Goal: Task Accomplishment & Management: Use online tool/utility

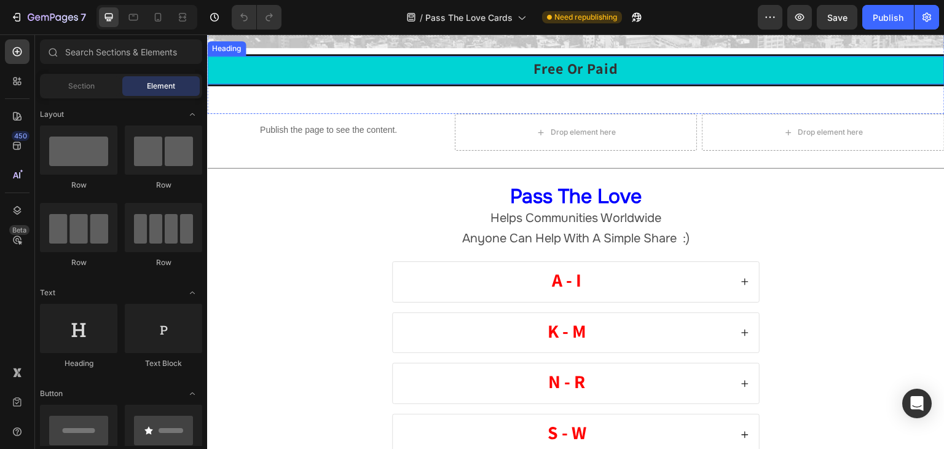
scroll to position [246, 0]
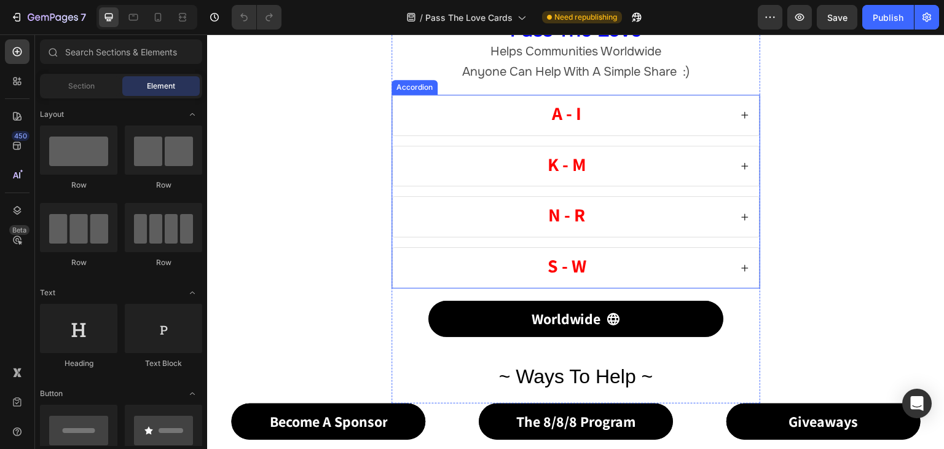
click at [741, 119] on icon at bounding box center [745, 115] width 9 height 9
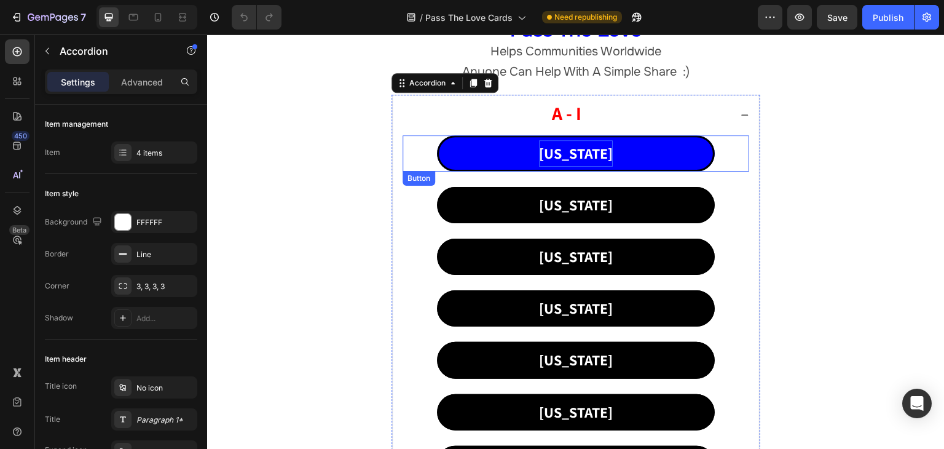
click at [574, 167] on p "[US_STATE]" at bounding box center [576, 153] width 74 height 26
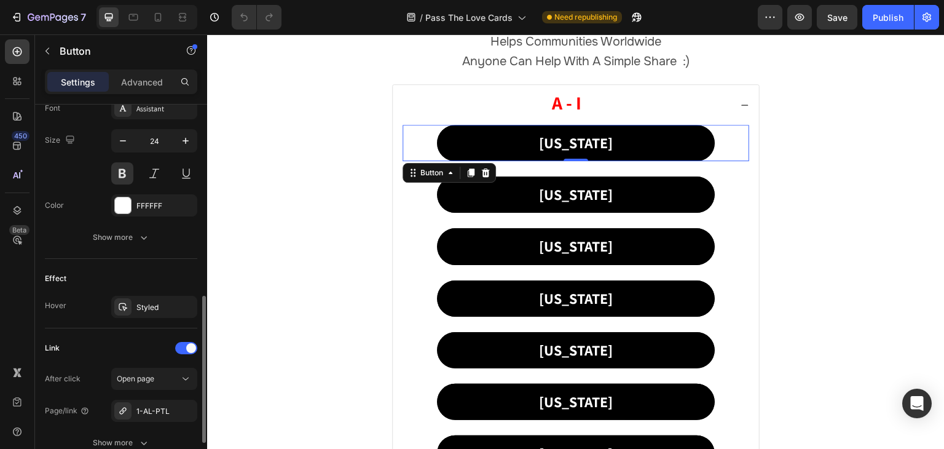
scroll to position [596, 0]
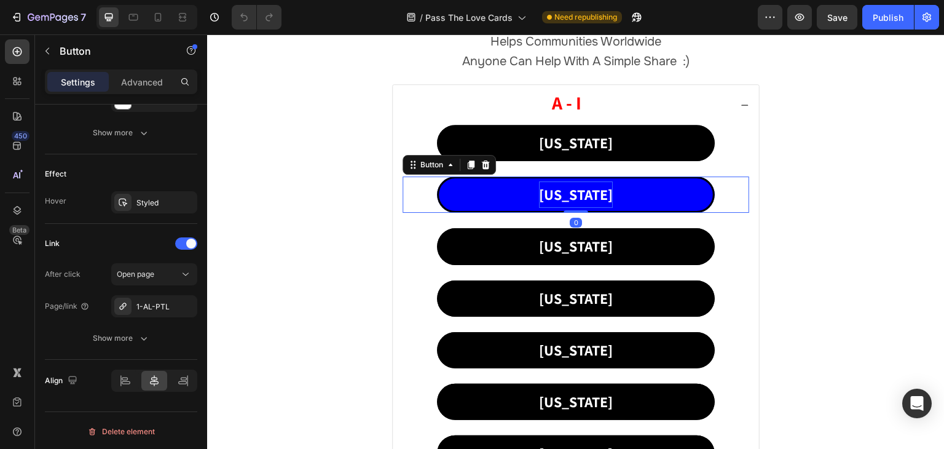
click at [564, 189] on p "[US_STATE]" at bounding box center [576, 194] width 74 height 26
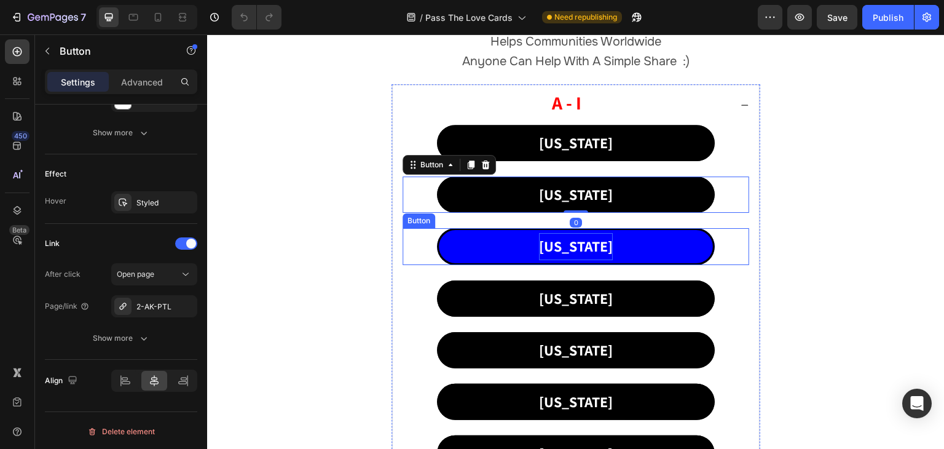
click at [565, 247] on p "[US_STATE]" at bounding box center [576, 246] width 74 height 26
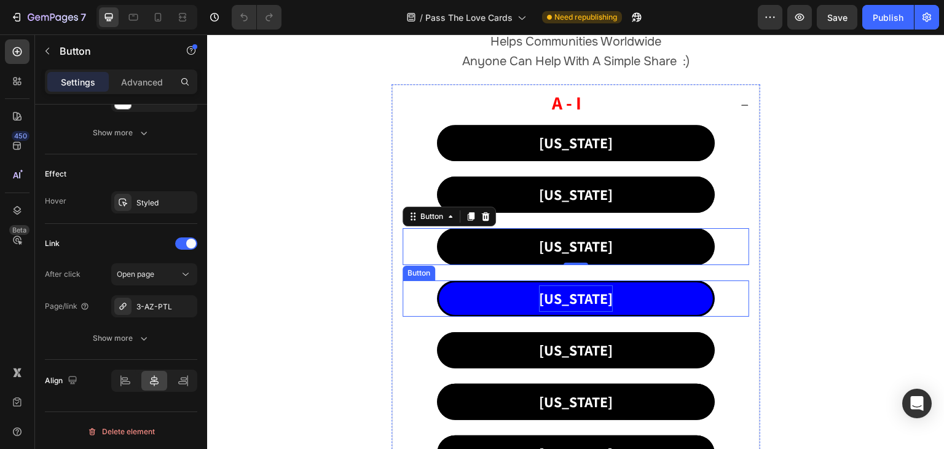
click at [565, 299] on p "[US_STATE]" at bounding box center [576, 298] width 74 height 26
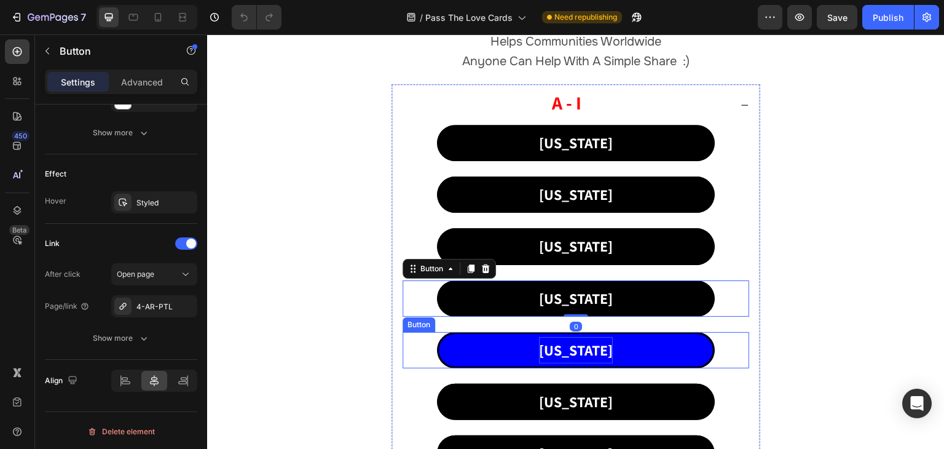
click at [571, 351] on p "[US_STATE]" at bounding box center [576, 350] width 74 height 26
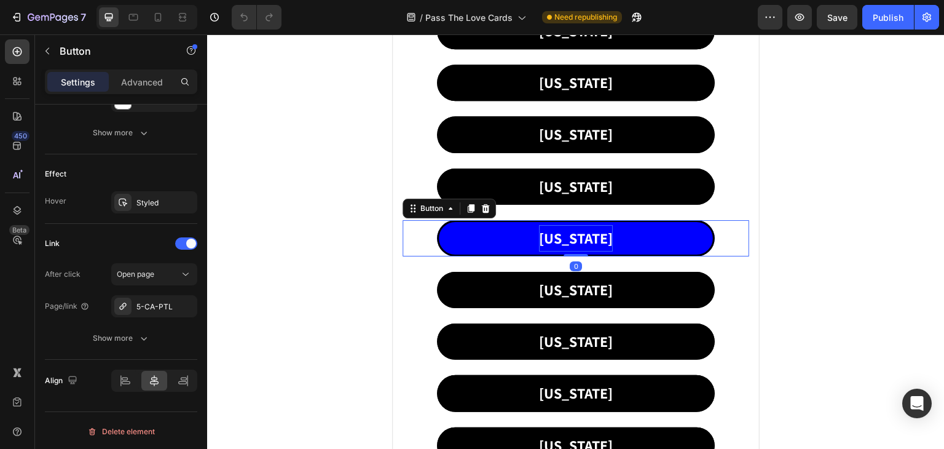
scroll to position [492, 0]
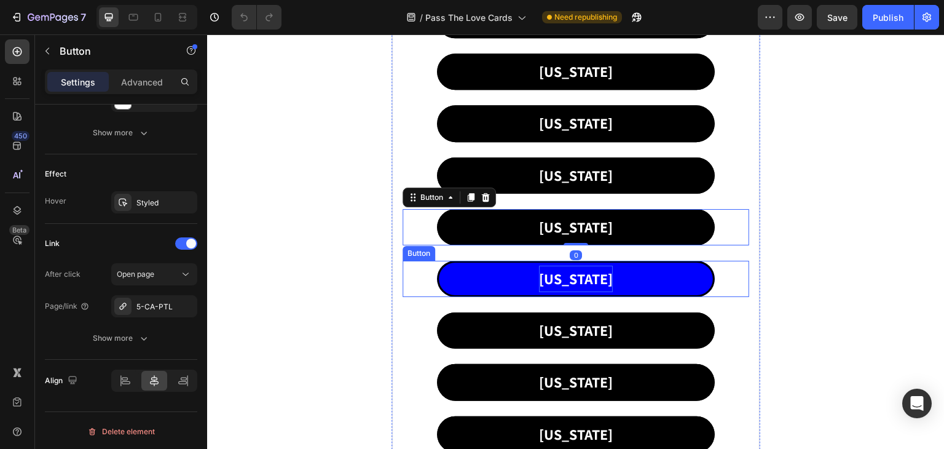
click at [573, 281] on p "[US_STATE]" at bounding box center [576, 279] width 74 height 26
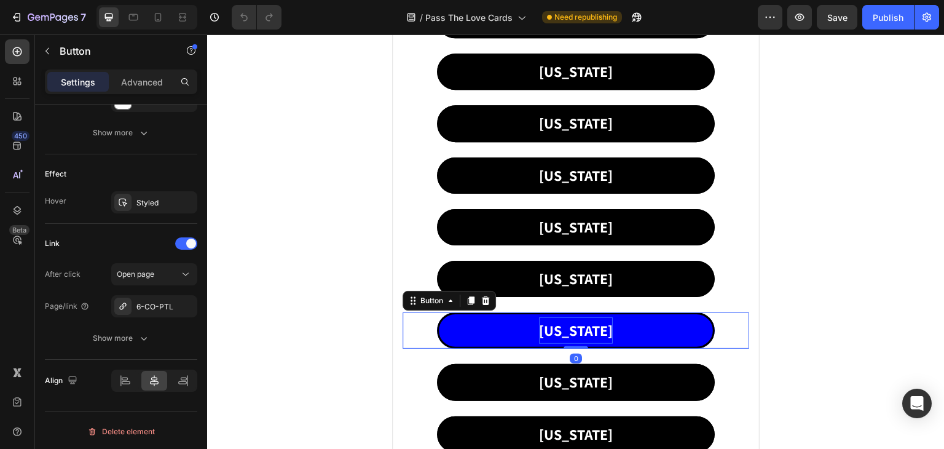
click at [575, 331] on p "[US_STATE]" at bounding box center [576, 330] width 74 height 26
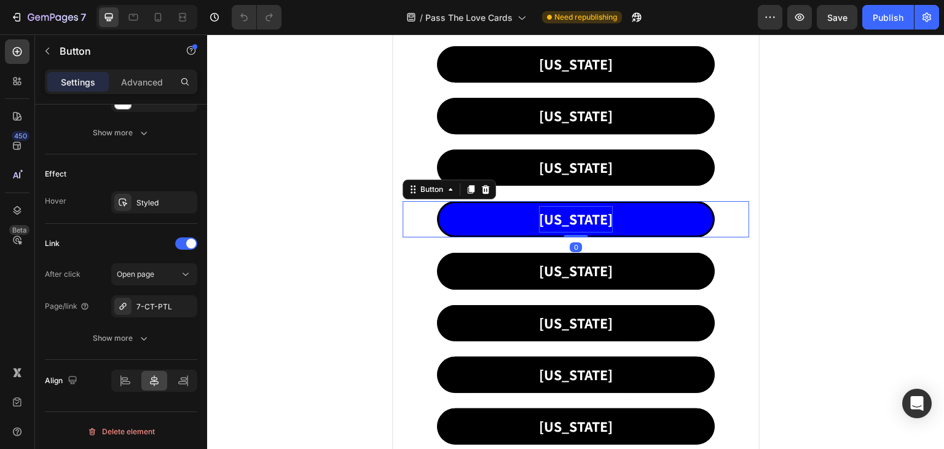
scroll to position [615, 0]
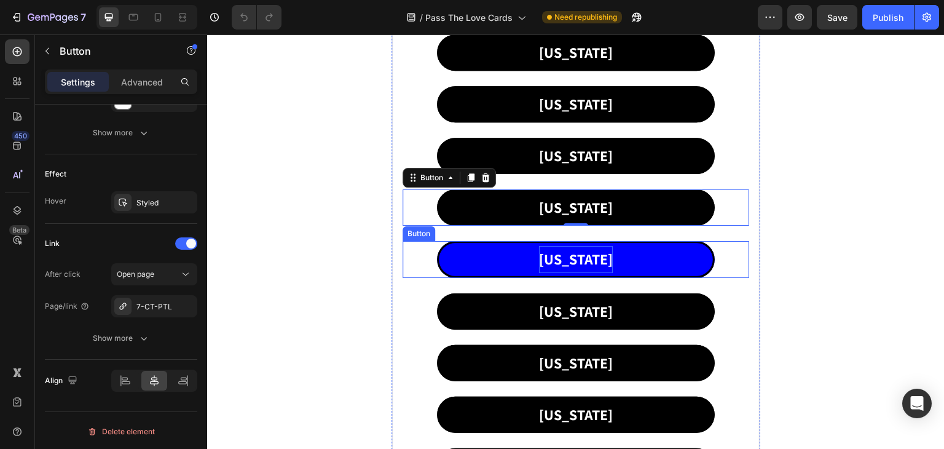
click at [565, 259] on p "[US_STATE]" at bounding box center [576, 259] width 74 height 26
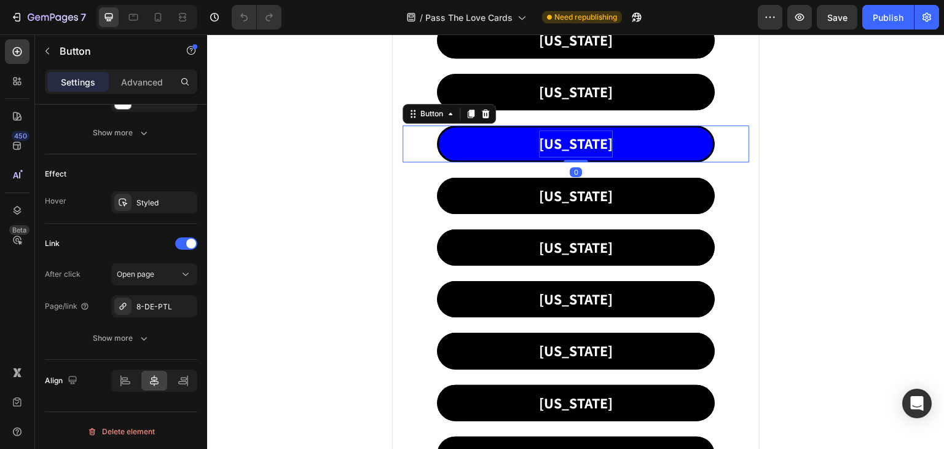
scroll to position [738, 0]
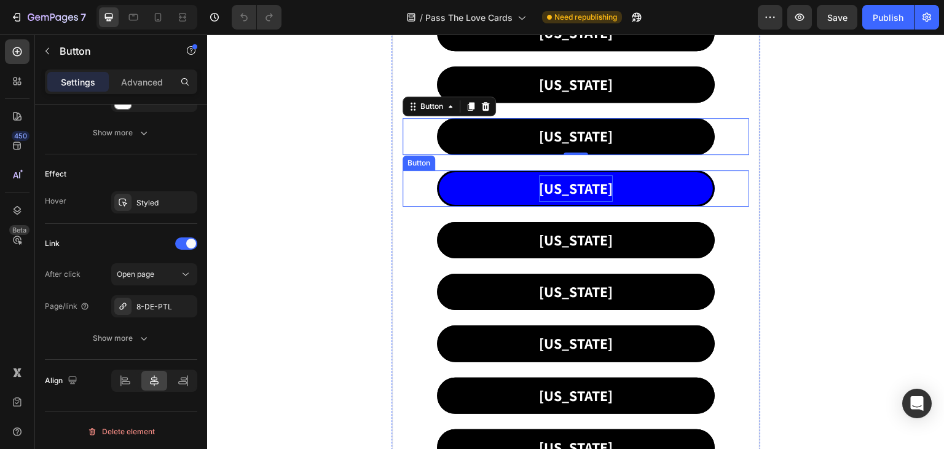
click at [570, 186] on p "[US_STATE]" at bounding box center [576, 188] width 74 height 26
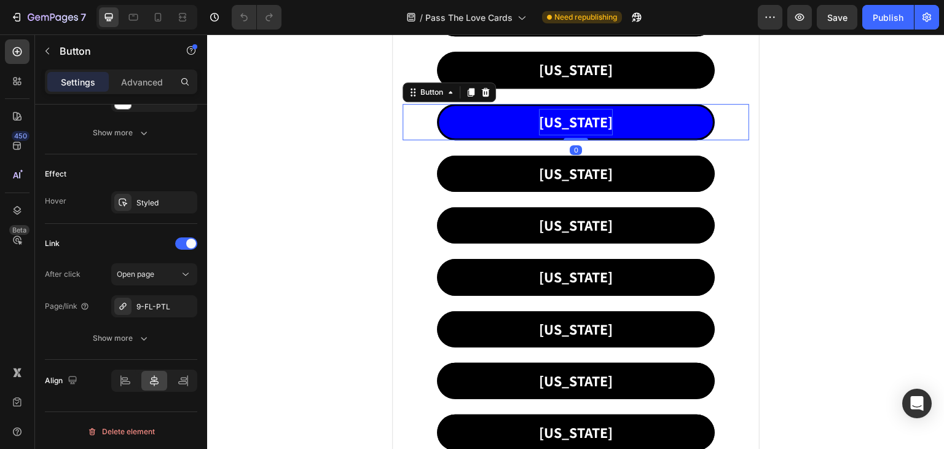
scroll to position [860, 0]
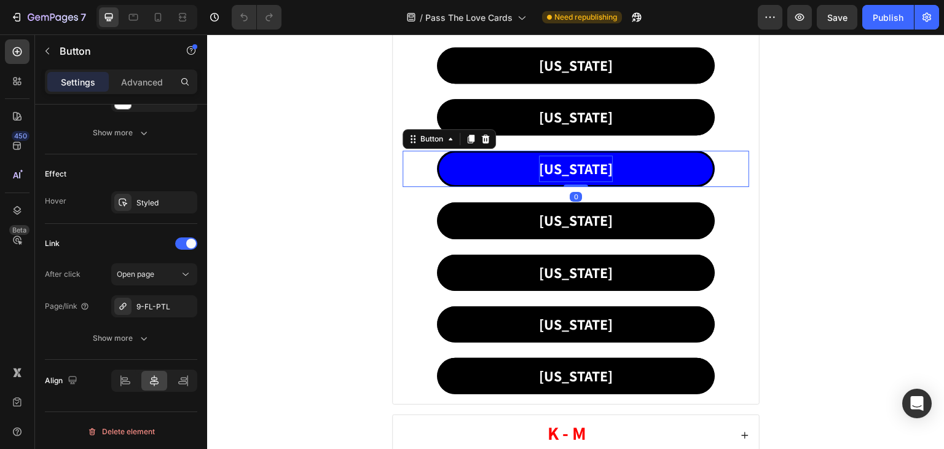
click at [570, 169] on p "[US_STATE]" at bounding box center [576, 168] width 74 height 26
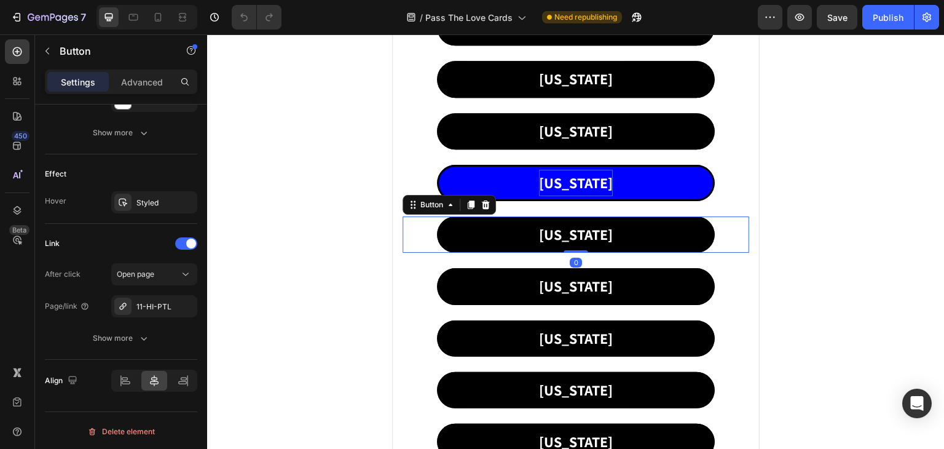
scroll to position [799, 0]
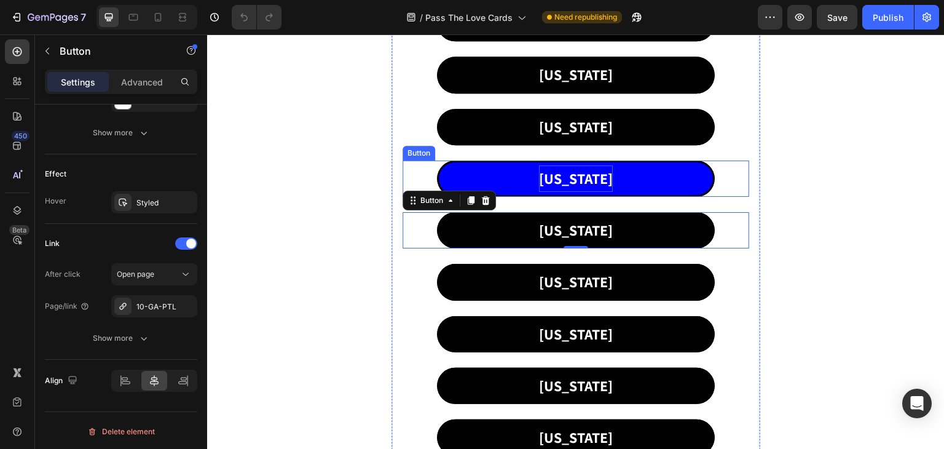
click at [569, 170] on p "[US_STATE]" at bounding box center [576, 178] width 74 height 26
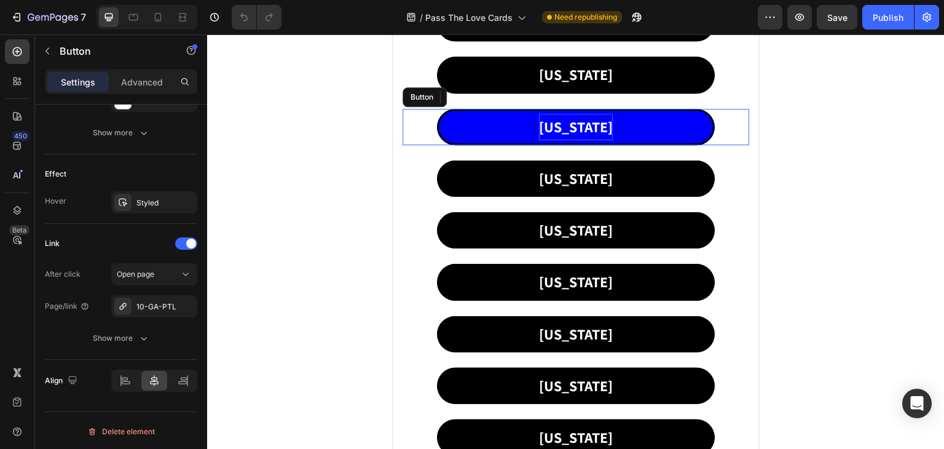
click at [569, 120] on p "[US_STATE]" at bounding box center [576, 127] width 74 height 26
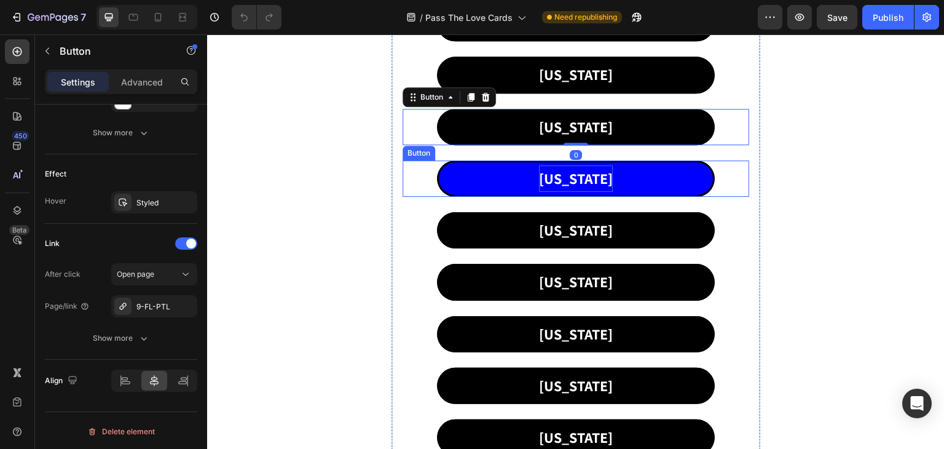
click at [565, 171] on p "[US_STATE]" at bounding box center [576, 178] width 74 height 26
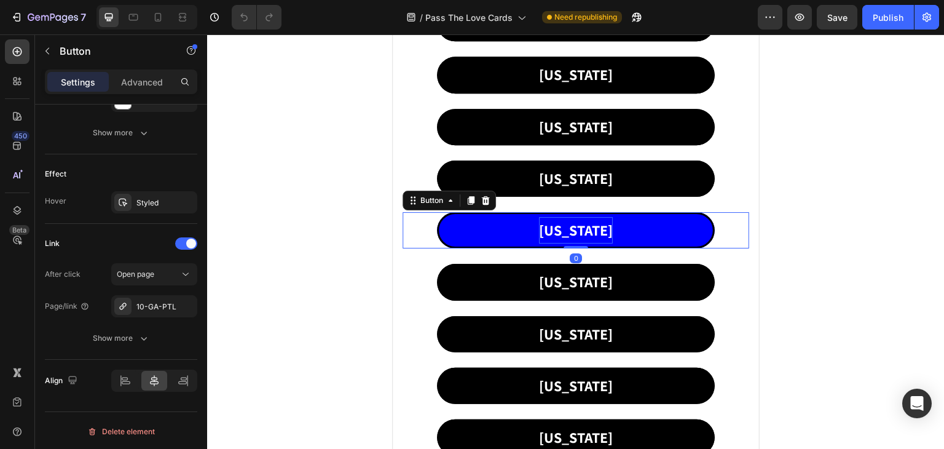
click at [567, 229] on p "[US_STATE]" at bounding box center [576, 230] width 74 height 26
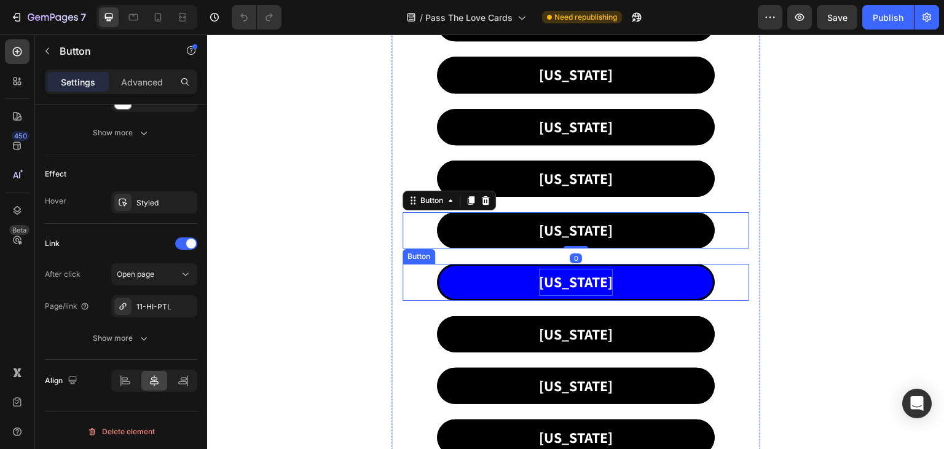
click at [566, 278] on p "[US_STATE]" at bounding box center [576, 282] width 74 height 26
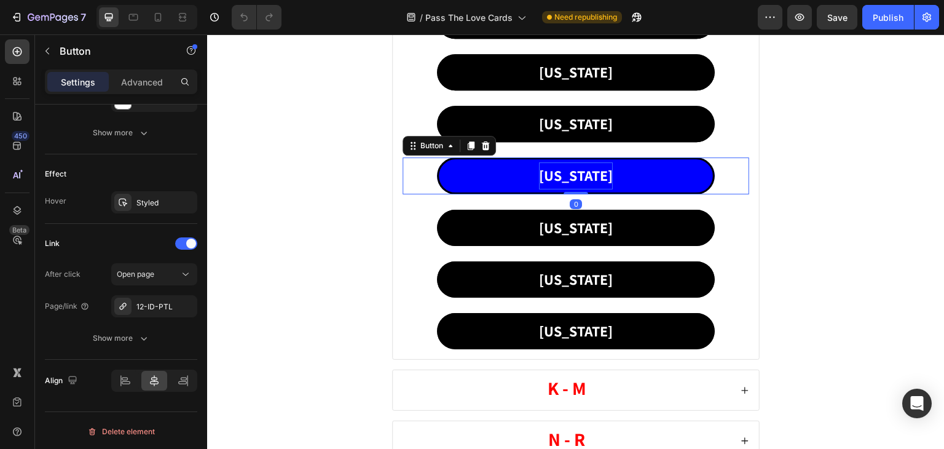
scroll to position [922, 0]
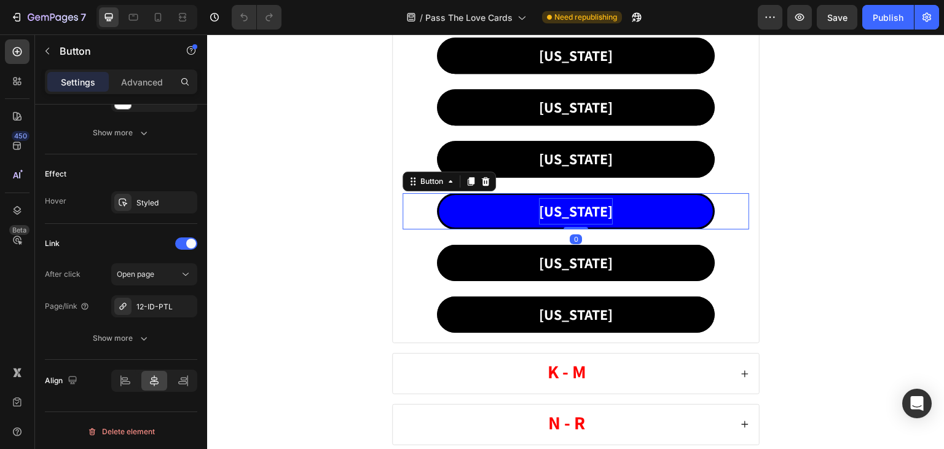
click at [570, 210] on p "[US_STATE]" at bounding box center [576, 211] width 74 height 26
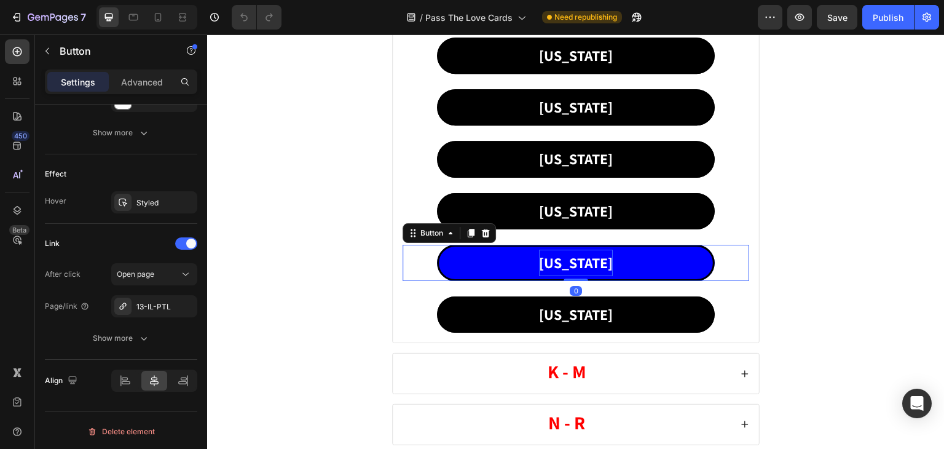
click at [571, 251] on p "[US_STATE]" at bounding box center [576, 263] width 74 height 26
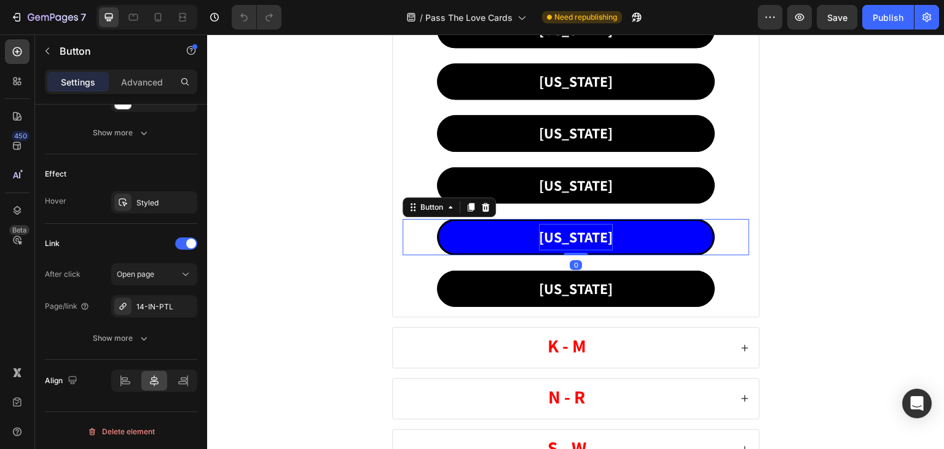
scroll to position [1045, 0]
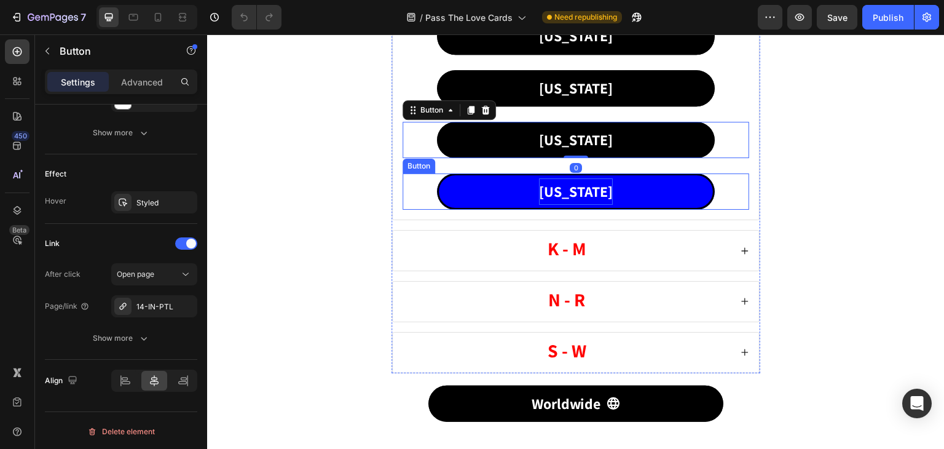
click at [567, 198] on p "[US_STATE]" at bounding box center [576, 191] width 74 height 26
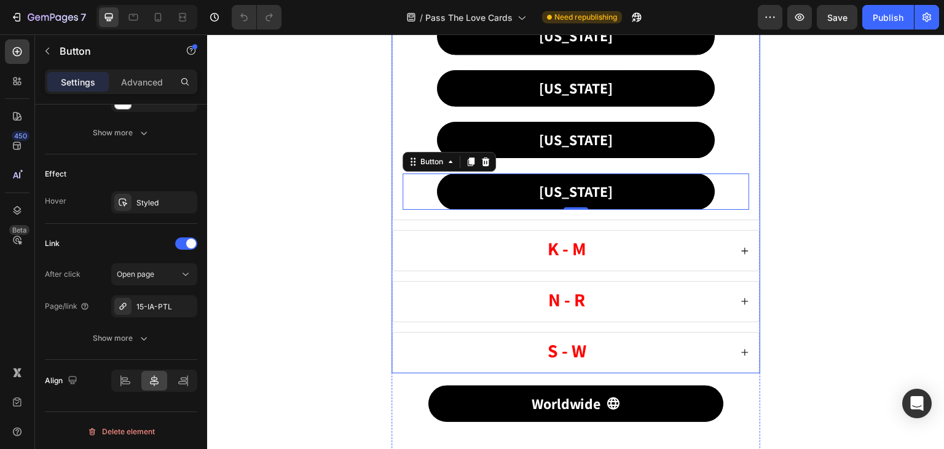
click at [742, 247] on icon at bounding box center [745, 250] width 7 height 7
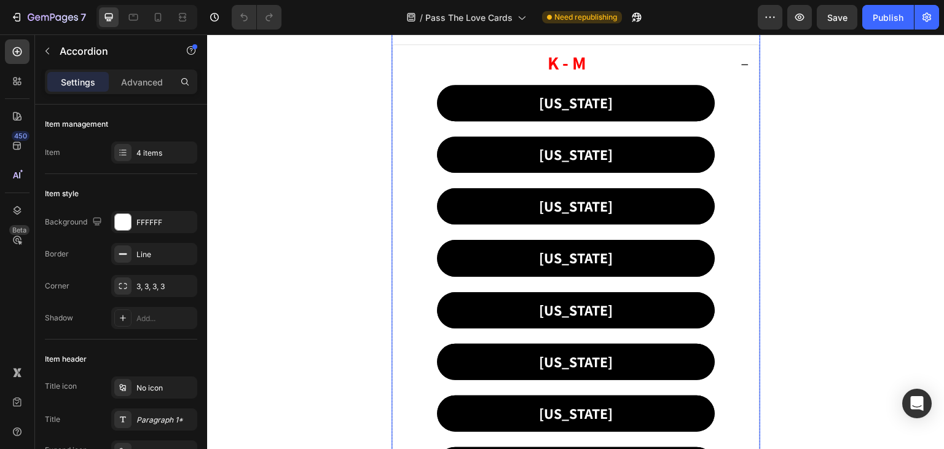
scroll to position [430, 0]
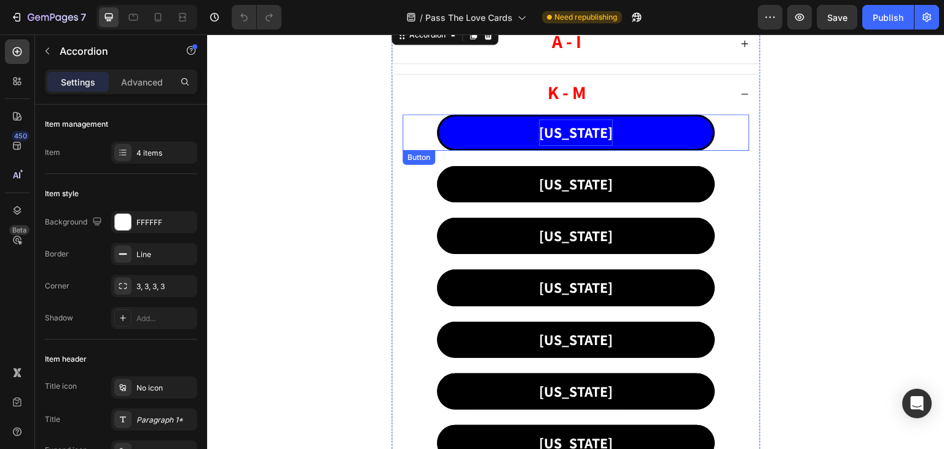
click at [568, 120] on p "[US_STATE]" at bounding box center [576, 132] width 74 height 26
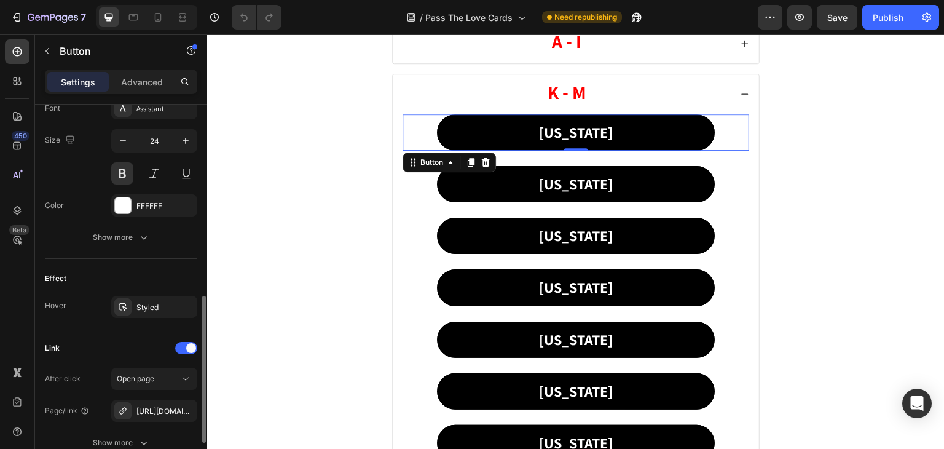
scroll to position [553, 0]
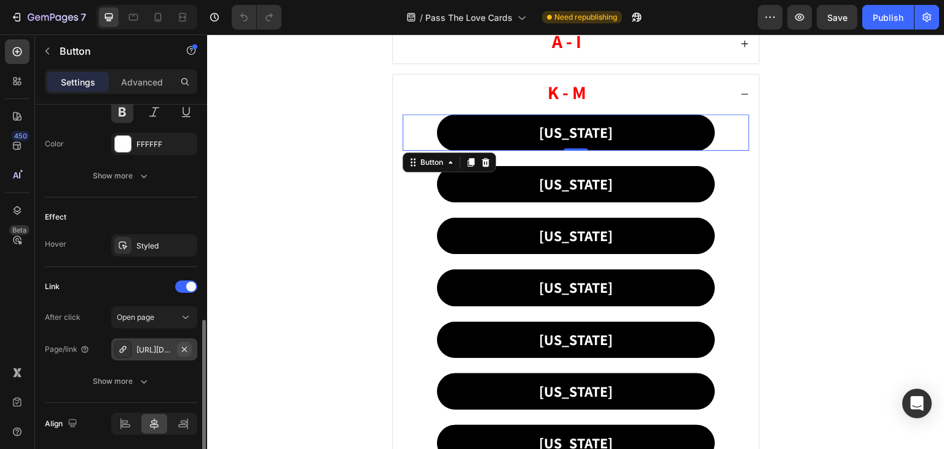
click at [182, 344] on icon "button" at bounding box center [184, 349] width 10 height 10
click at [151, 344] on div "Add..." at bounding box center [165, 349] width 58 height 11
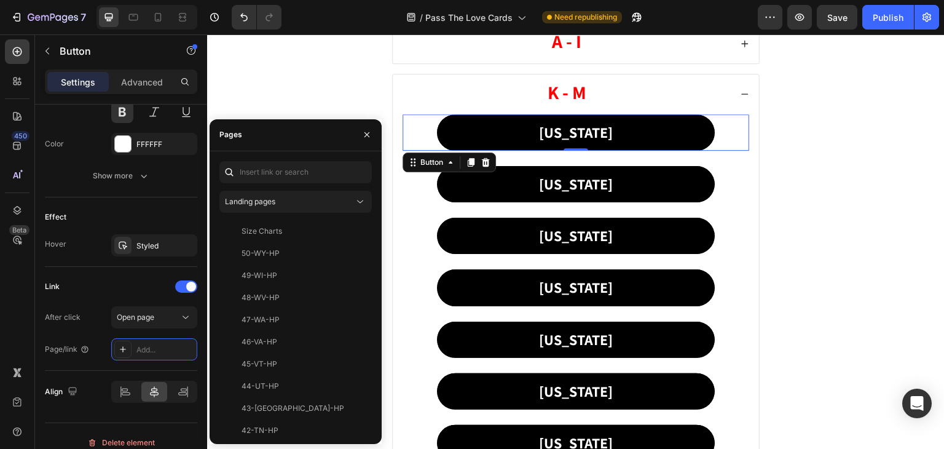
click at [261, 159] on div "Landing pages Size Charts View 50-WY-HP View 49-WI-HP View 48-WV-HP View 47-[GE…" at bounding box center [296, 297] width 172 height 293
click at [261, 173] on input "text" at bounding box center [295, 172] width 152 height 22
paste input "16-KS-PTL"
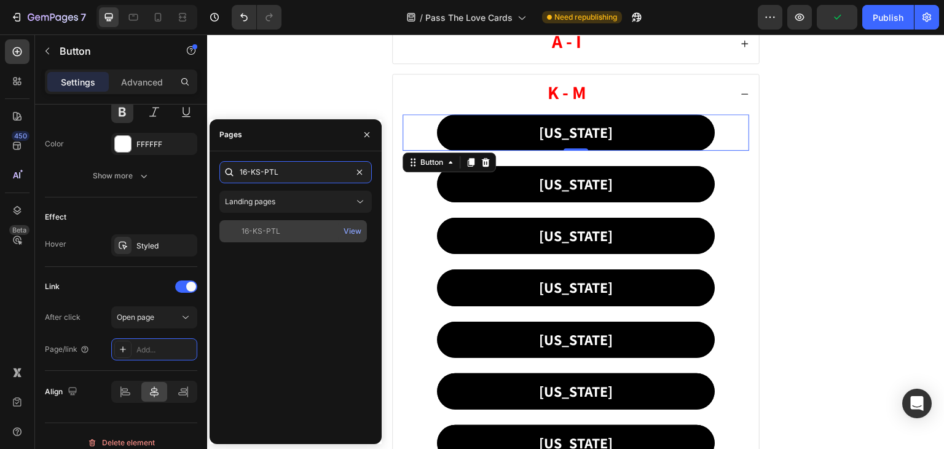
type input "16-KS-PTL"
click at [248, 232] on div "16-KS-PTL" at bounding box center [261, 231] width 39 height 11
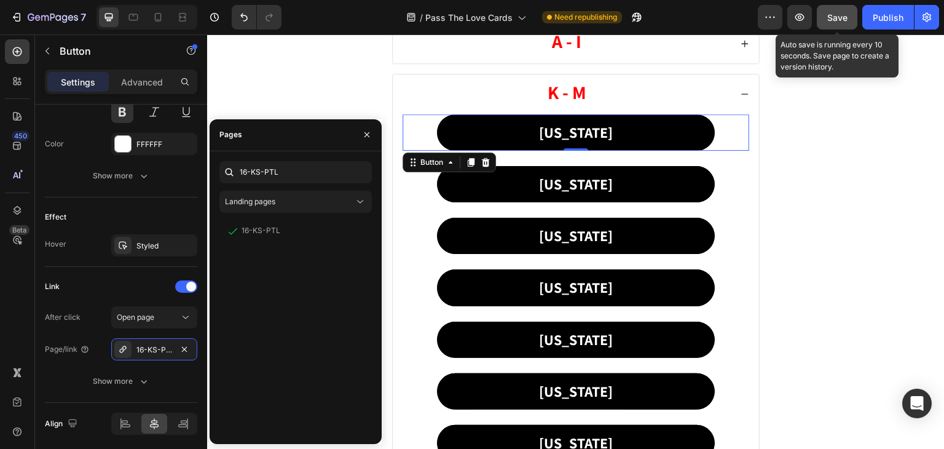
click at [837, 17] on span "Save" at bounding box center [837, 17] width 20 height 10
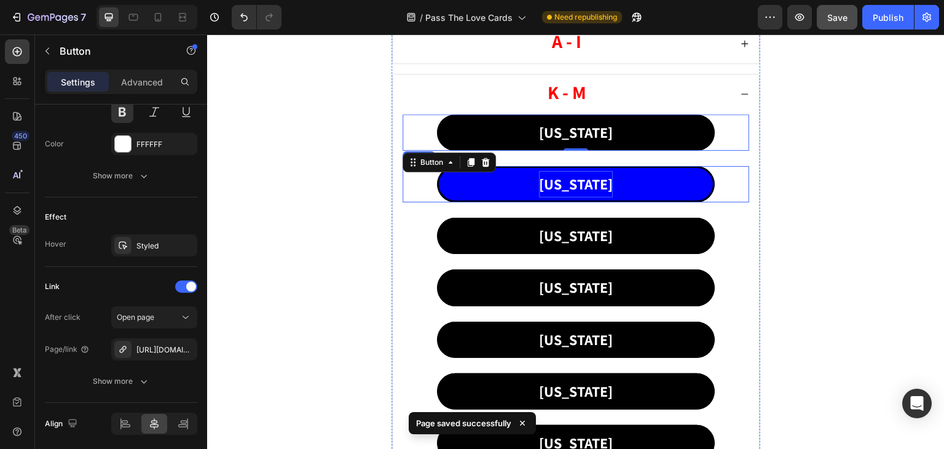
click at [562, 185] on p "[US_STATE]" at bounding box center [576, 184] width 74 height 26
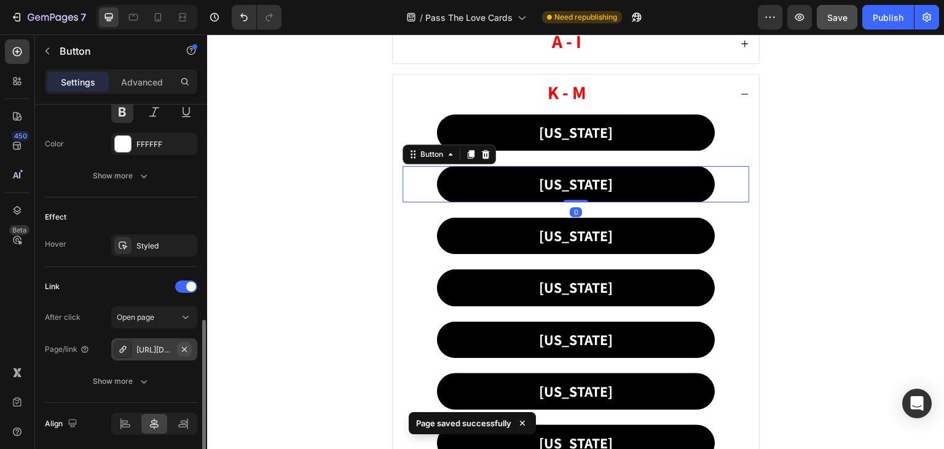
click at [179, 345] on icon "button" at bounding box center [184, 349] width 10 height 10
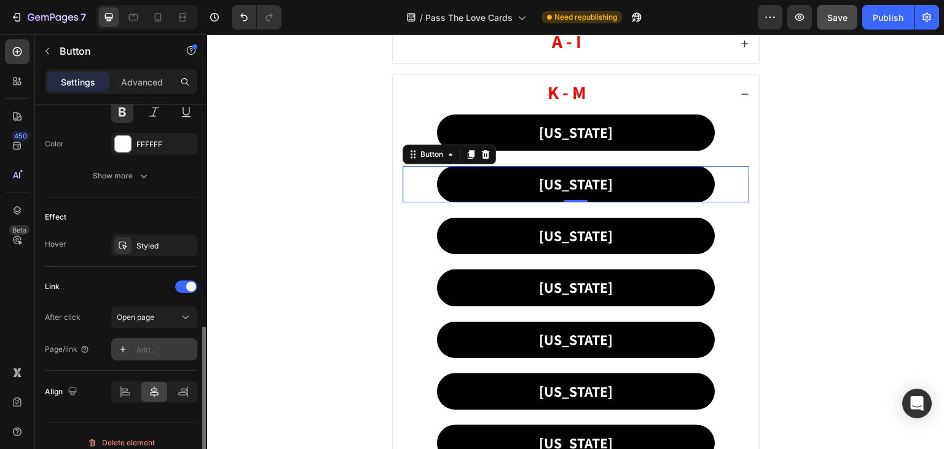
click at [125, 344] on icon at bounding box center [123, 349] width 10 height 10
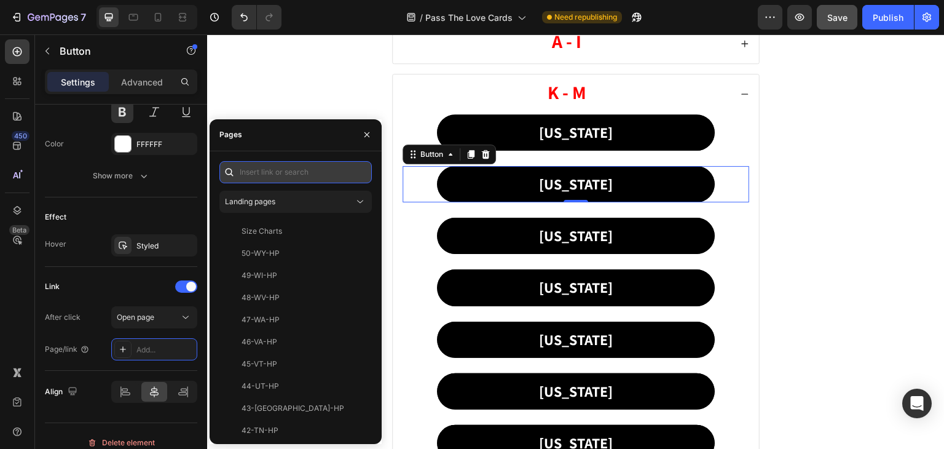
click at [268, 165] on input "text" at bounding box center [295, 172] width 152 height 22
paste input "17-KY-PTL"
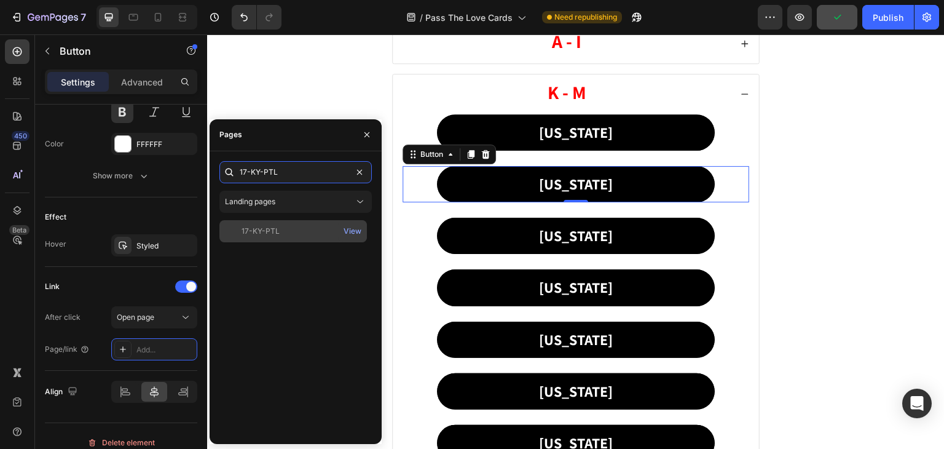
type input "17-KY-PTL"
click at [271, 228] on div "17-KY-PTL" at bounding box center [261, 231] width 38 height 11
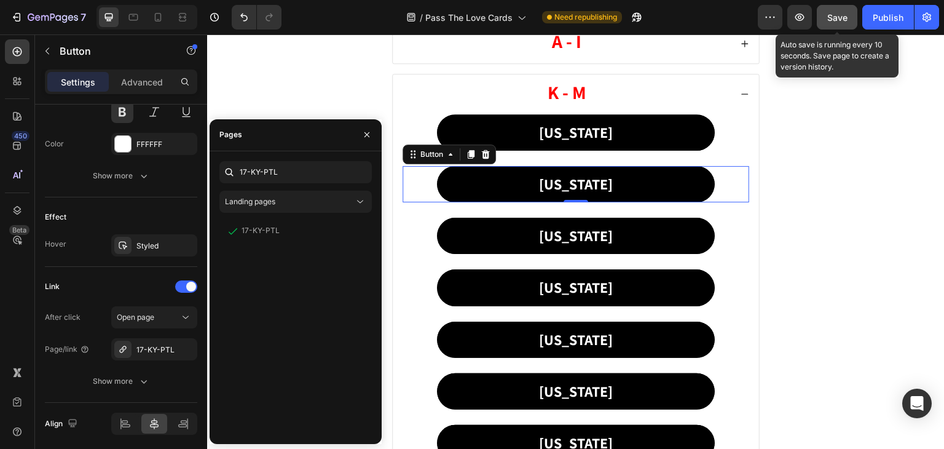
click at [841, 18] on span "Save" at bounding box center [837, 17] width 20 height 10
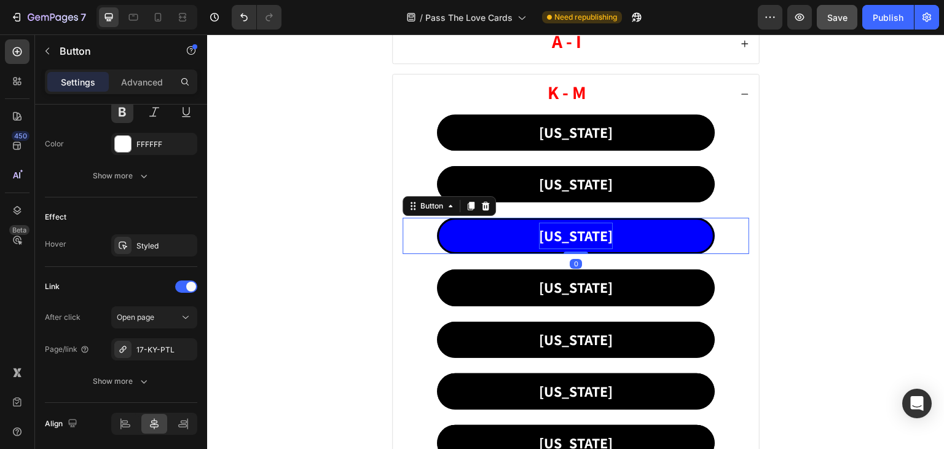
click at [558, 222] on p "[US_STATE]" at bounding box center [576, 235] width 74 height 26
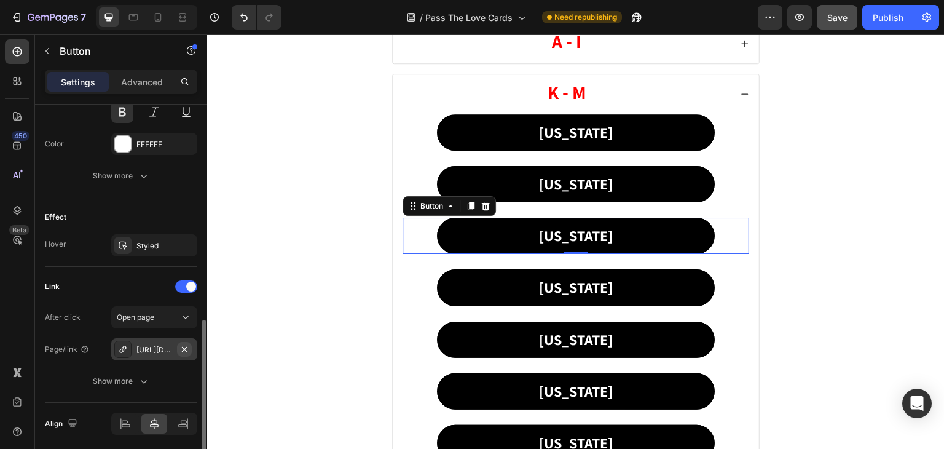
click at [189, 344] on button "button" at bounding box center [184, 349] width 15 height 15
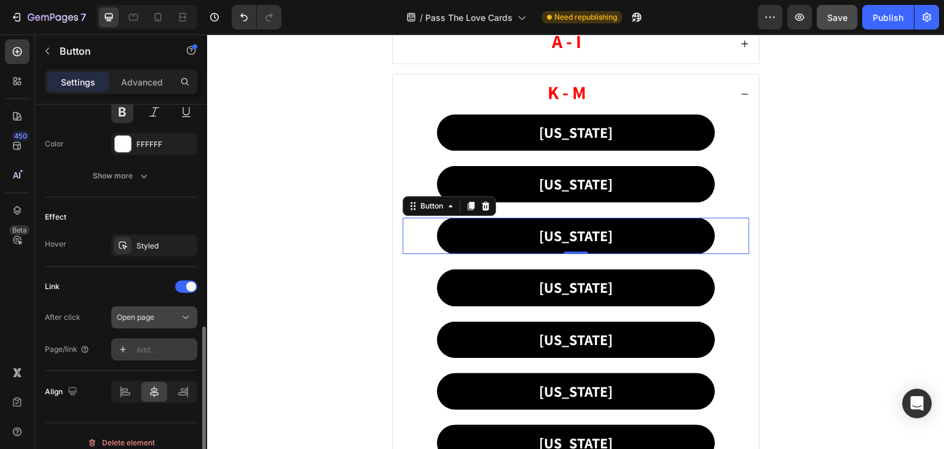
click at [192, 317] on button "Open page" at bounding box center [154, 317] width 86 height 22
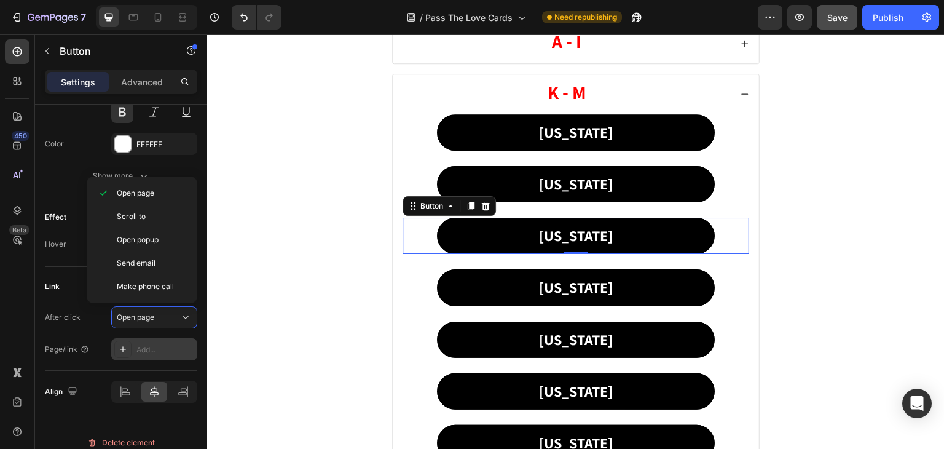
click at [145, 345] on div "Add..." at bounding box center [165, 349] width 58 height 11
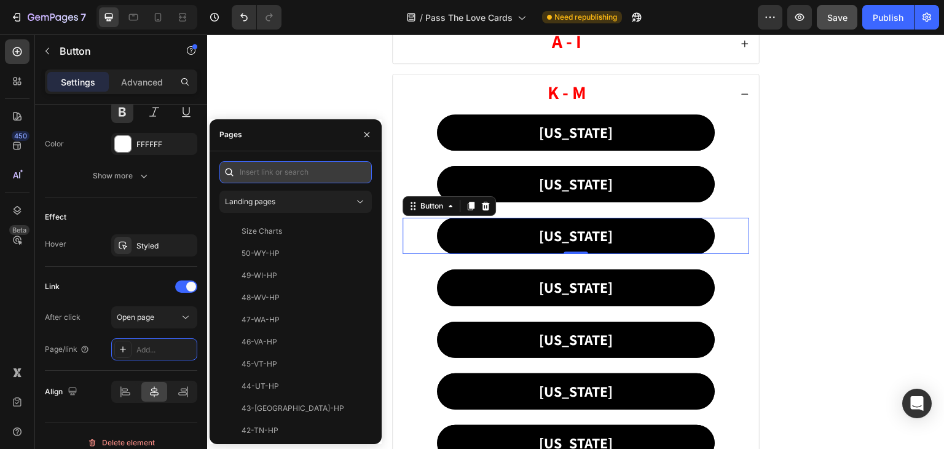
paste input "18-LA-PTL"
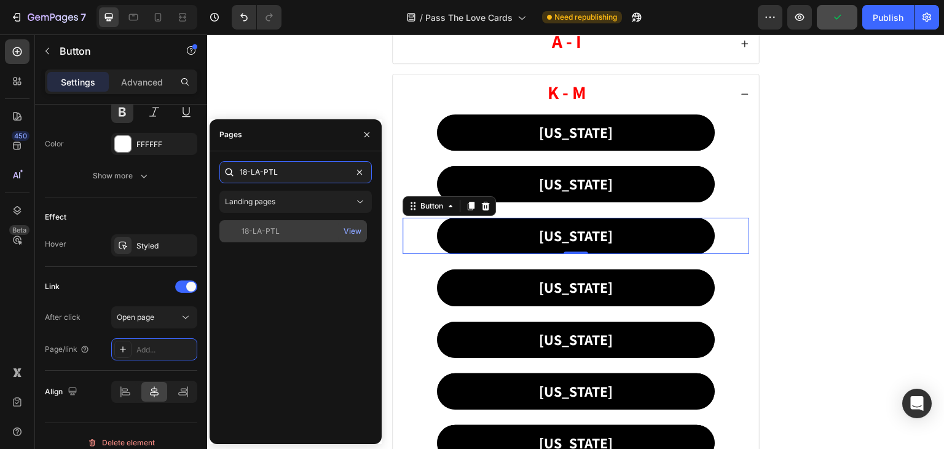
type input "18-LA-PTL"
click at [256, 230] on div "18-LA-PTL" at bounding box center [261, 231] width 38 height 11
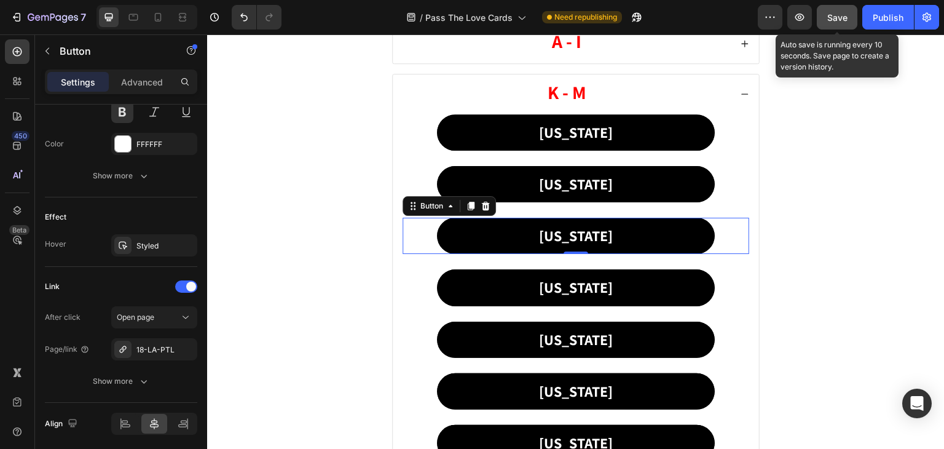
click at [833, 17] on span "Save" at bounding box center [837, 17] width 20 height 10
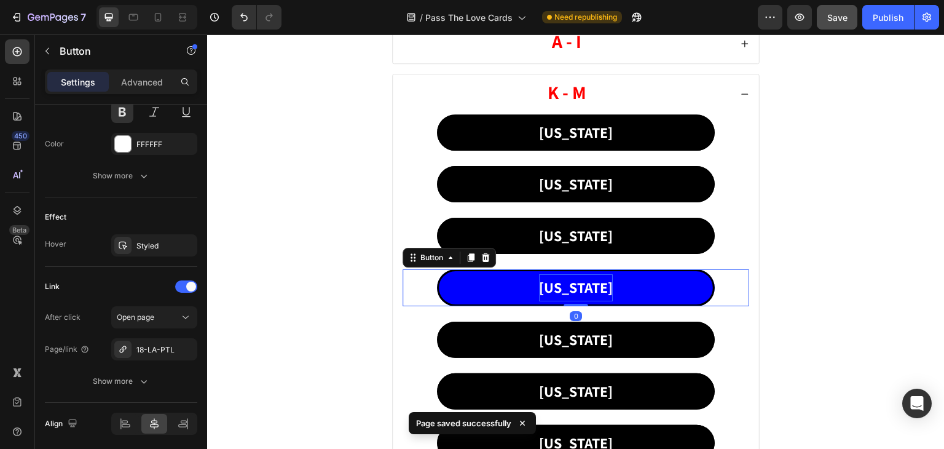
click at [576, 283] on p "[US_STATE]" at bounding box center [576, 287] width 74 height 26
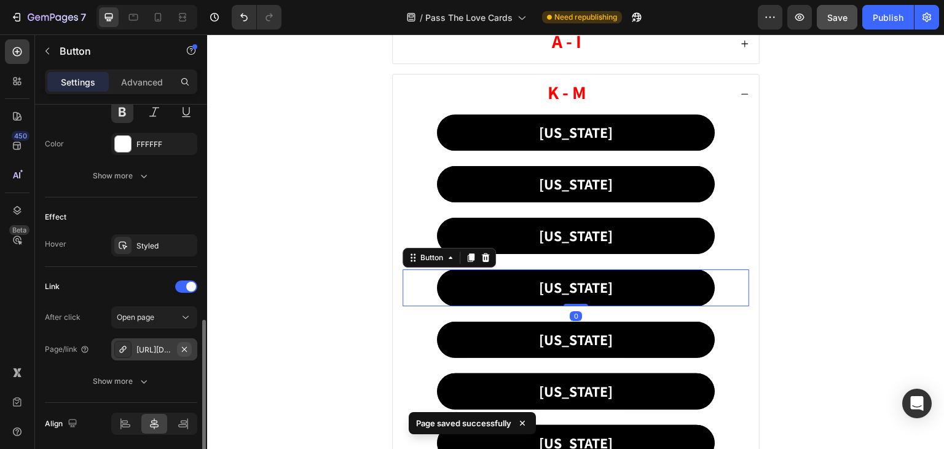
click at [184, 345] on icon "button" at bounding box center [184, 349] width 10 height 10
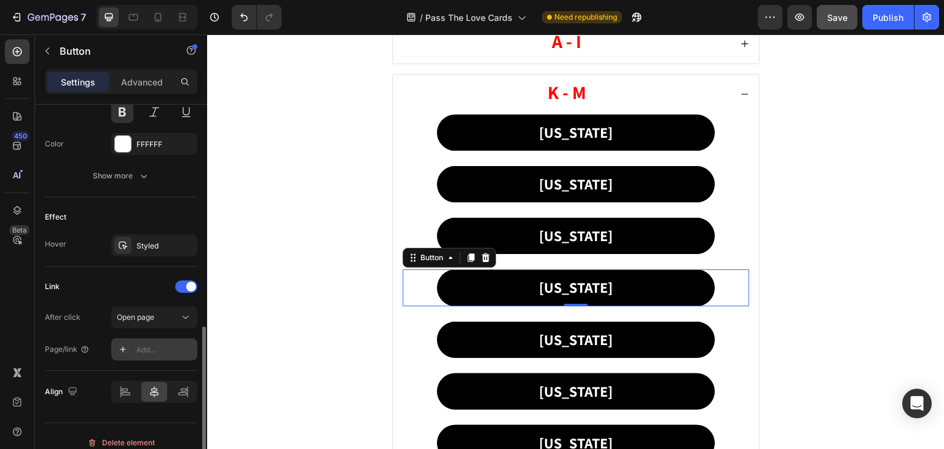
click at [163, 344] on div "Add..." at bounding box center [165, 349] width 58 height 11
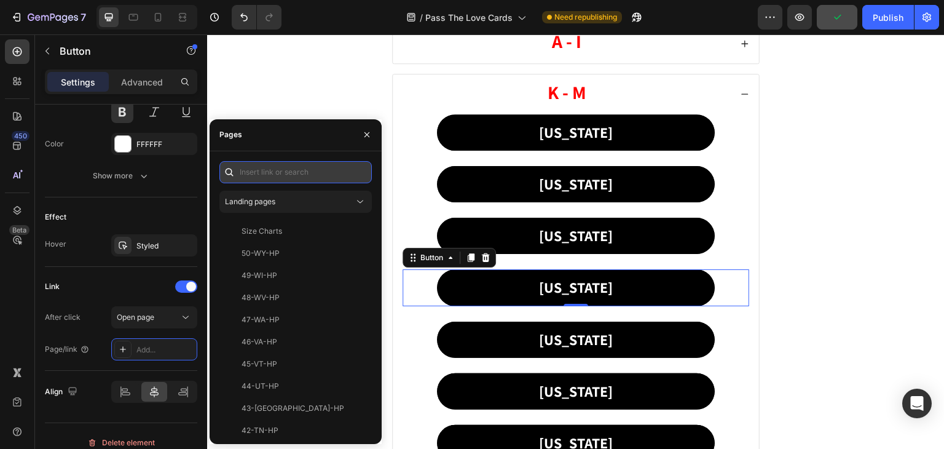
click at [278, 170] on input "text" at bounding box center [295, 172] width 152 height 22
paste input "19-ME-PTL"
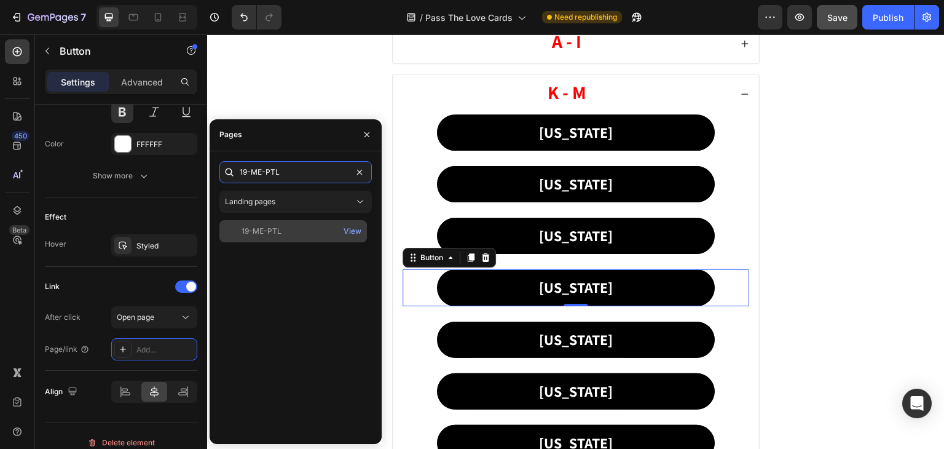
type input "19-ME-PTL"
click at [272, 229] on div "19-ME-PTL" at bounding box center [262, 231] width 40 height 11
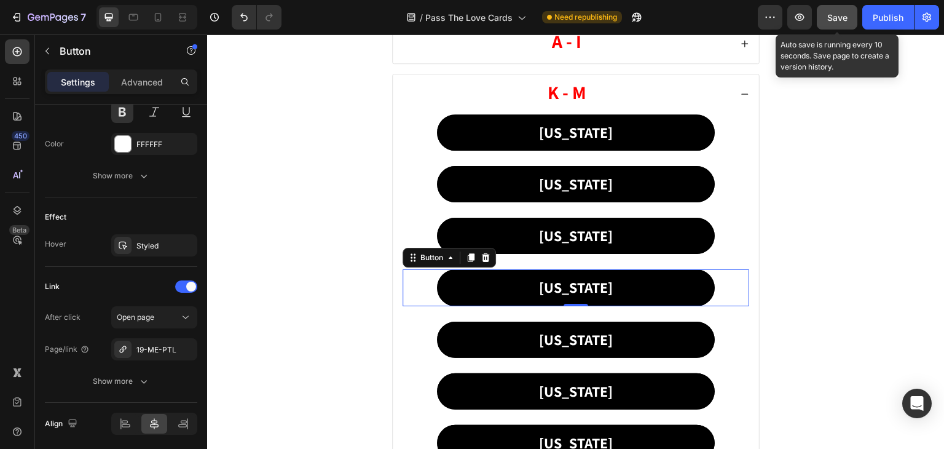
click at [832, 20] on span "Save" at bounding box center [837, 17] width 20 height 10
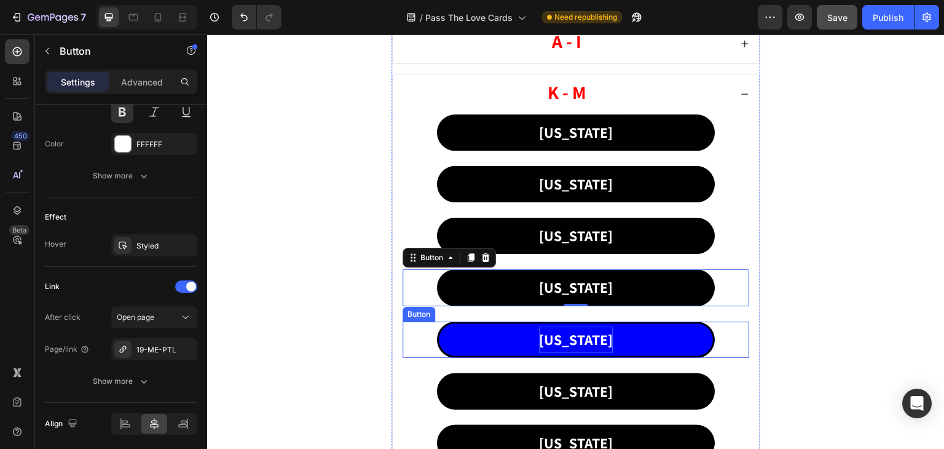
click at [557, 333] on p "[US_STATE]" at bounding box center [576, 339] width 74 height 26
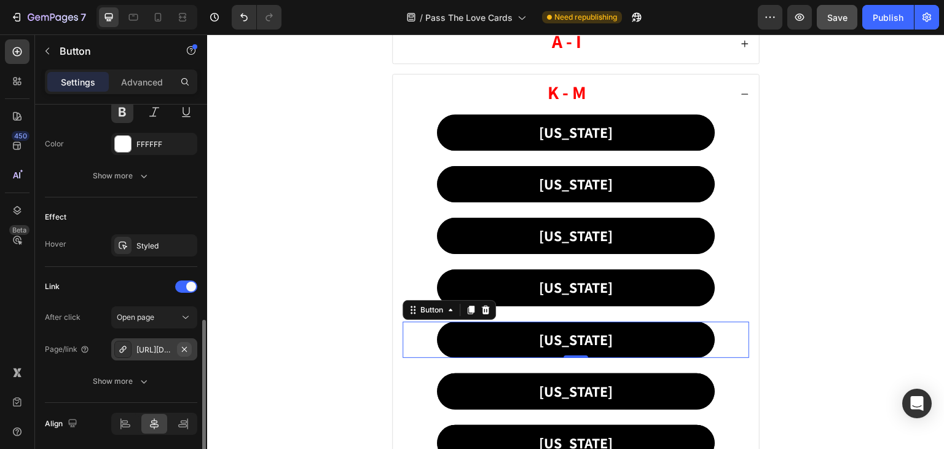
click at [186, 344] on icon "button" at bounding box center [184, 349] width 10 height 10
click at [123, 344] on icon at bounding box center [123, 349] width 10 height 10
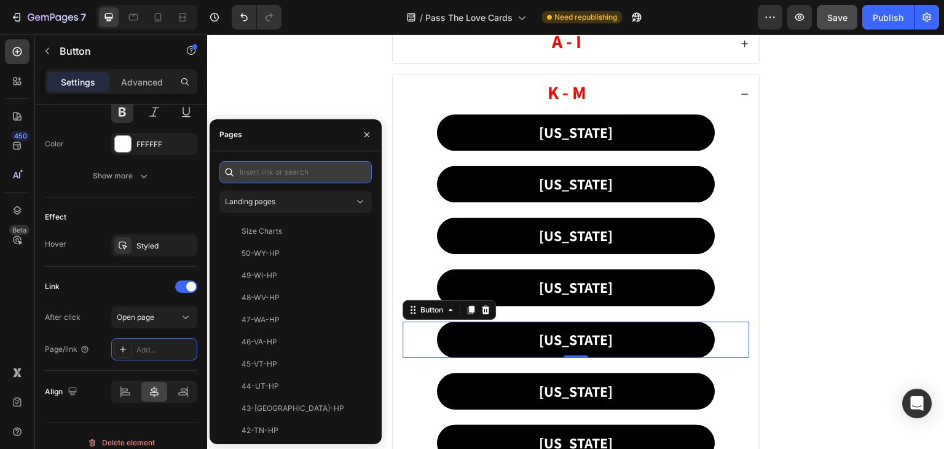
click at [281, 165] on input "text" at bounding box center [295, 172] width 152 height 22
paste input "20-MD-PTL"
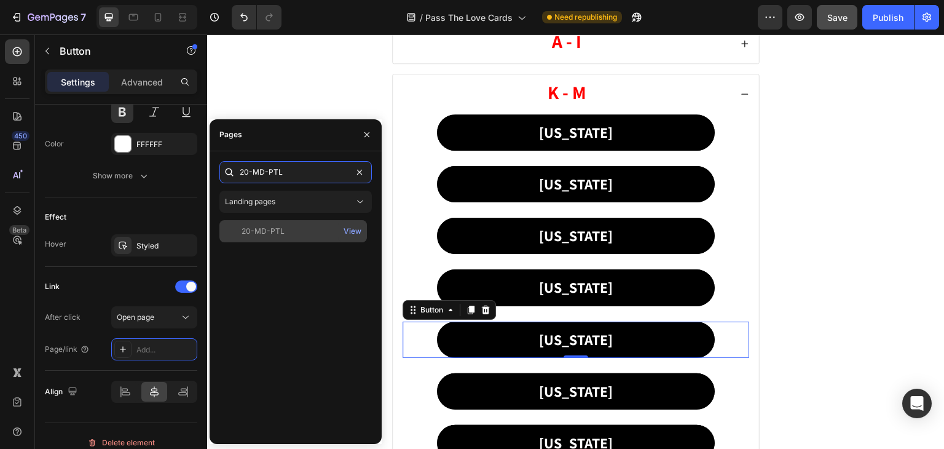
type input "20-MD-PTL"
click at [258, 232] on div "20-MD-PTL" at bounding box center [263, 231] width 43 height 11
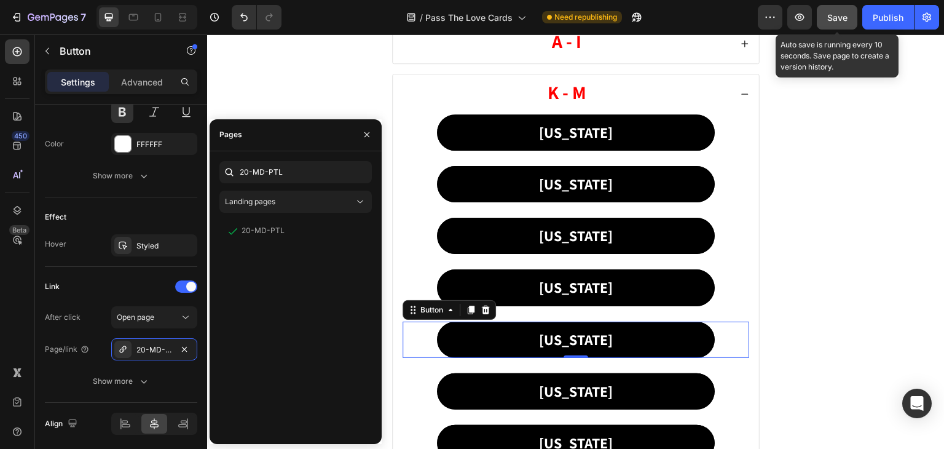
click at [838, 25] on button "Save" at bounding box center [837, 17] width 41 height 25
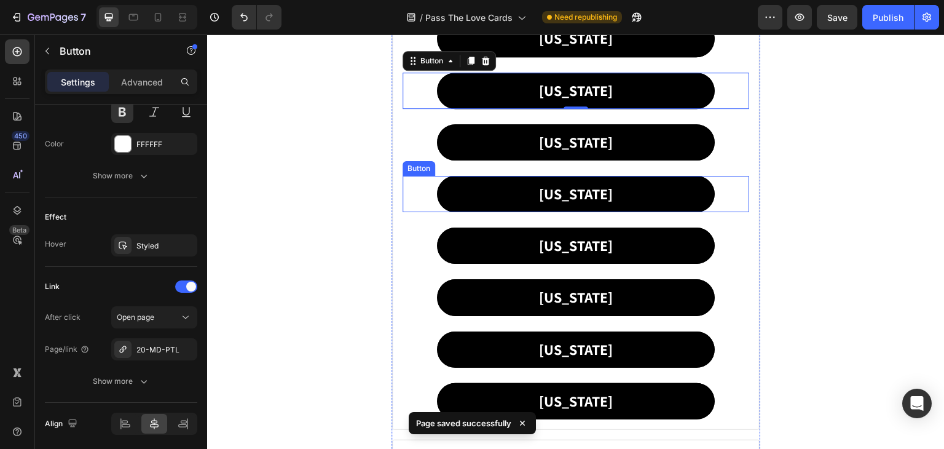
scroll to position [676, 0]
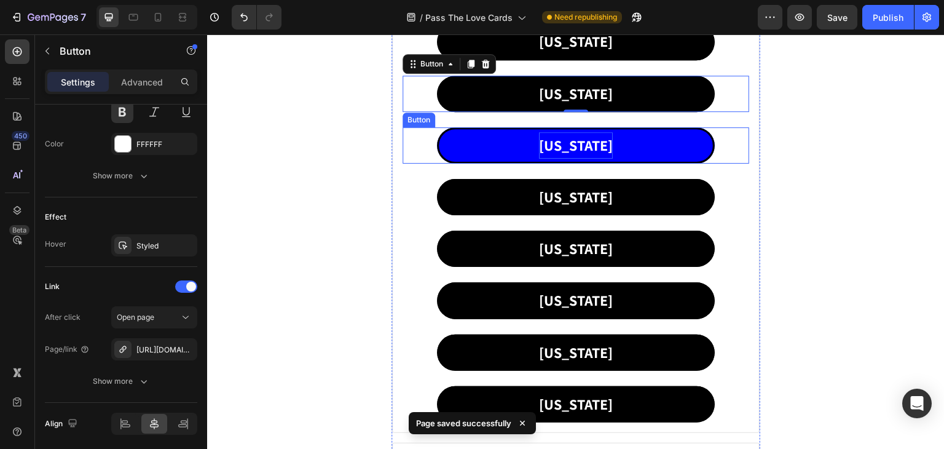
click at [570, 145] on p "[US_STATE]" at bounding box center [576, 145] width 74 height 26
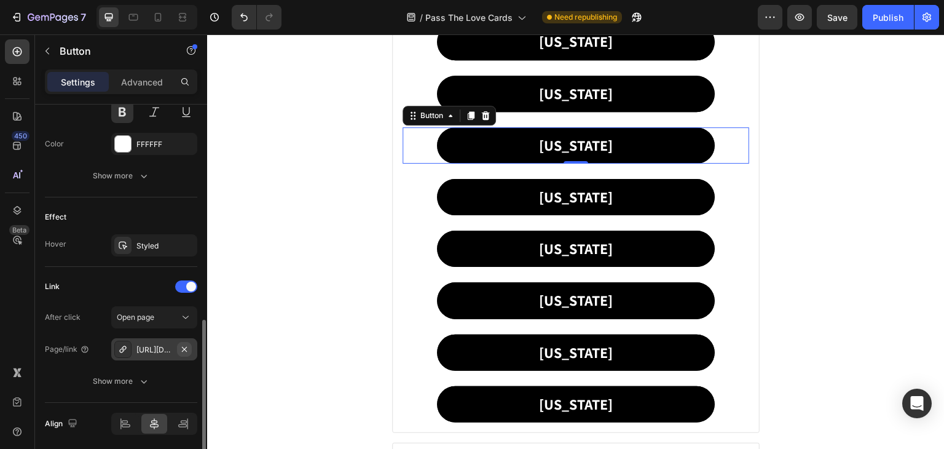
click at [185, 346] on icon "button" at bounding box center [184, 348] width 5 height 5
click at [121, 344] on icon at bounding box center [123, 349] width 10 height 10
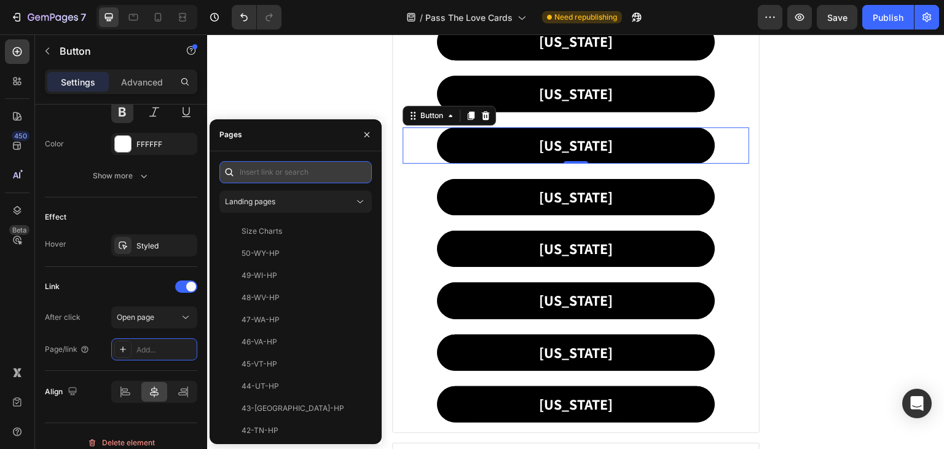
click at [289, 167] on input "text" at bounding box center [295, 172] width 152 height 22
paste input "21-MA-PTL"
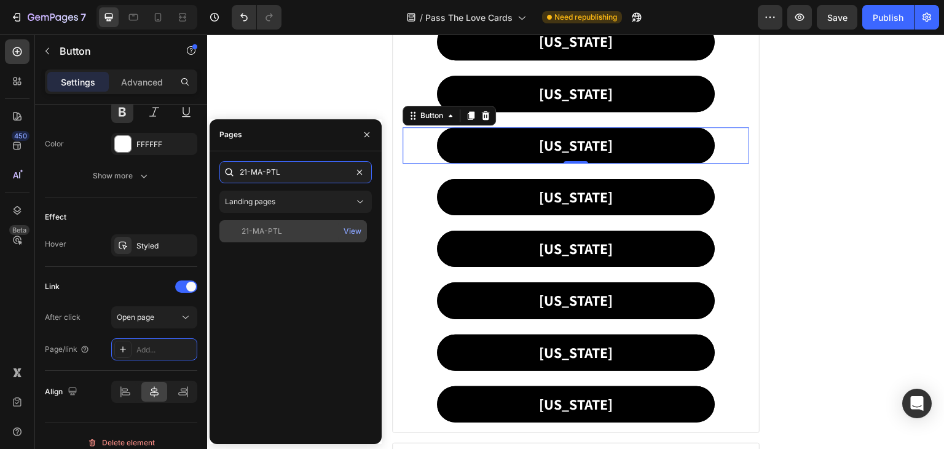
type input "21-MA-PTL"
click at [274, 232] on div "21-MA-PTL" at bounding box center [262, 231] width 41 height 11
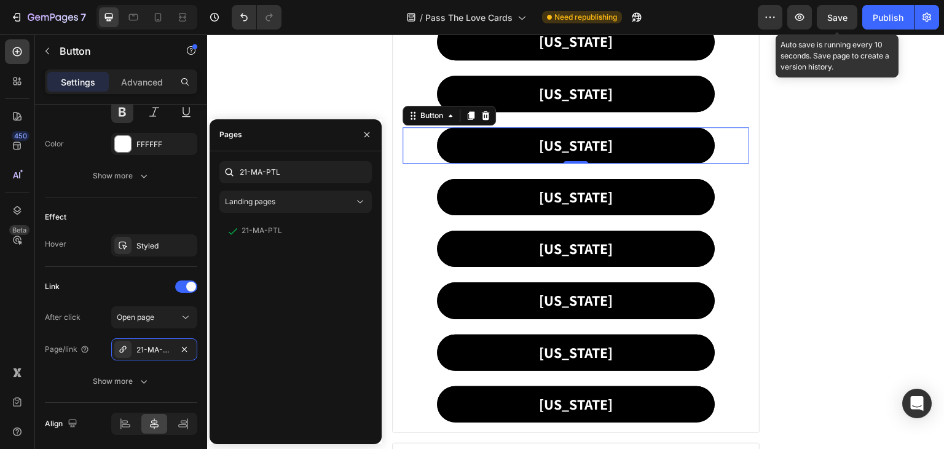
click at [833, 17] on span "Save" at bounding box center [837, 17] width 20 height 10
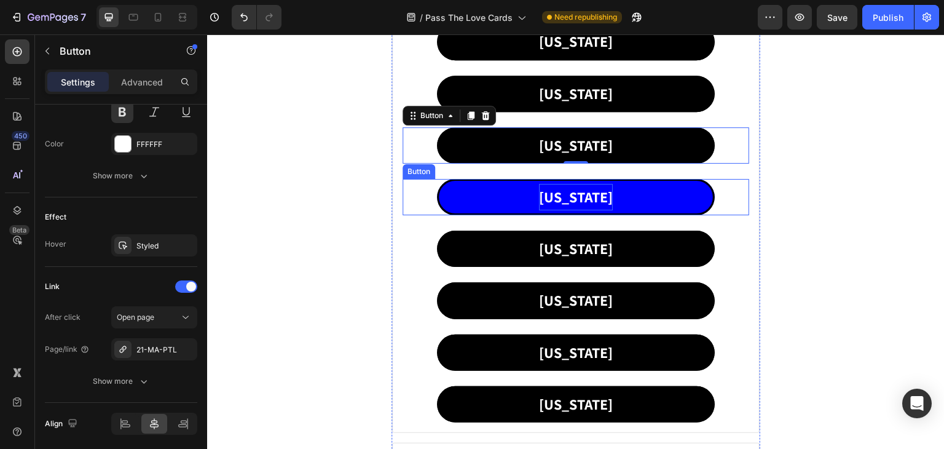
click at [573, 195] on p "[US_STATE]" at bounding box center [576, 197] width 74 height 26
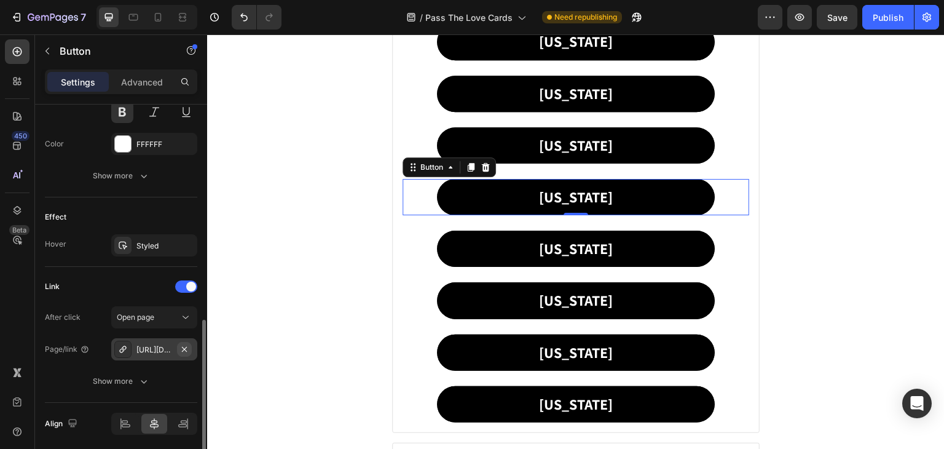
click at [180, 347] on icon "button" at bounding box center [184, 349] width 10 height 10
click at [122, 342] on div at bounding box center [122, 348] width 17 height 17
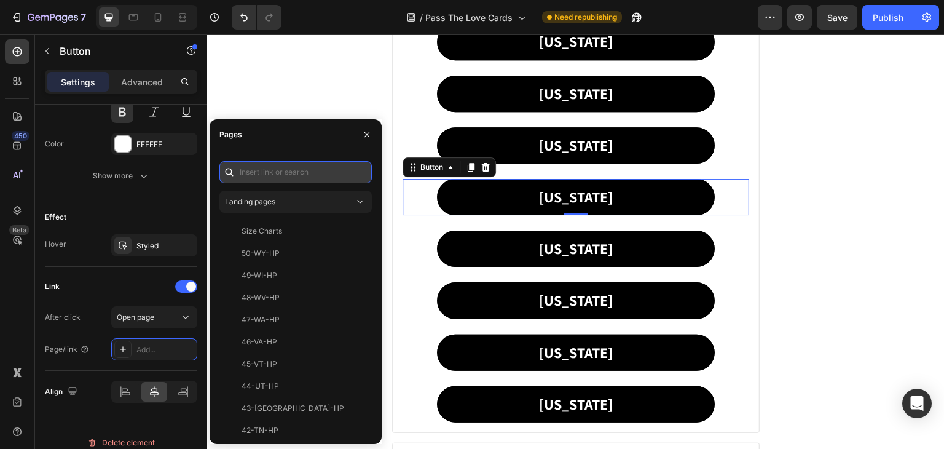
click at [260, 166] on input "text" at bounding box center [295, 172] width 152 height 22
paste input "22-MI-PTL"
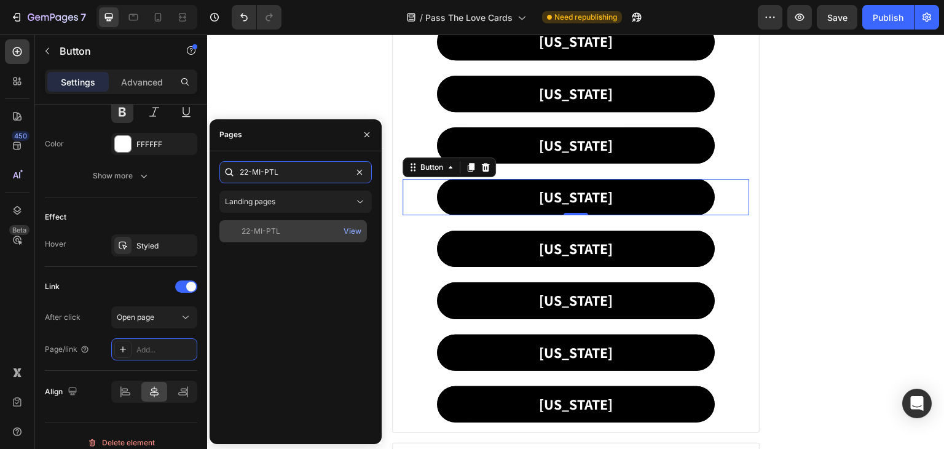
type input "22-MI-PTL"
click at [270, 228] on div "22-MI-PTL" at bounding box center [261, 231] width 39 height 11
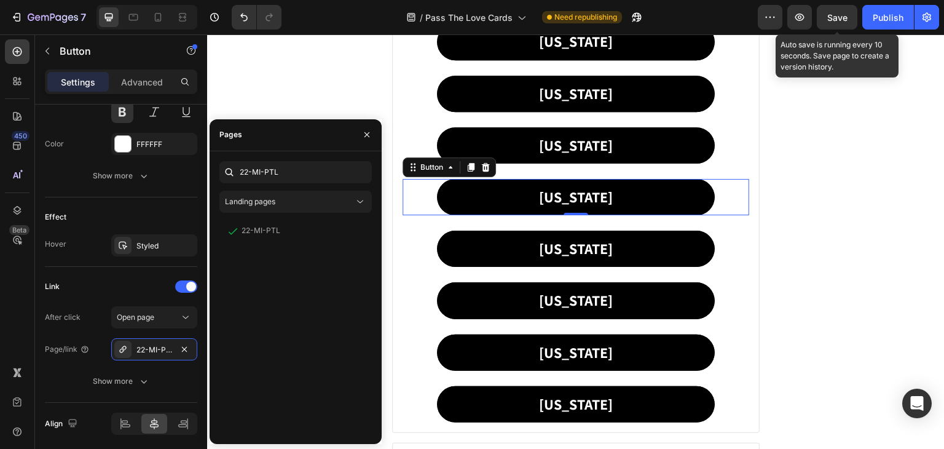
click at [835, 17] on span "Save" at bounding box center [837, 17] width 20 height 10
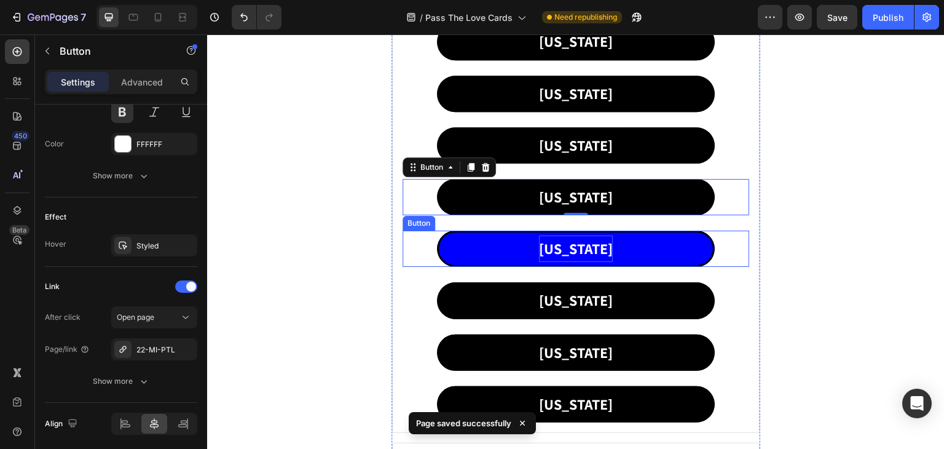
click at [577, 249] on p "[US_STATE]" at bounding box center [576, 248] width 74 height 26
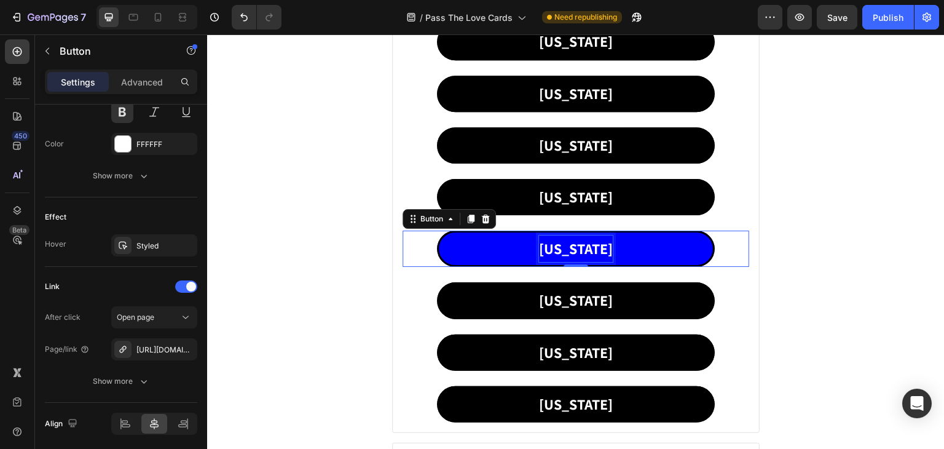
click at [562, 244] on p "[US_STATE]" at bounding box center [576, 248] width 74 height 26
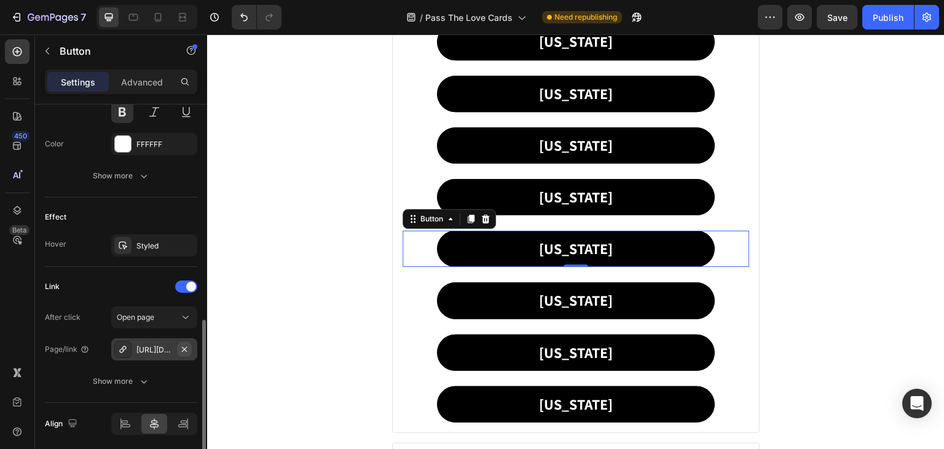
click at [184, 344] on icon "button" at bounding box center [184, 349] width 10 height 10
click at [158, 344] on div "Add..." at bounding box center [165, 349] width 58 height 11
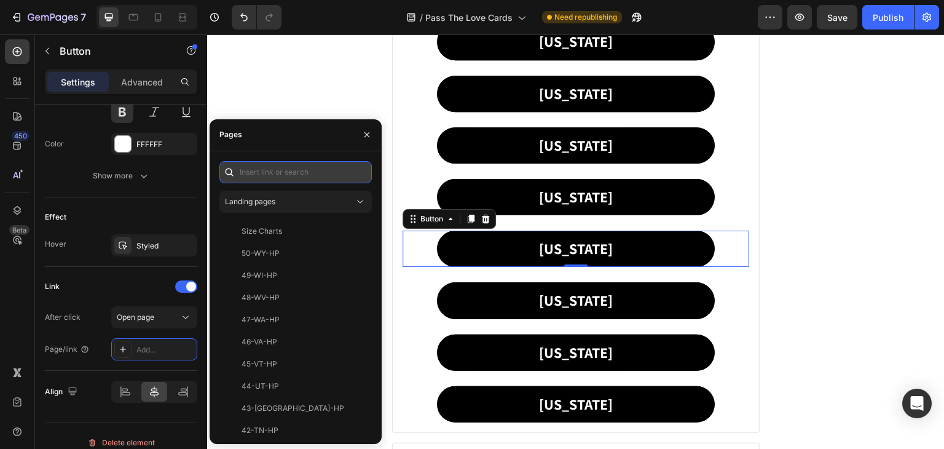
click at [267, 165] on input "text" at bounding box center [295, 172] width 152 height 22
paste input "23-MN-PTL"
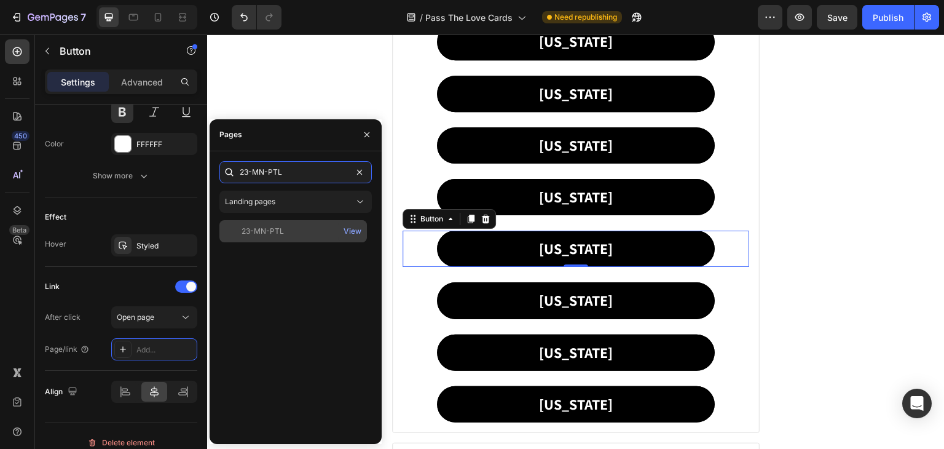
type input "23-MN-PTL"
click at [272, 226] on div "23-MN-PTL" at bounding box center [263, 231] width 42 height 11
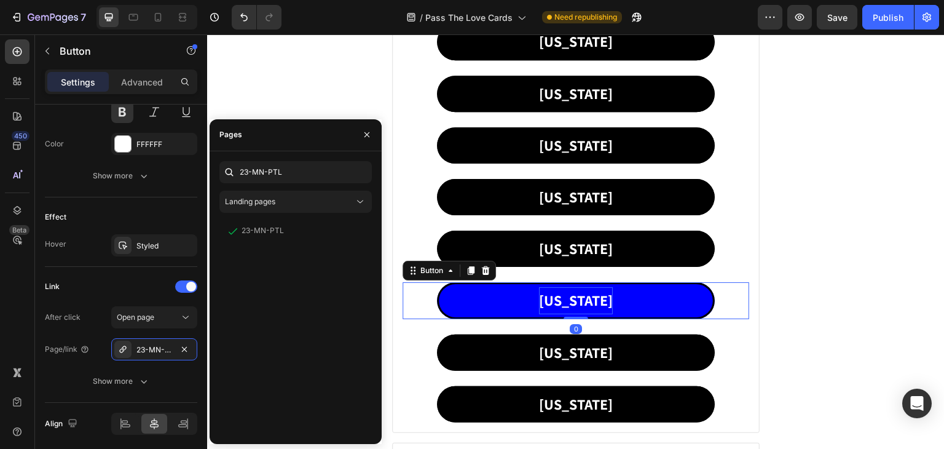
click at [571, 293] on p "[US_STATE]" at bounding box center [576, 300] width 74 height 26
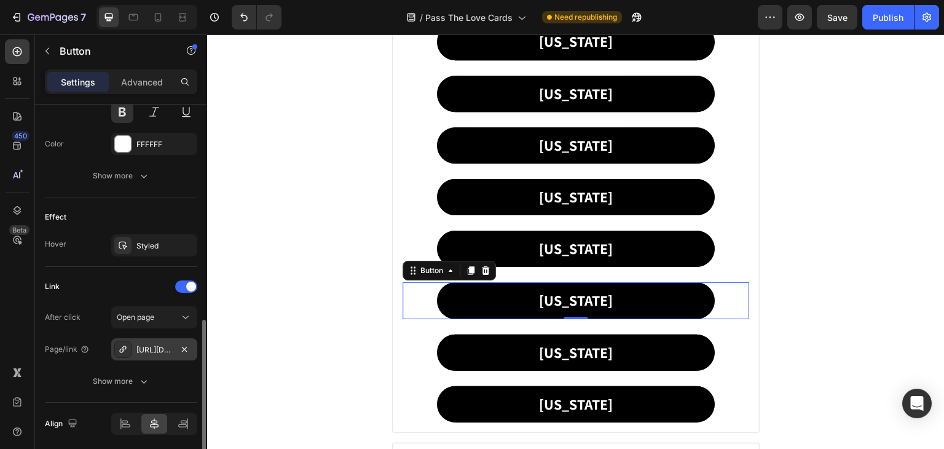
click at [131, 342] on div at bounding box center [122, 348] width 17 height 17
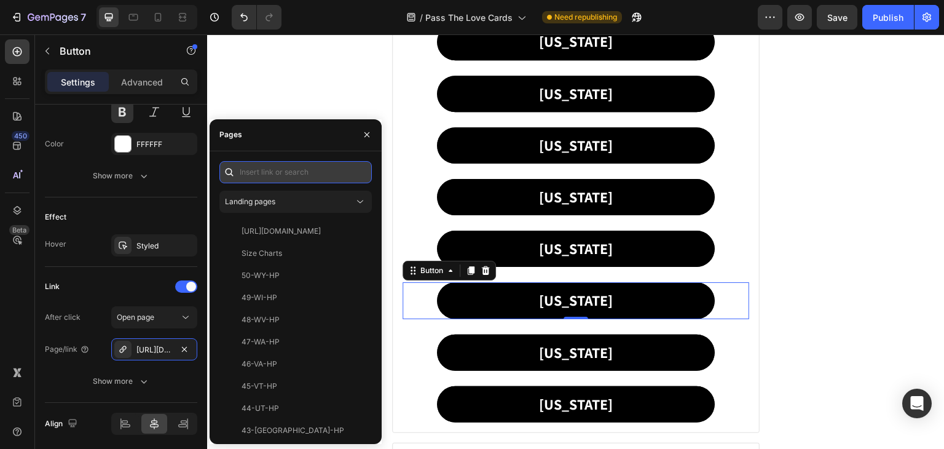
click at [273, 173] on input "text" at bounding box center [295, 172] width 152 height 22
paste input "24-MS-PTL"
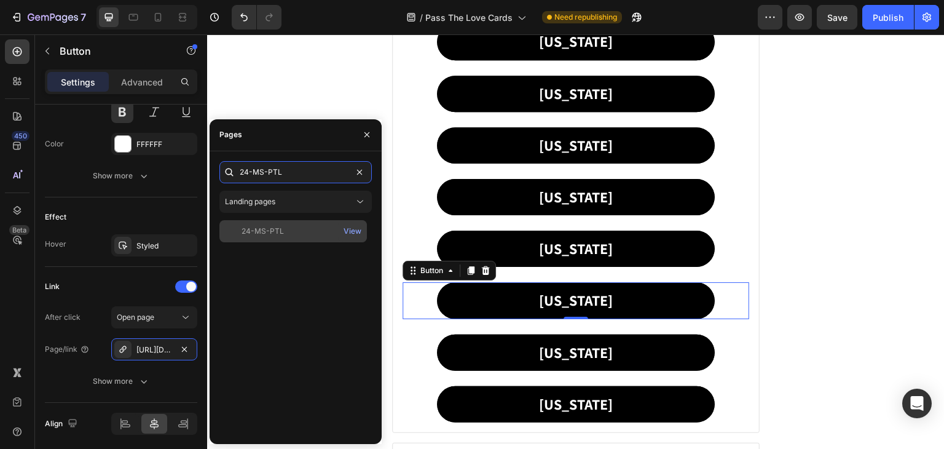
type input "24-MS-PTL"
click at [270, 226] on div "24-MS-PTL" at bounding box center [263, 231] width 42 height 11
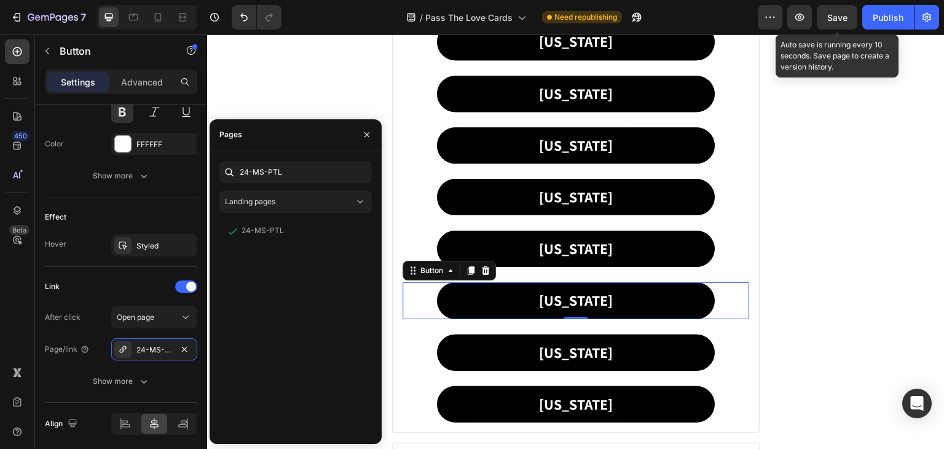
click at [838, 18] on span "Save" at bounding box center [837, 17] width 20 height 10
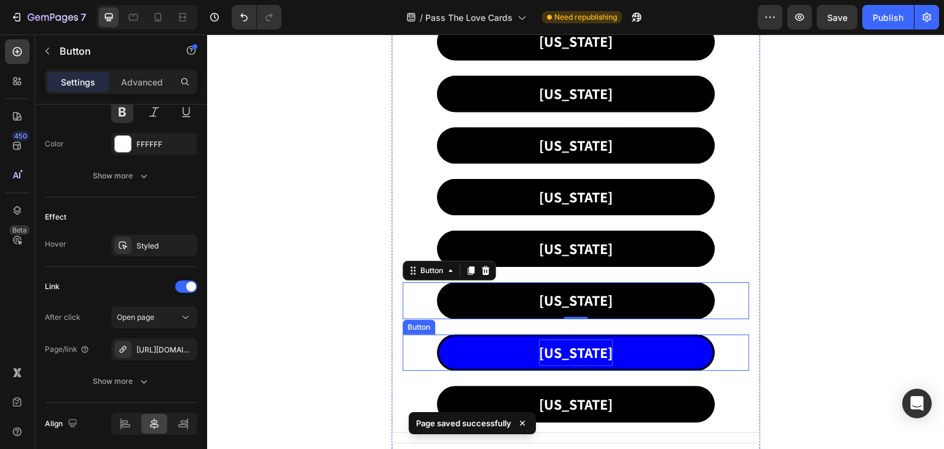
click at [570, 351] on p "[US_STATE]" at bounding box center [576, 352] width 74 height 26
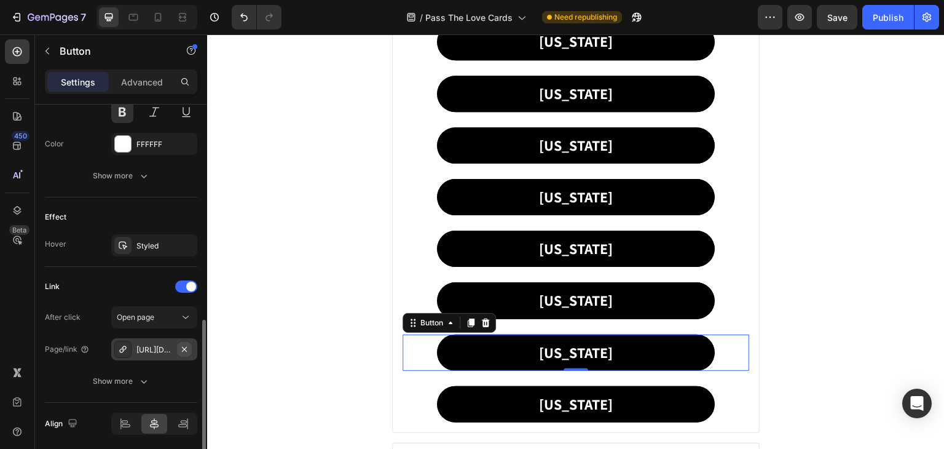
click at [184, 345] on icon "button" at bounding box center [184, 349] width 10 height 10
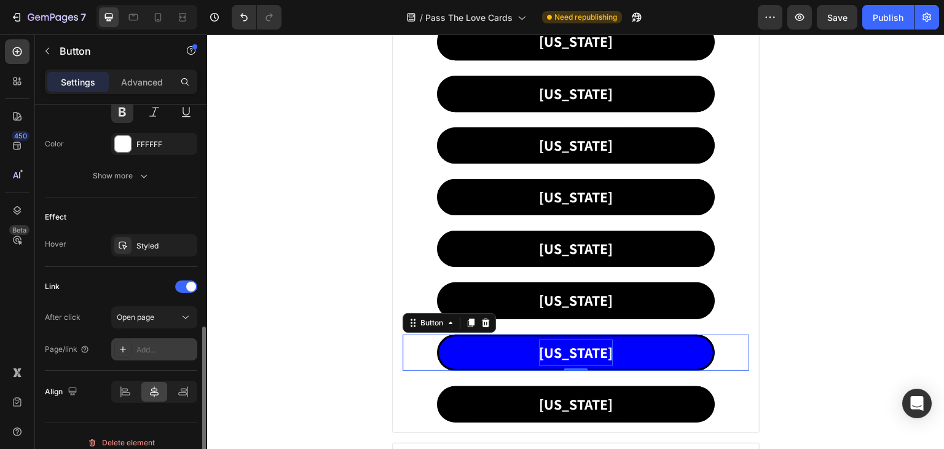
click at [565, 353] on p "[US_STATE]" at bounding box center [576, 352] width 74 height 26
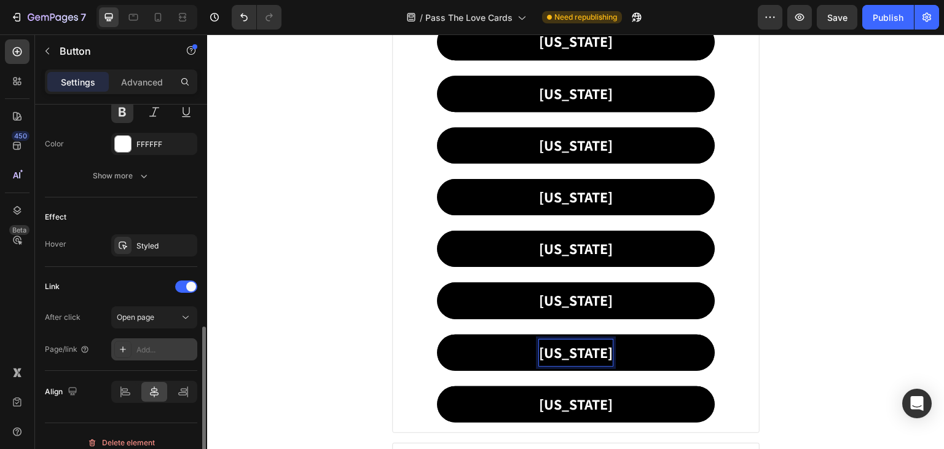
click at [157, 345] on div "Add..." at bounding box center [165, 349] width 58 height 11
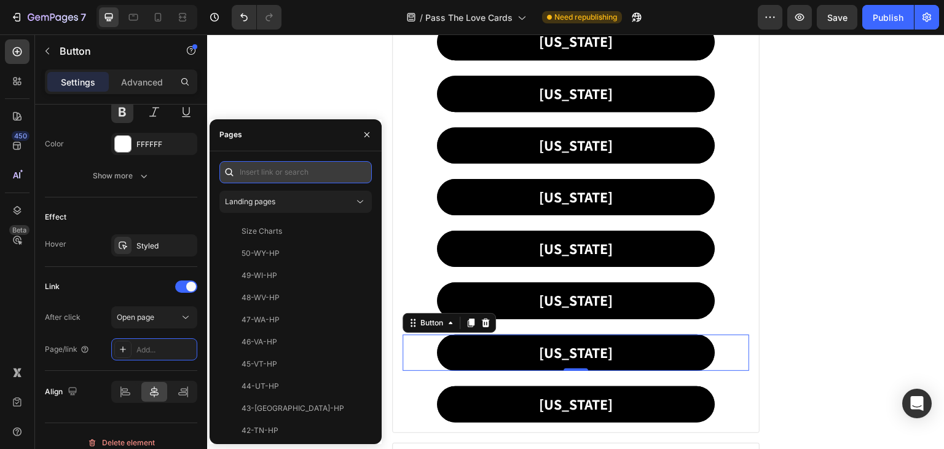
click at [255, 171] on input "text" at bounding box center [295, 172] width 152 height 22
paste input "25-MO-PTL"
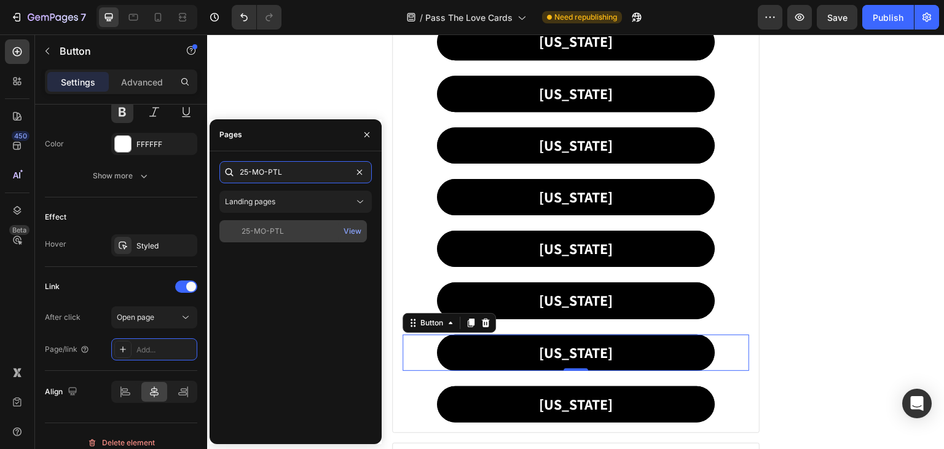
type input "25-MO-PTL"
click at [274, 232] on div "25-MO-PTL" at bounding box center [263, 231] width 42 height 11
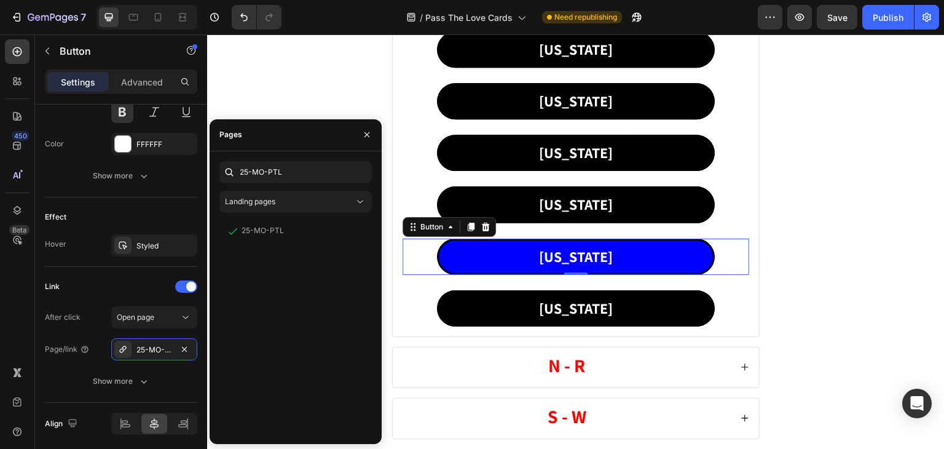
scroll to position [860, 0]
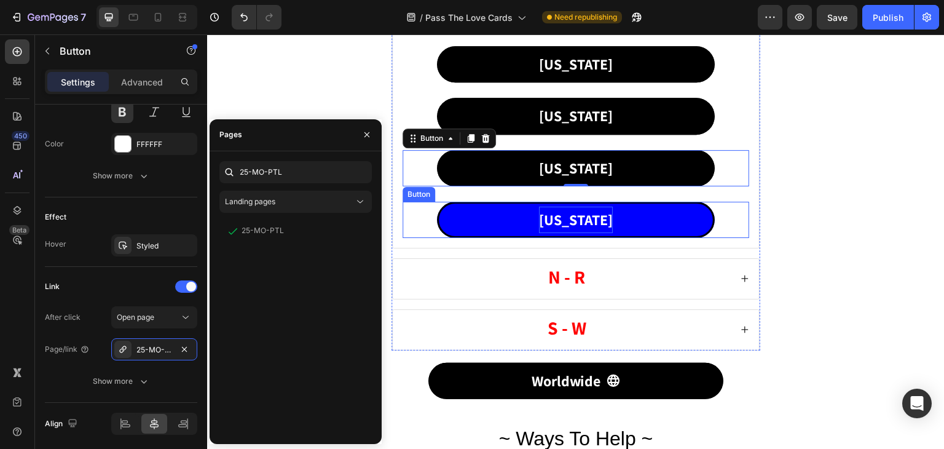
click at [579, 213] on p "[US_STATE]" at bounding box center [576, 220] width 74 height 26
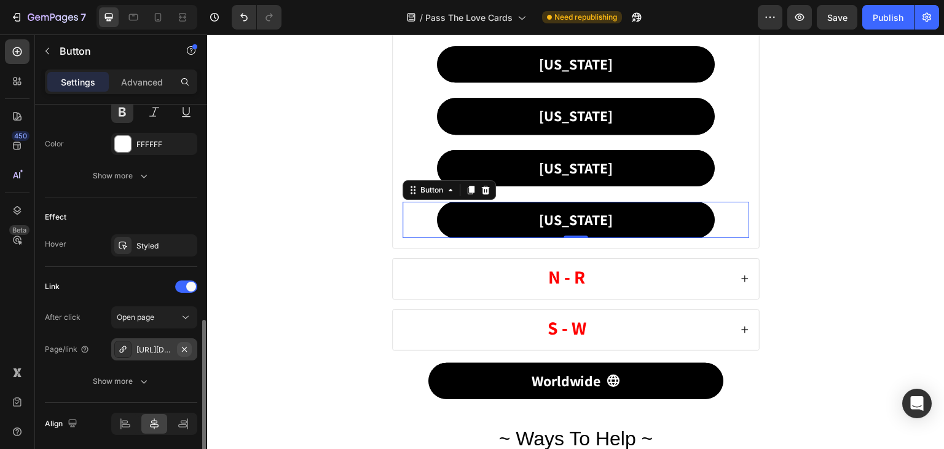
click at [184, 344] on icon "button" at bounding box center [184, 349] width 10 height 10
click at [116, 346] on div at bounding box center [122, 348] width 17 height 17
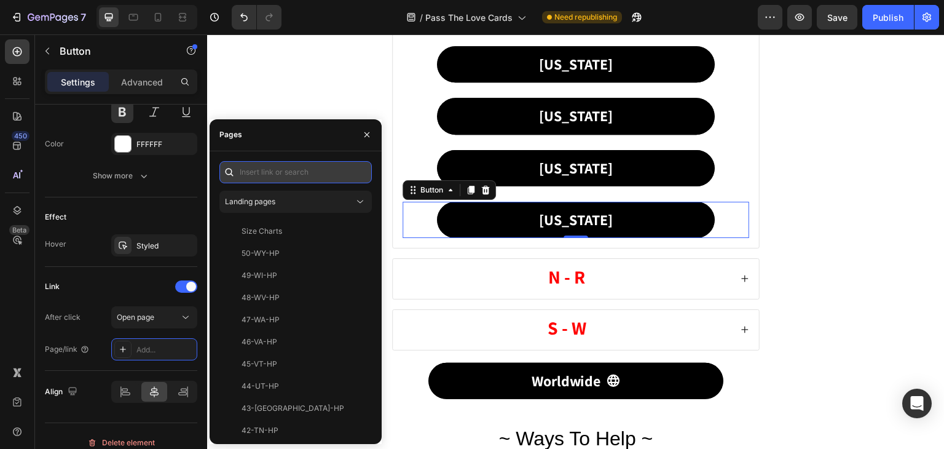
click at [261, 166] on input "text" at bounding box center [295, 172] width 152 height 22
paste input "26-MT-PTL"
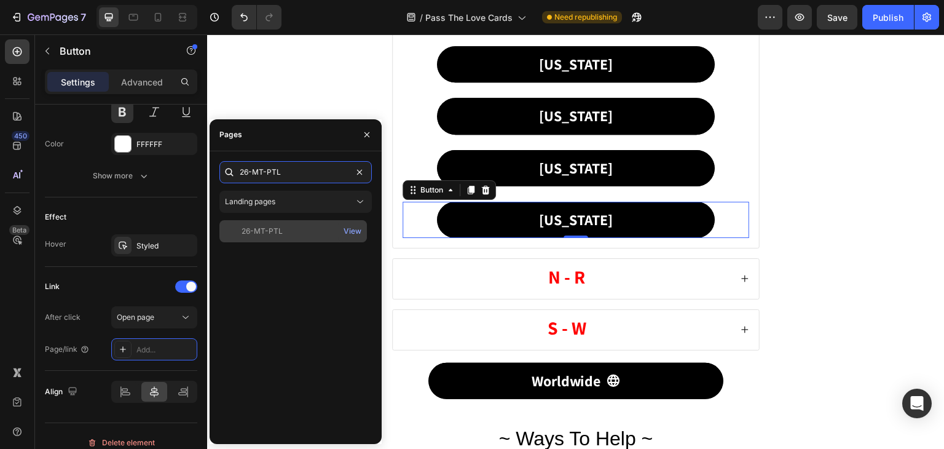
type input "26-MT-PTL"
click at [264, 234] on div "26-MT-PTL" at bounding box center [262, 231] width 41 height 11
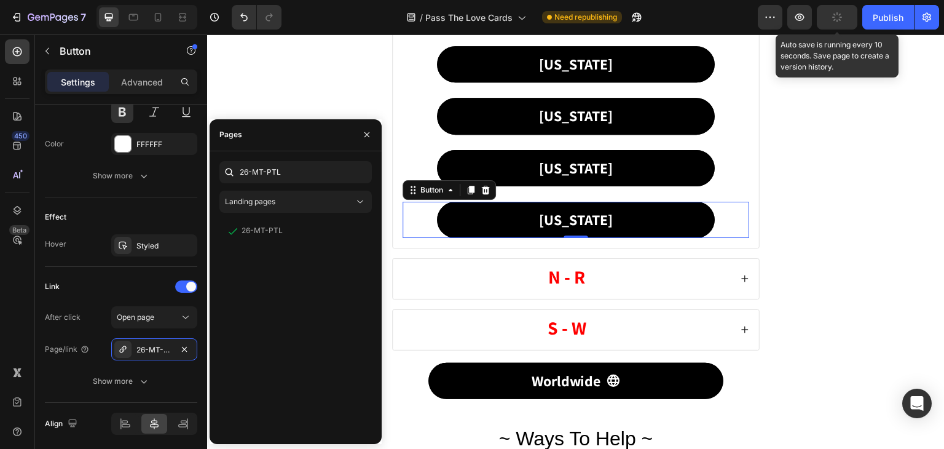
click at [842, 23] on button "button" at bounding box center [837, 17] width 41 height 25
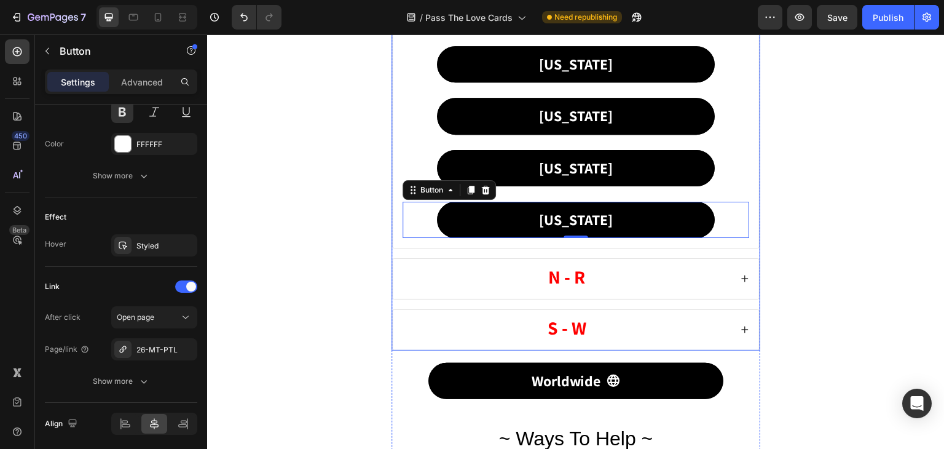
click at [741, 276] on icon at bounding box center [745, 278] width 9 height 9
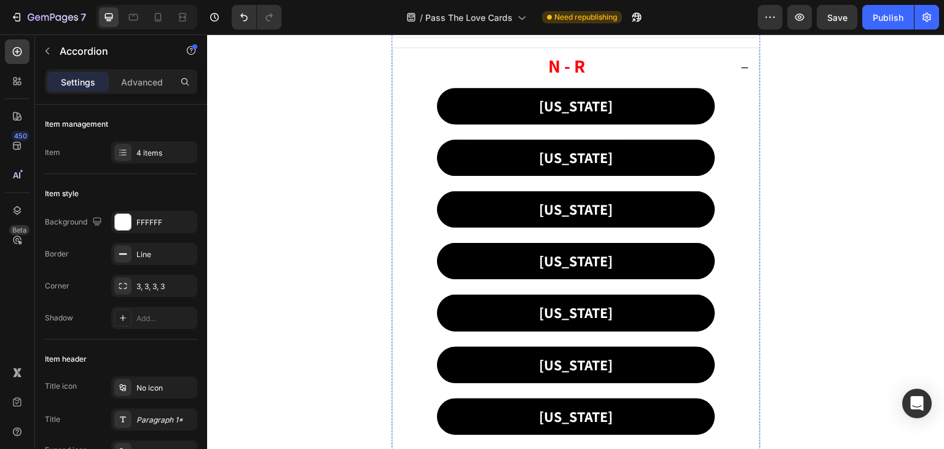
scroll to position [492, 0]
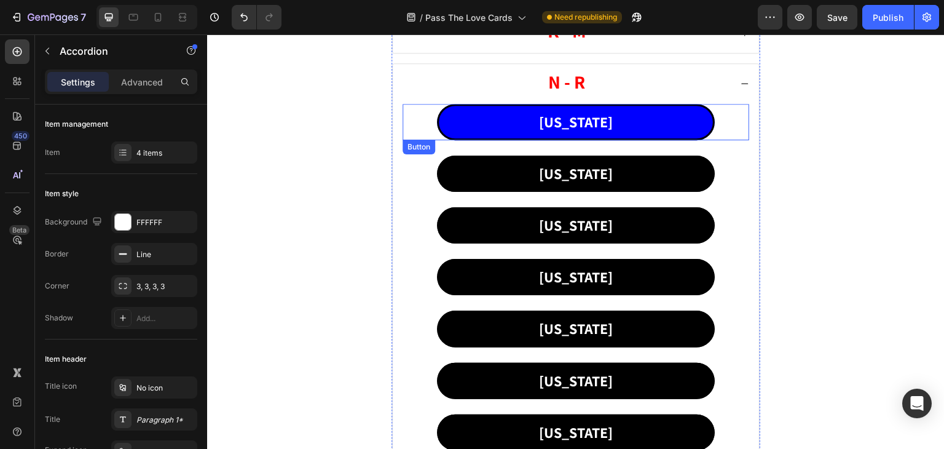
click at [497, 112] on link "[US_STATE]" at bounding box center [575, 122] width 277 height 36
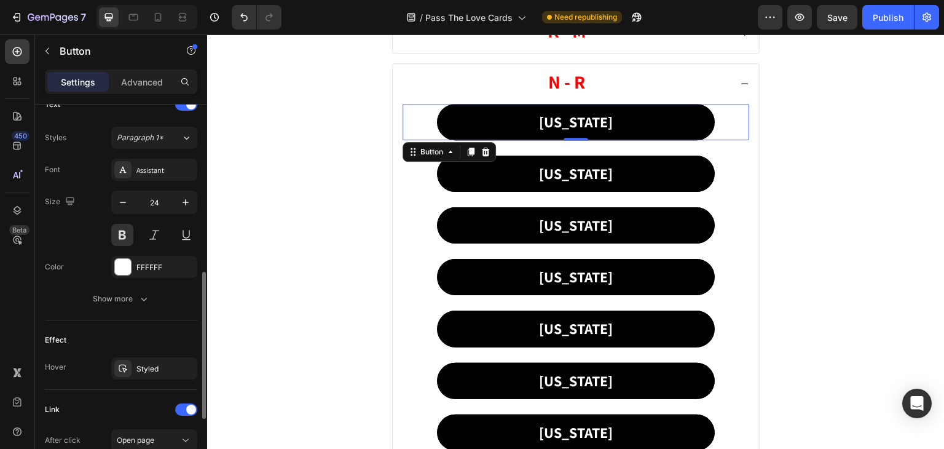
scroll to position [553, 0]
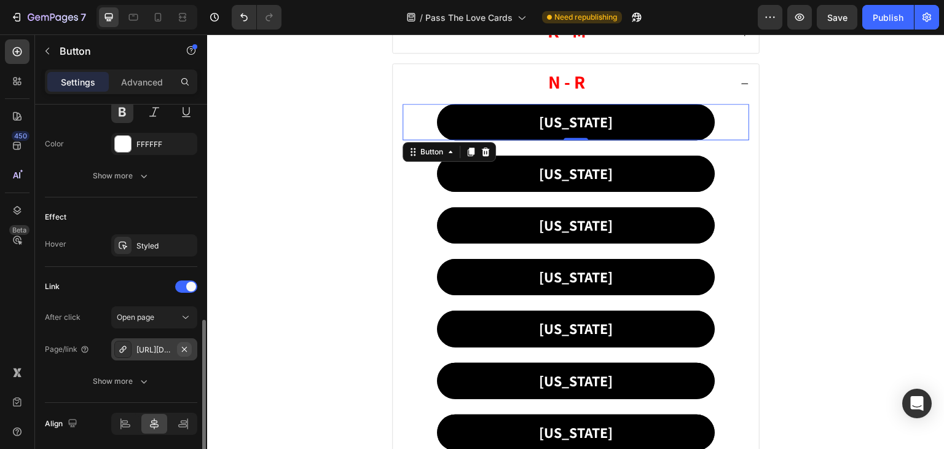
click at [184, 344] on icon "button" at bounding box center [184, 349] width 10 height 10
click at [184, 344] on div "Add..." at bounding box center [165, 349] width 58 height 11
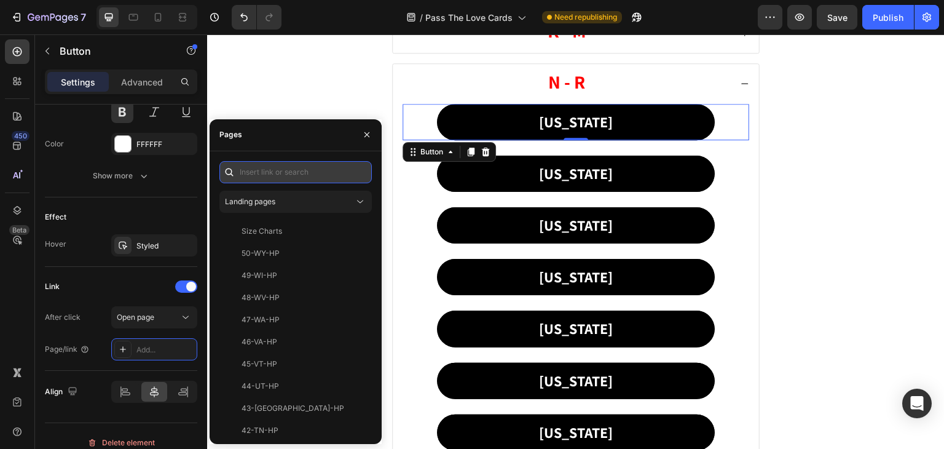
click at [257, 171] on input "text" at bounding box center [295, 172] width 152 height 22
paste input "27-NE-PTL"
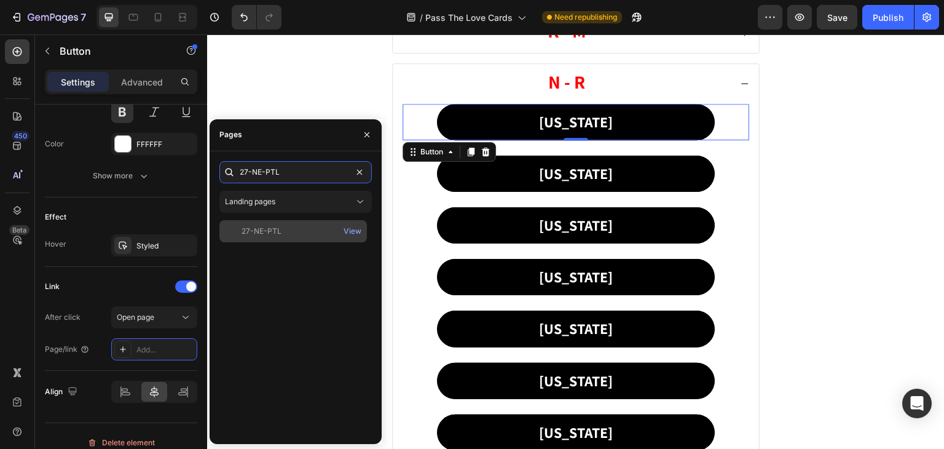
type input "27-NE-PTL"
click at [262, 234] on div "27-NE-PTL" at bounding box center [262, 231] width 40 height 11
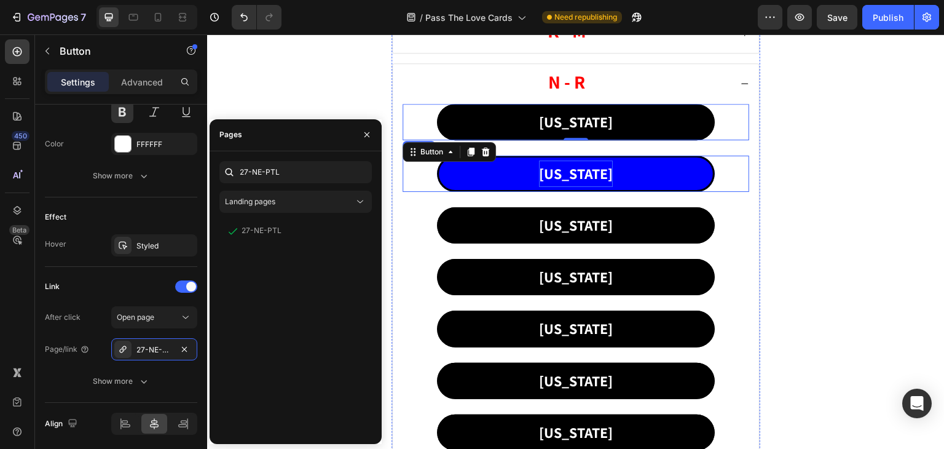
click at [568, 172] on p "[US_STATE]" at bounding box center [576, 173] width 74 height 26
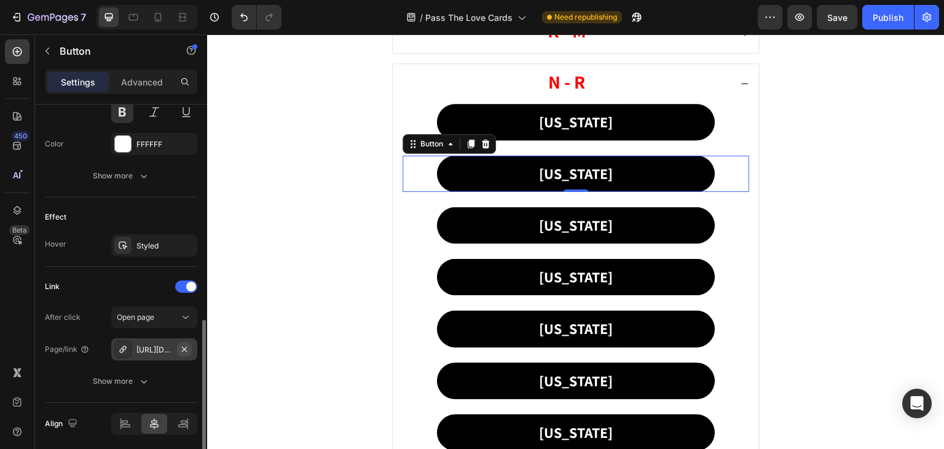
click at [183, 347] on icon "button" at bounding box center [184, 349] width 10 height 10
click at [183, 347] on div "Add..." at bounding box center [165, 349] width 58 height 11
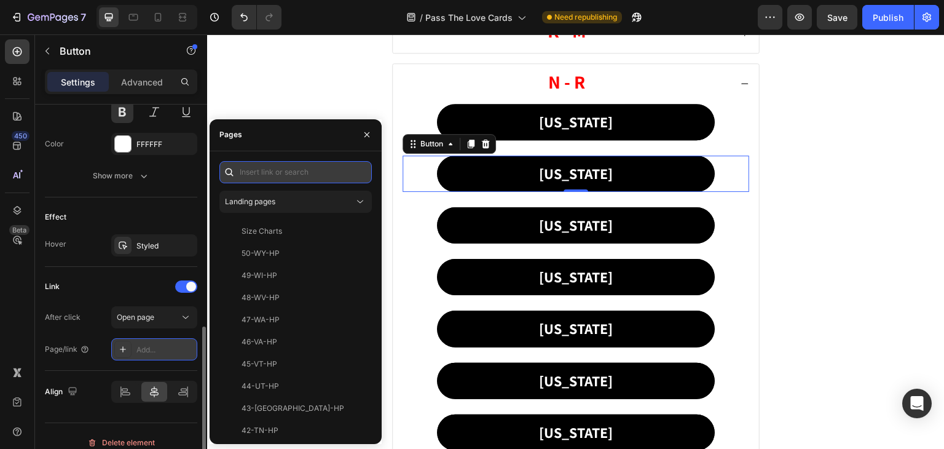
click at [264, 178] on input "text" at bounding box center [295, 172] width 152 height 22
paste input "28-NV-PTL"
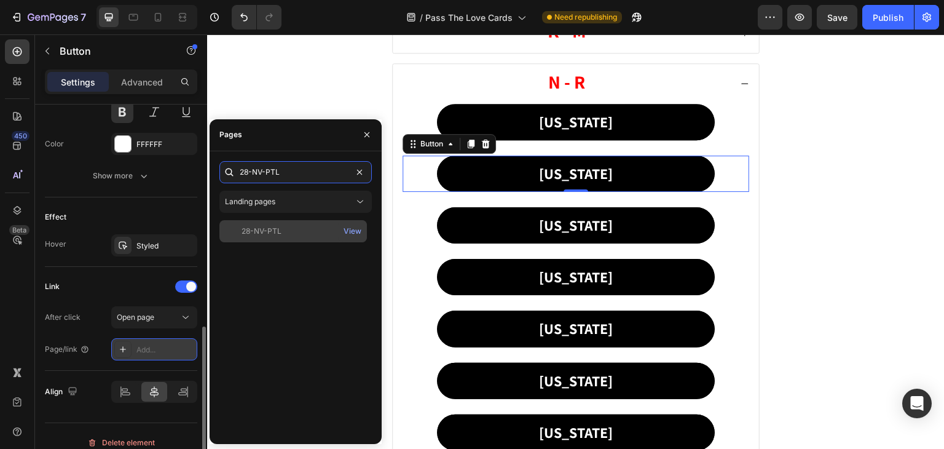
type input "28-NV-PTL"
click at [262, 222] on div "28-NV-PTL View" at bounding box center [293, 231] width 148 height 22
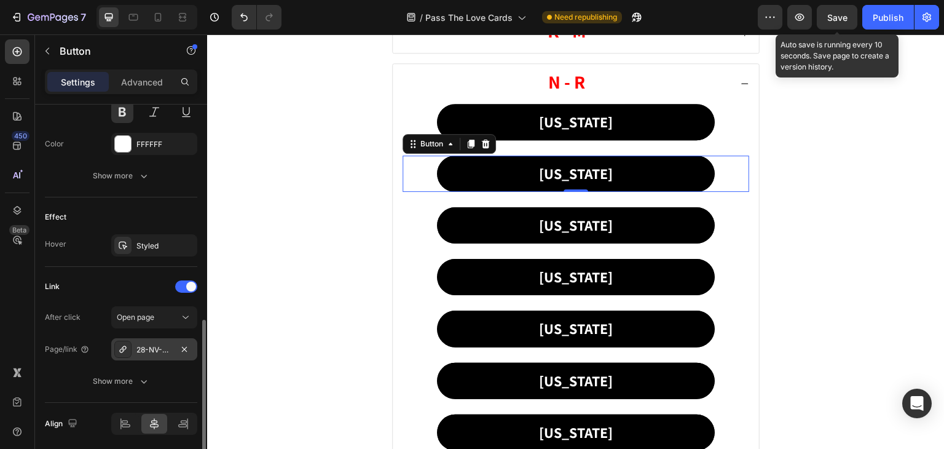
click at [830, 14] on span "Save" at bounding box center [837, 17] width 20 height 10
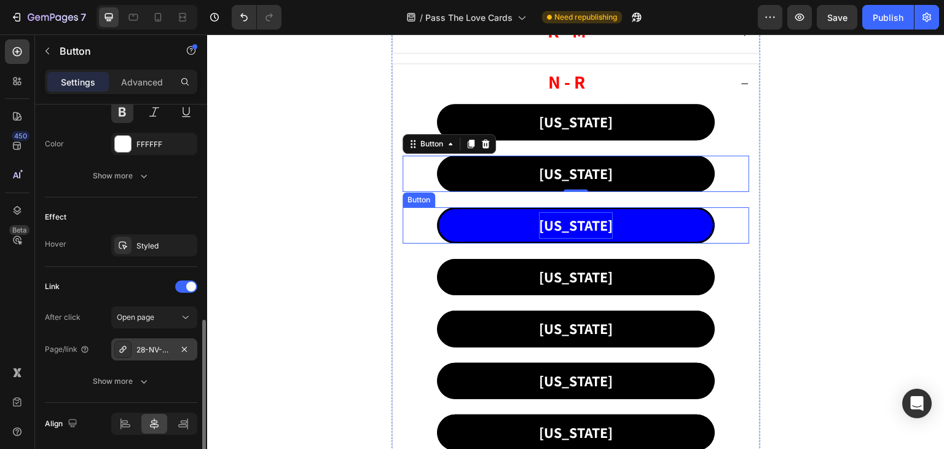
click at [567, 225] on p "[US_STATE]" at bounding box center [576, 225] width 74 height 26
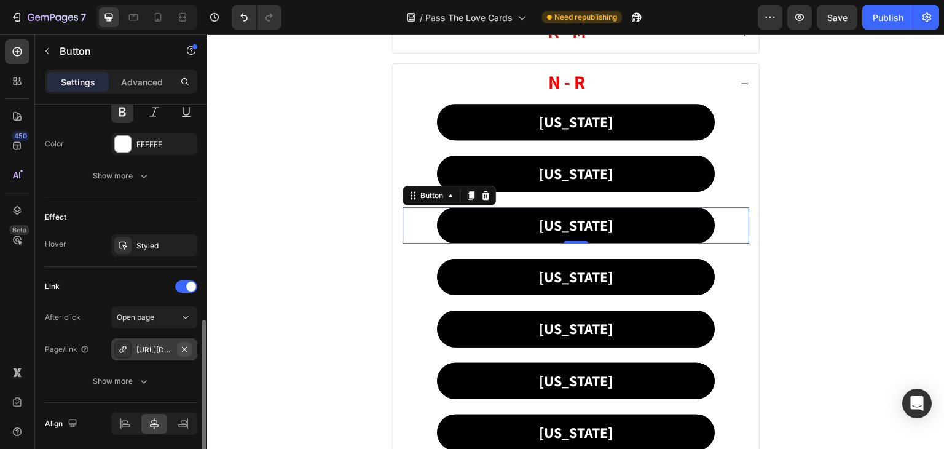
click at [185, 347] on icon "button" at bounding box center [184, 349] width 10 height 10
click at [125, 347] on icon at bounding box center [123, 349] width 10 height 10
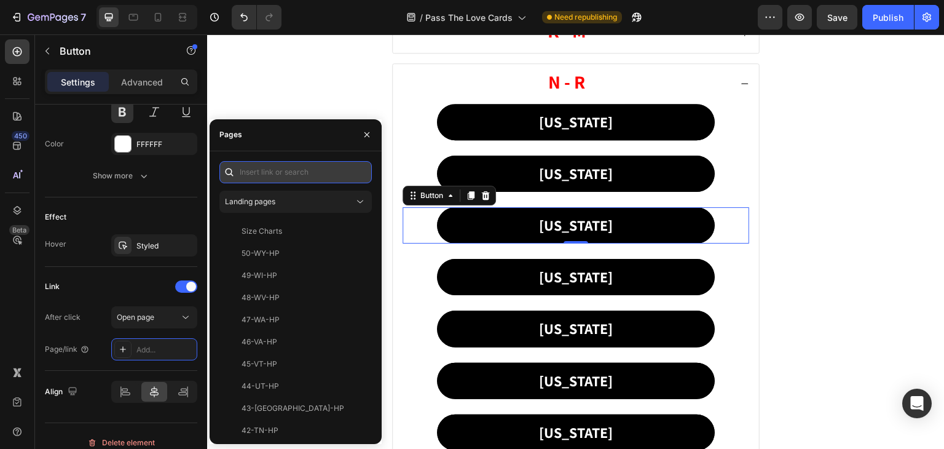
click at [308, 166] on input "text" at bounding box center [295, 172] width 152 height 22
paste input "29-NH-PTL"
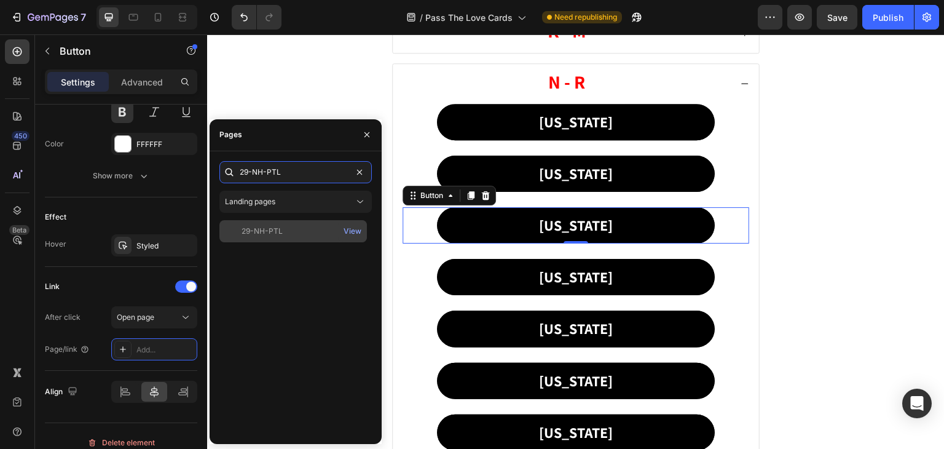
type input "29-NH-PTL"
click at [266, 232] on div "29-NH-PTL" at bounding box center [262, 231] width 41 height 11
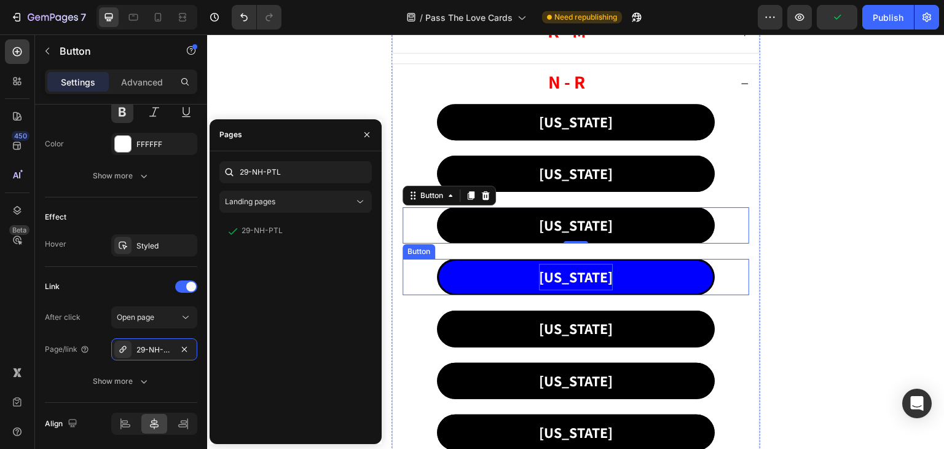
click at [564, 273] on p "[US_STATE]" at bounding box center [576, 277] width 74 height 26
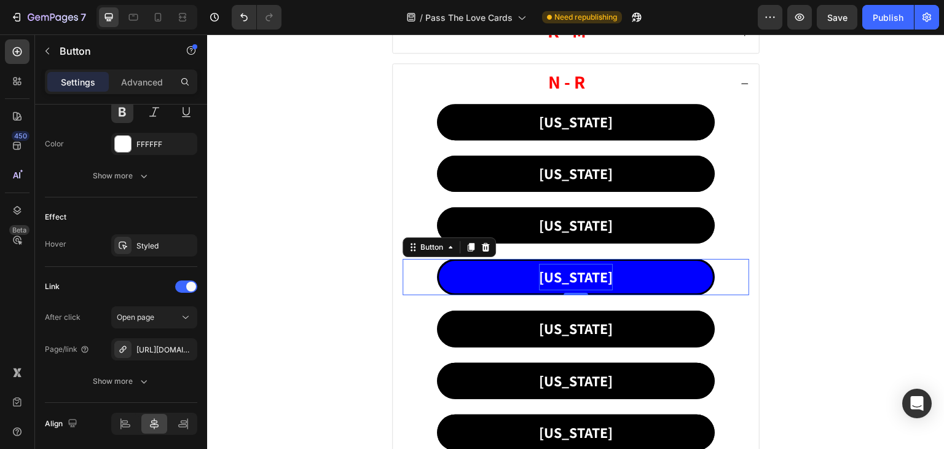
click at [559, 271] on p "[US_STATE]" at bounding box center [576, 277] width 74 height 26
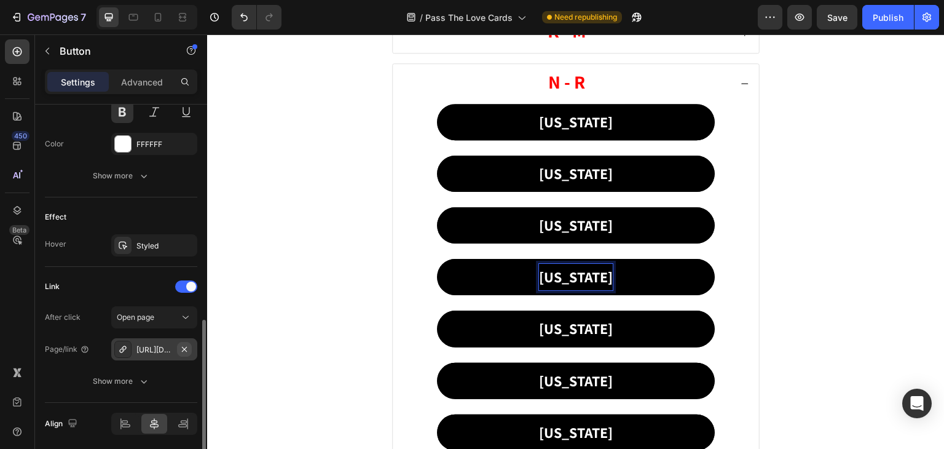
click at [183, 347] on icon "button" at bounding box center [184, 349] width 10 height 10
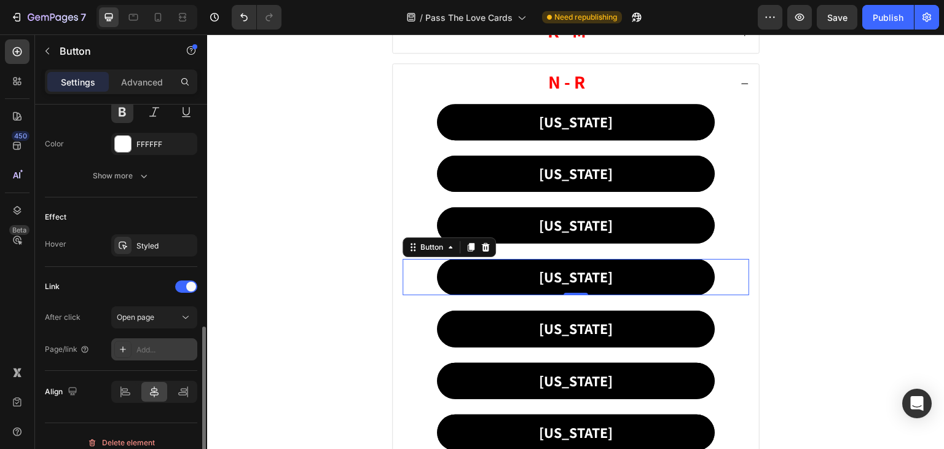
click at [118, 345] on icon at bounding box center [123, 349] width 10 height 10
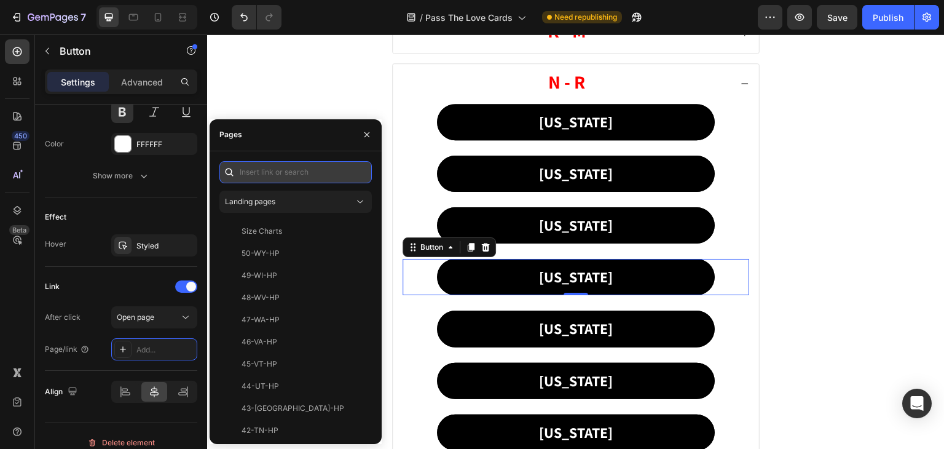
click at [262, 165] on input "text" at bounding box center [295, 172] width 152 height 22
paste input "30-[GEOGRAPHIC_DATA]-PTL"
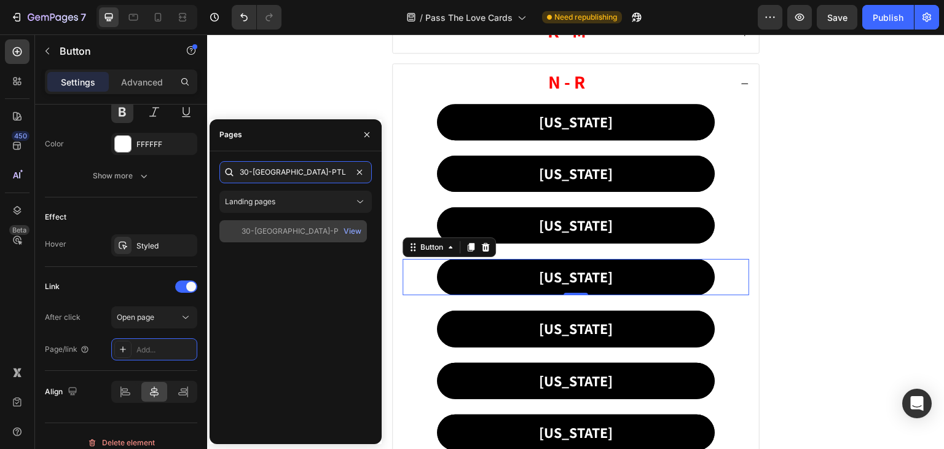
type input "30-[GEOGRAPHIC_DATA]-PTL"
click at [262, 232] on div "30-[GEOGRAPHIC_DATA]-PTL" at bounding box center [295, 231] width 106 height 11
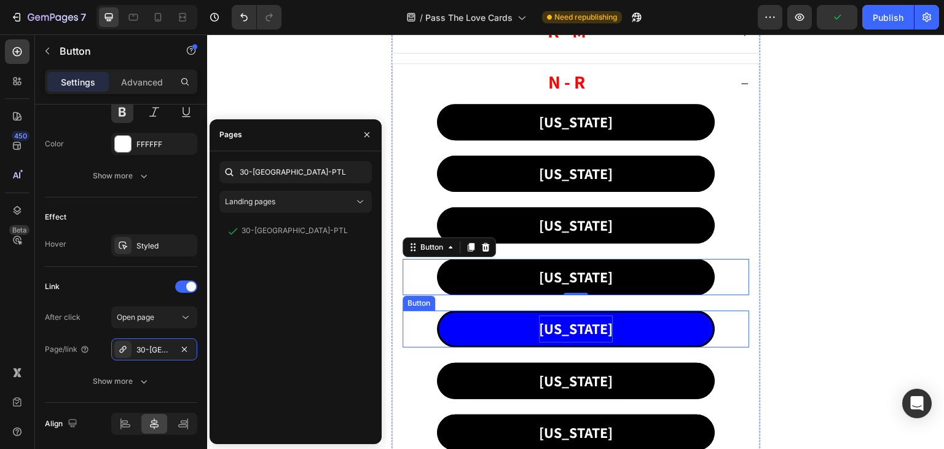
click at [567, 322] on p "[US_STATE]" at bounding box center [576, 328] width 74 height 26
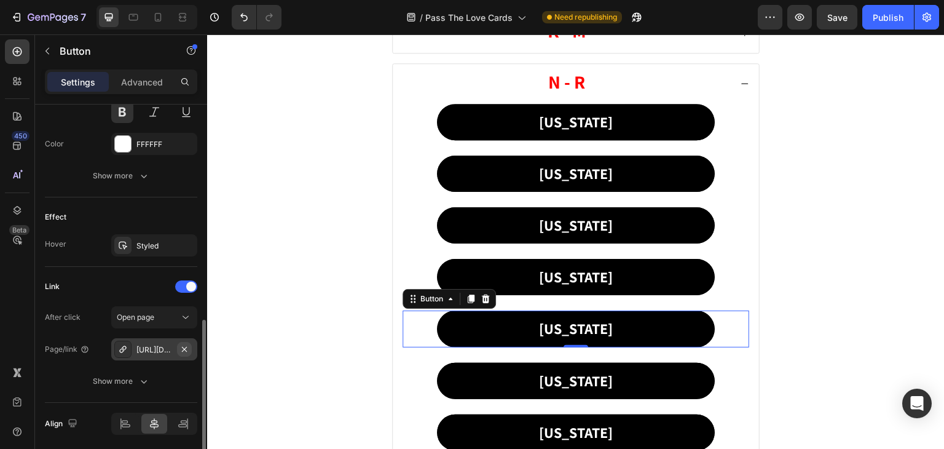
click at [180, 346] on icon "button" at bounding box center [184, 349] width 10 height 10
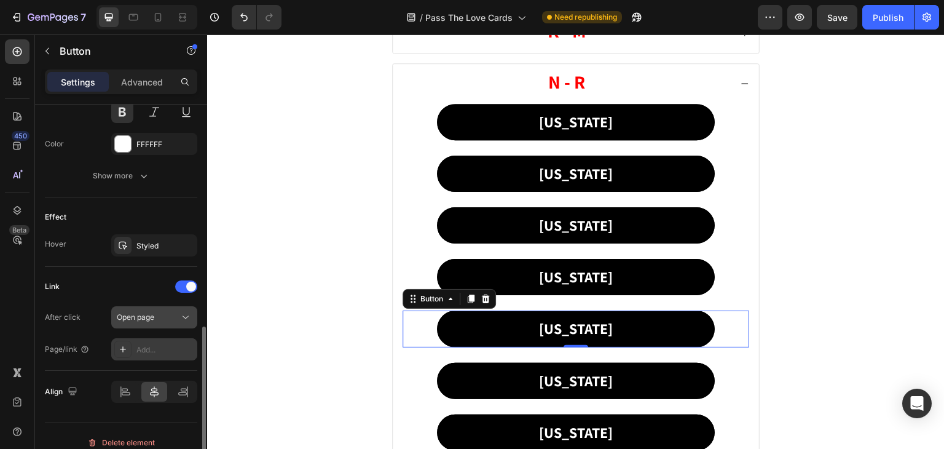
click at [182, 317] on icon at bounding box center [185, 317] width 12 height 12
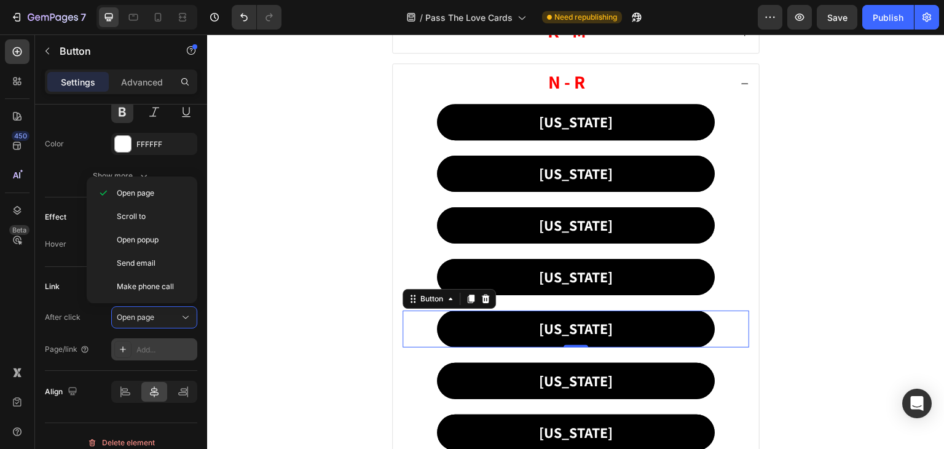
click at [118, 347] on icon at bounding box center [123, 349] width 10 height 10
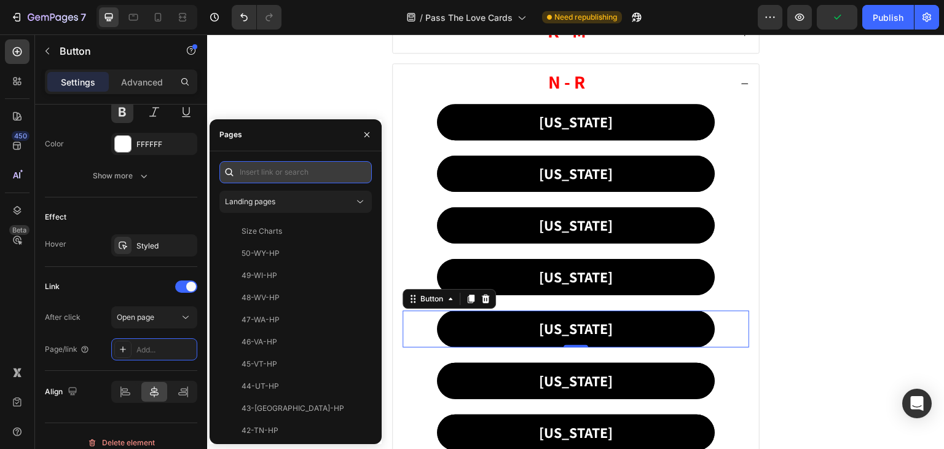
paste input "31-NM-PTL"
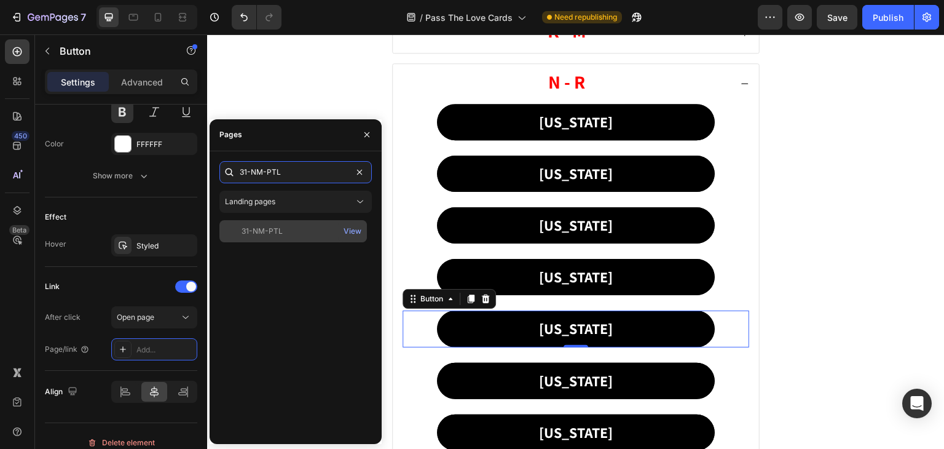
type input "31-NM-PTL"
click at [273, 227] on div "31-NM-PTL" at bounding box center [262, 231] width 41 height 11
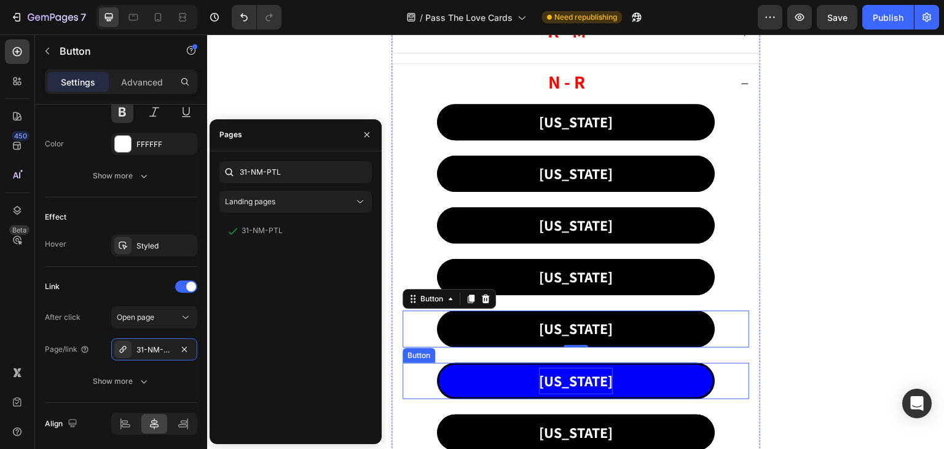
click at [557, 372] on p "[US_STATE]" at bounding box center [576, 381] width 74 height 26
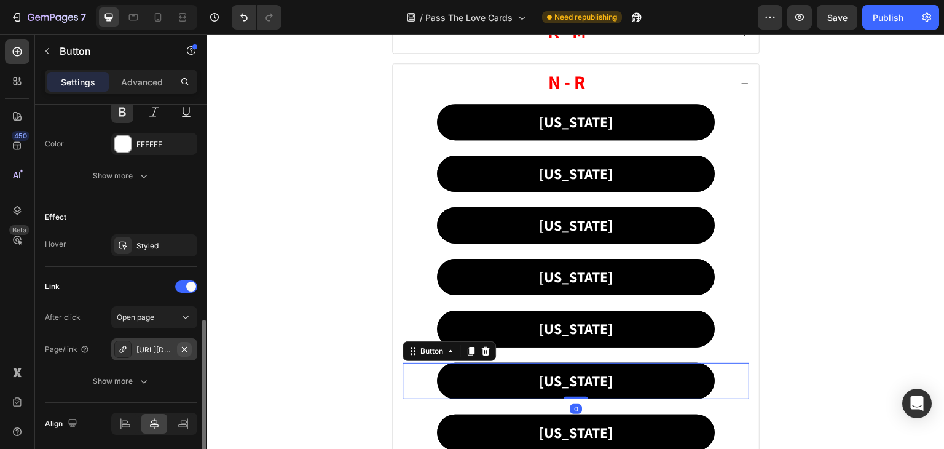
click at [181, 349] on icon "button" at bounding box center [184, 349] width 10 height 10
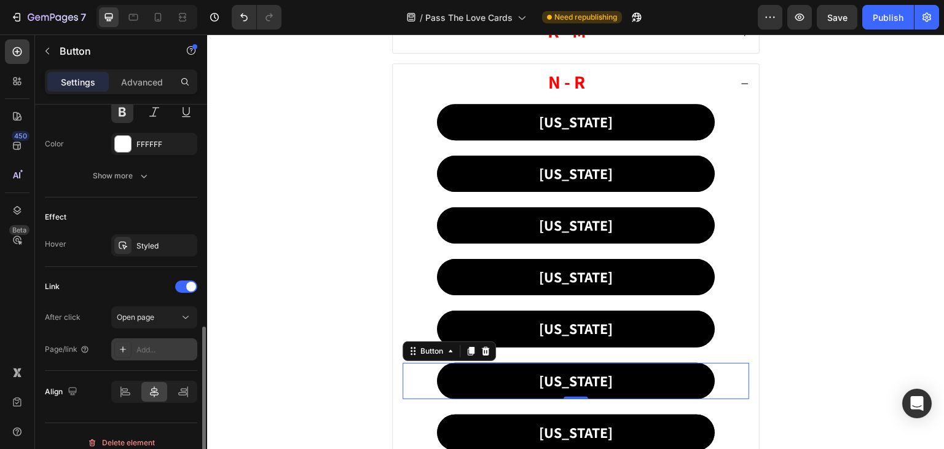
click at [123, 344] on icon at bounding box center [123, 349] width 10 height 10
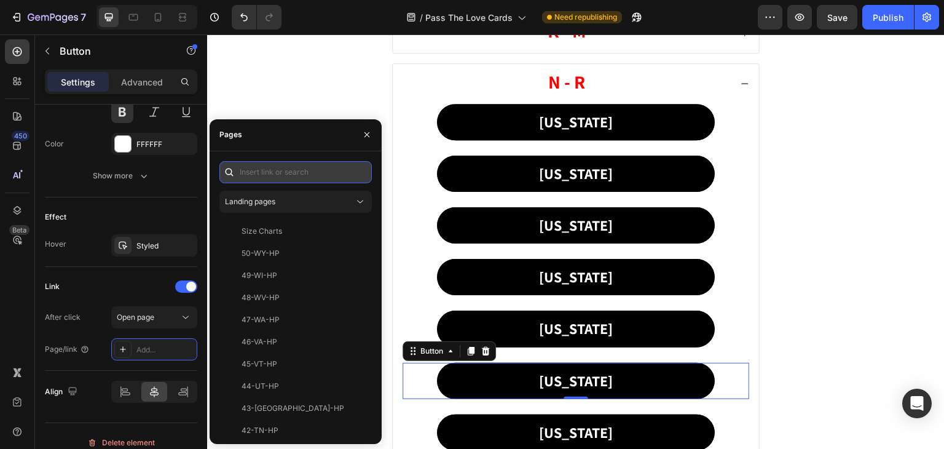
paste input "32-NY-PTL"
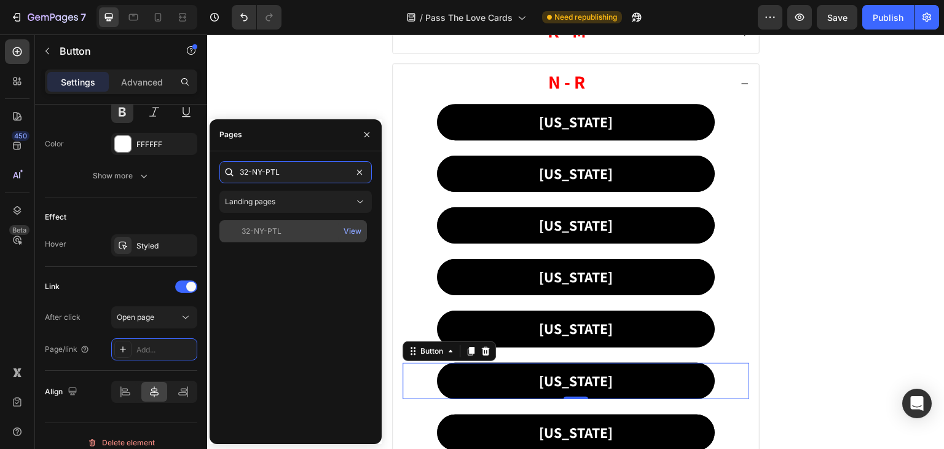
type input "32-NY-PTL"
click at [275, 234] on div "32-NY-PTL" at bounding box center [262, 231] width 40 height 11
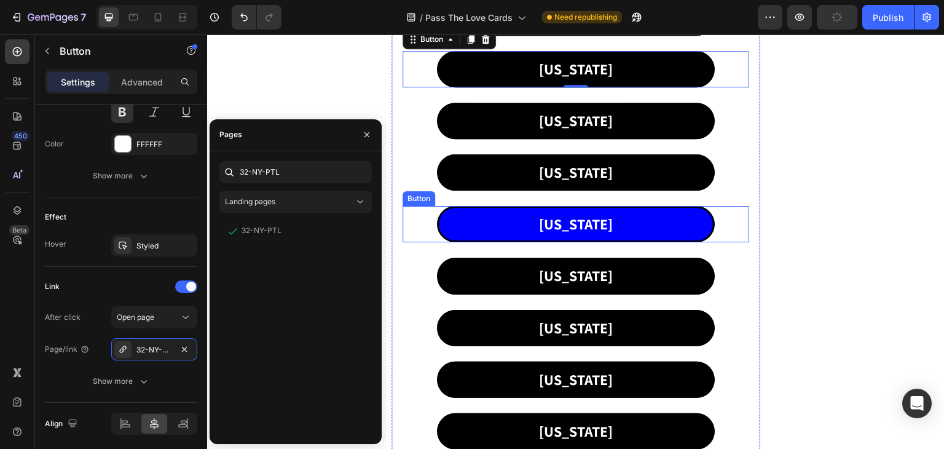
scroll to position [799, 0]
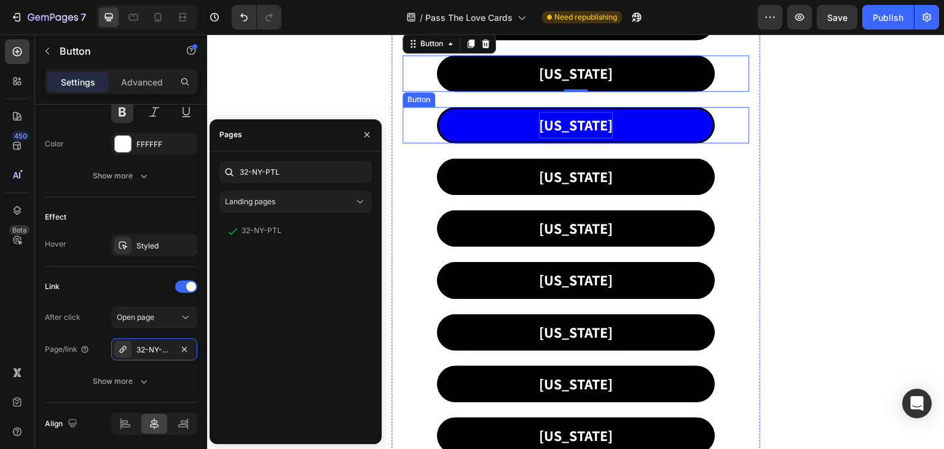
click at [552, 120] on p "[US_STATE]" at bounding box center [576, 125] width 74 height 26
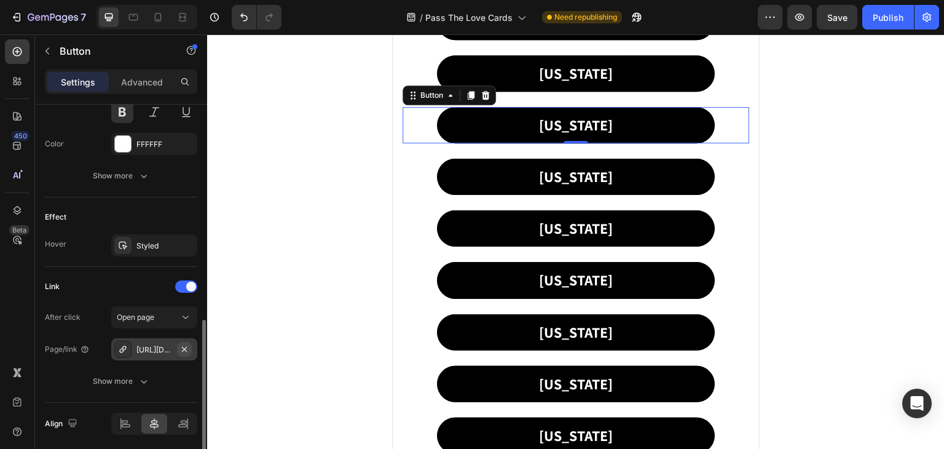
click at [182, 345] on icon "button" at bounding box center [184, 349] width 10 height 10
click at [125, 348] on icon at bounding box center [123, 349] width 10 height 10
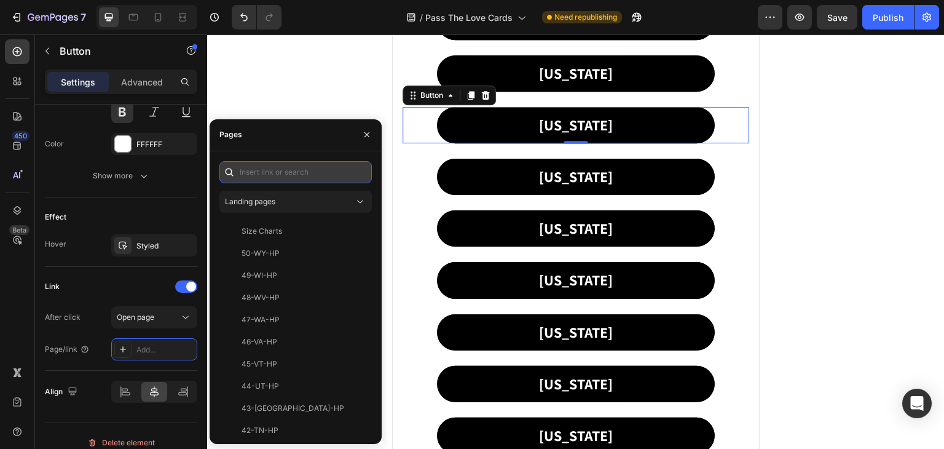
paste input "33-NC-PTL"
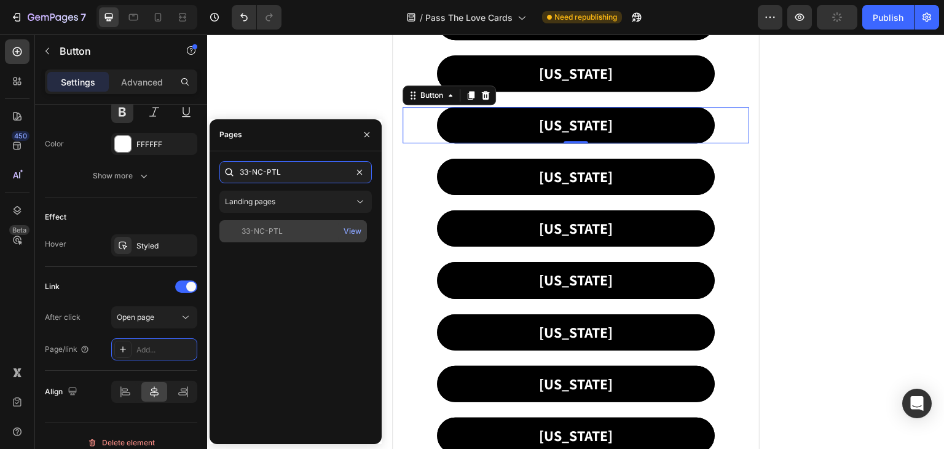
type input "33-NC-PTL"
click at [271, 222] on div "33-NC-PTL View" at bounding box center [293, 231] width 148 height 22
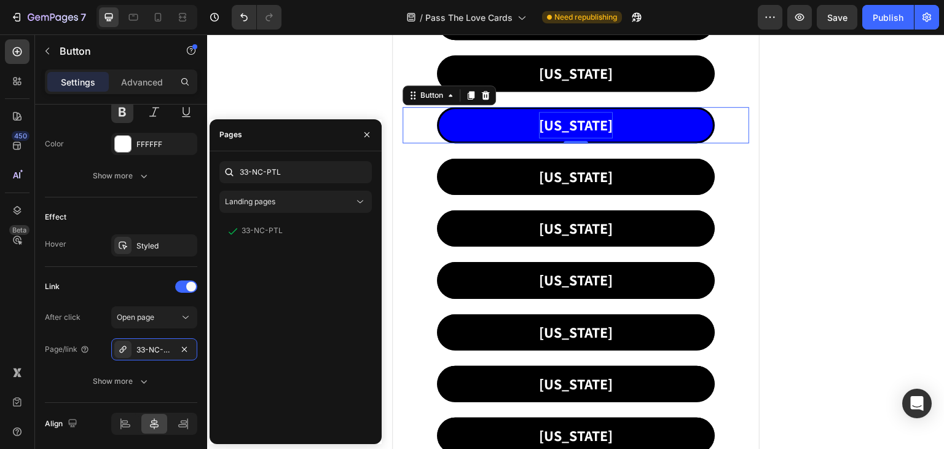
click at [554, 120] on p "[US_STATE]" at bounding box center [576, 125] width 74 height 26
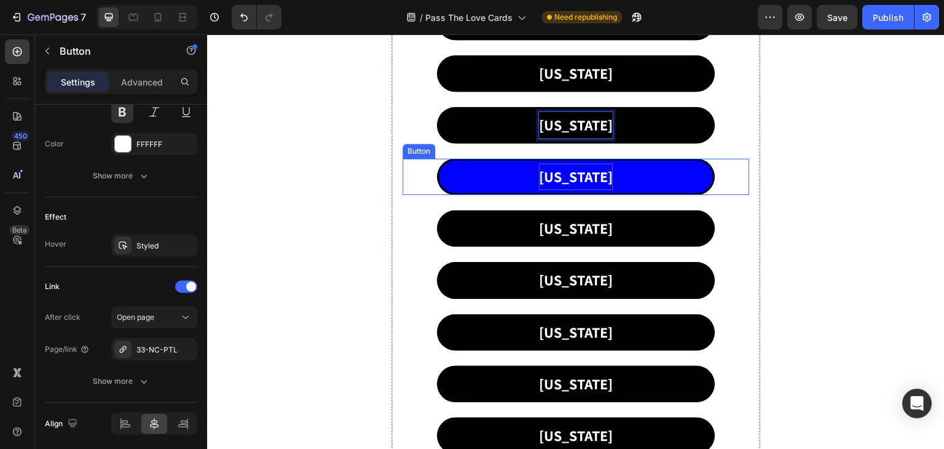
click at [555, 175] on p "[US_STATE]" at bounding box center [576, 176] width 74 height 26
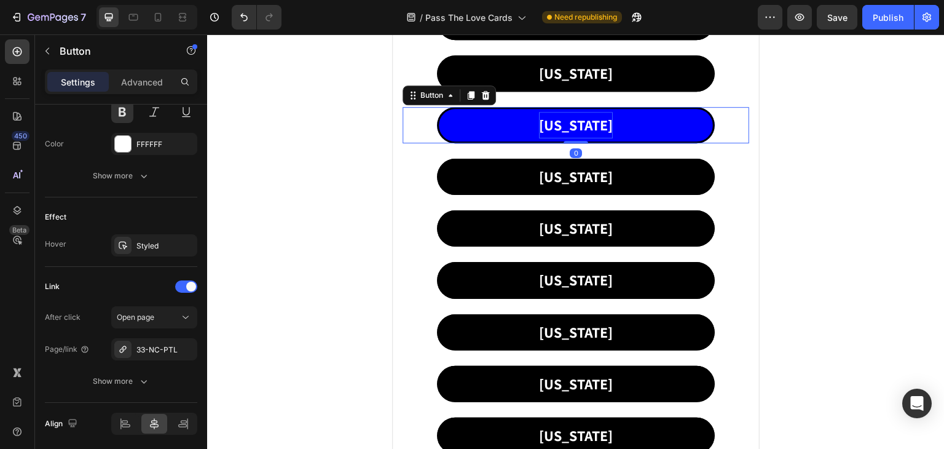
click at [567, 112] on p "[US_STATE]" at bounding box center [576, 125] width 74 height 26
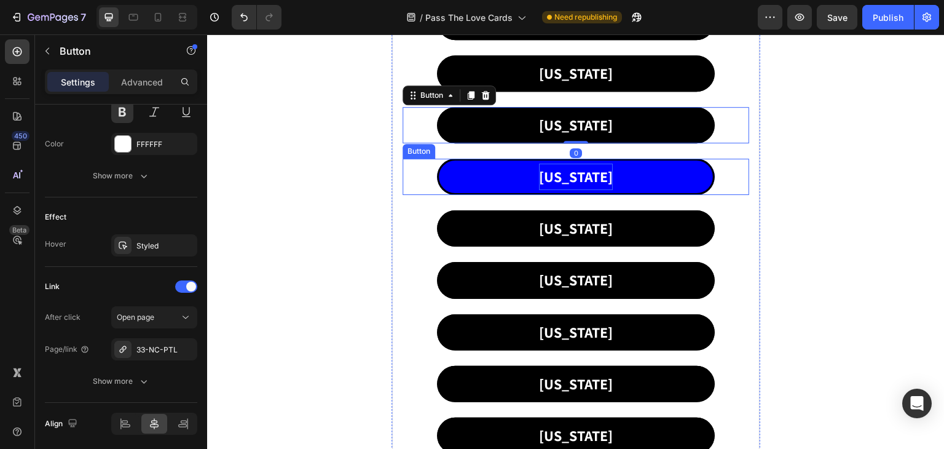
click at [562, 170] on p "[US_STATE]" at bounding box center [576, 176] width 74 height 26
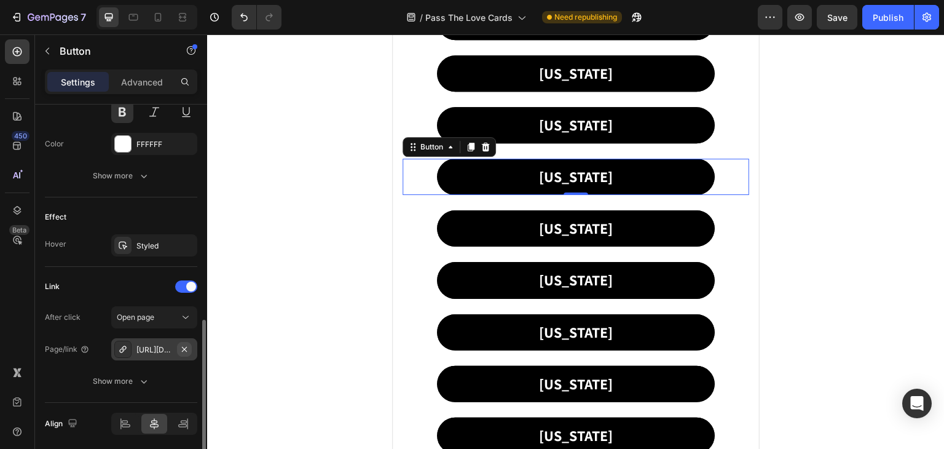
click at [188, 346] on icon "button" at bounding box center [184, 349] width 10 height 10
click at [125, 346] on icon at bounding box center [123, 349] width 10 height 10
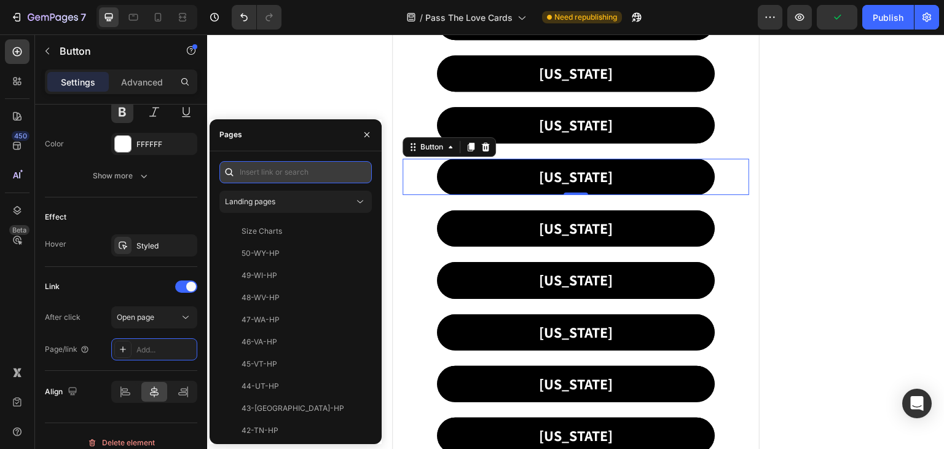
paste input "34-ND-PTL"
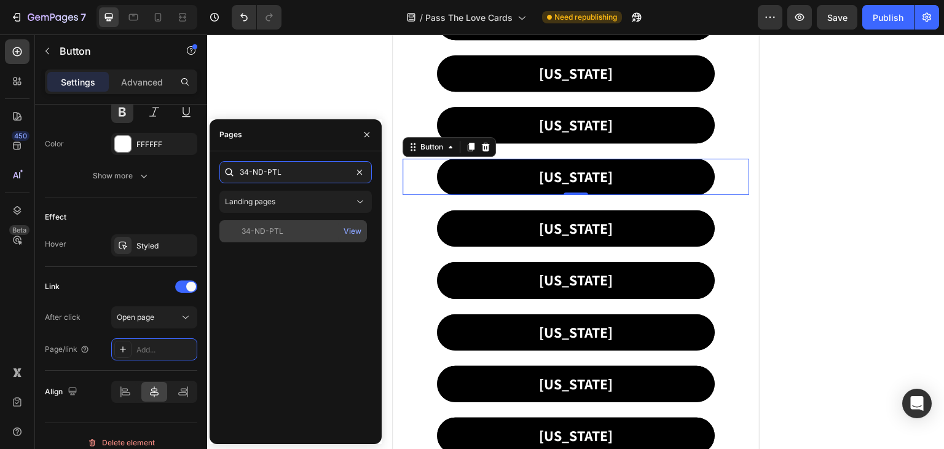
type input "34-ND-PTL"
click at [271, 222] on div "34-ND-PTL View" at bounding box center [293, 231] width 148 height 22
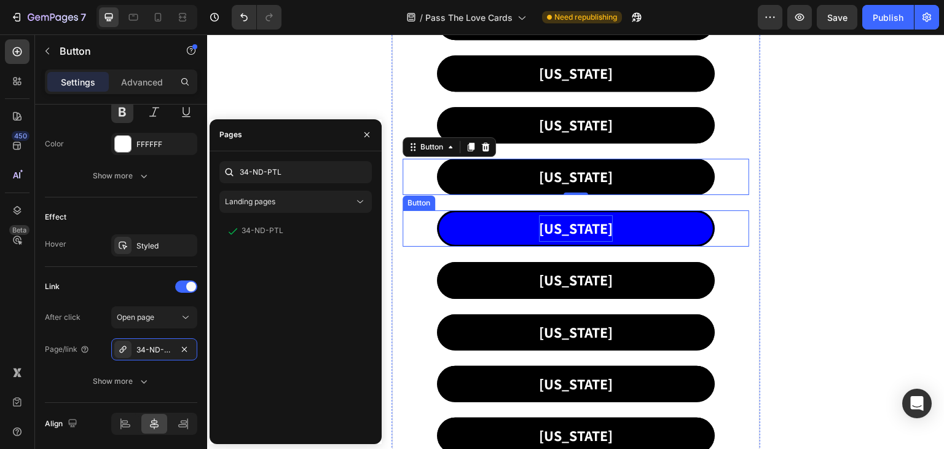
click at [570, 221] on p "[US_STATE]" at bounding box center [576, 228] width 74 height 26
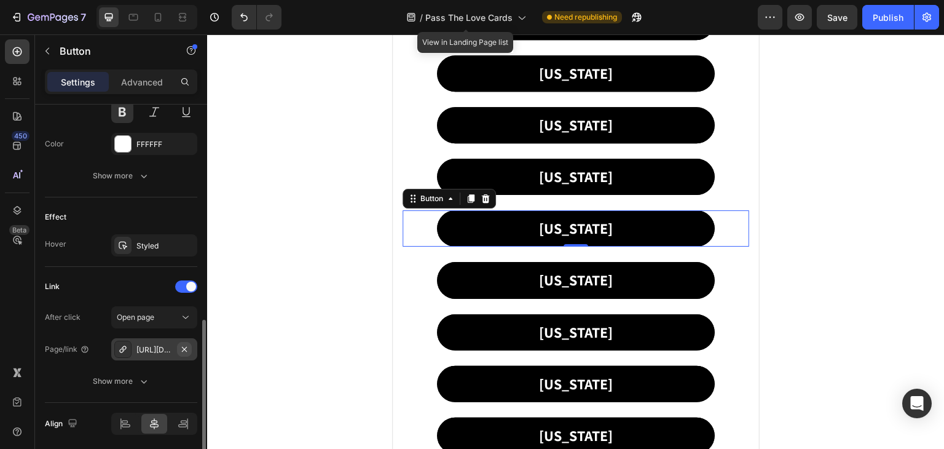
click at [182, 345] on icon "button" at bounding box center [184, 349] width 10 height 10
click at [120, 345] on icon at bounding box center [123, 349] width 10 height 10
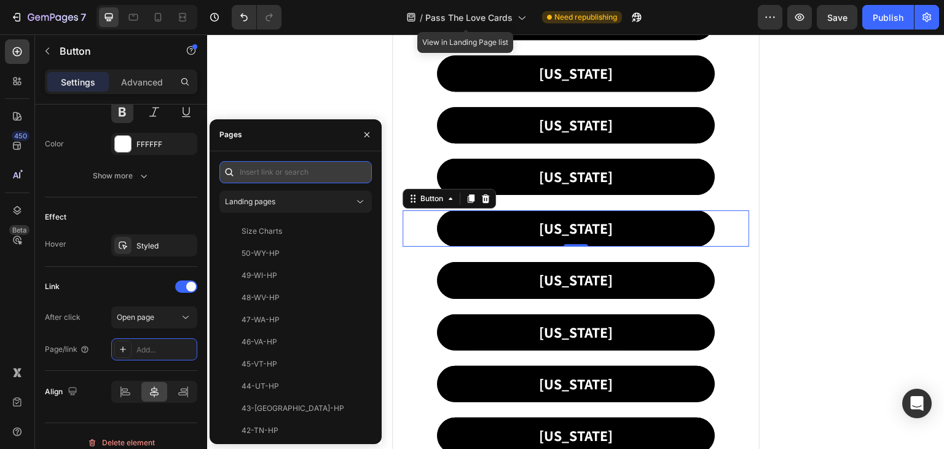
click at [251, 164] on input "text" at bounding box center [295, 172] width 152 height 22
paste input "35-OH-PTL"
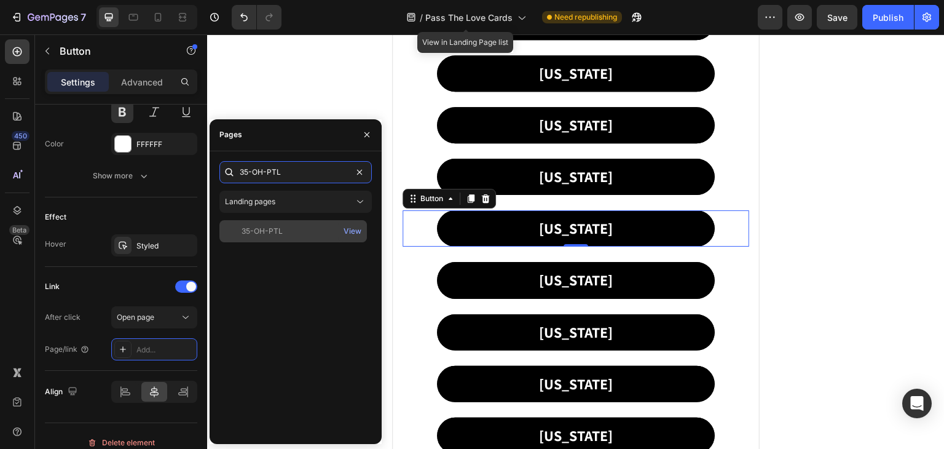
type input "35-OH-PTL"
click at [269, 234] on div "35-OH-PTL" at bounding box center [262, 231] width 41 height 11
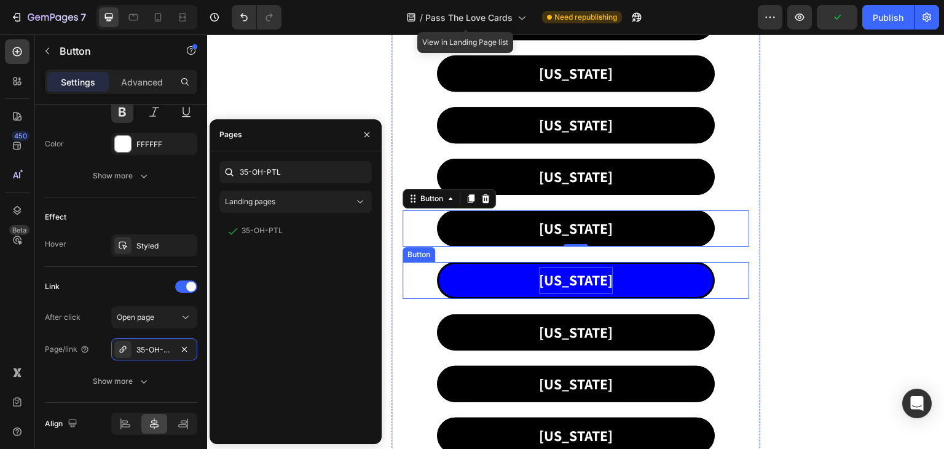
click at [574, 277] on p "[US_STATE]" at bounding box center [576, 280] width 74 height 26
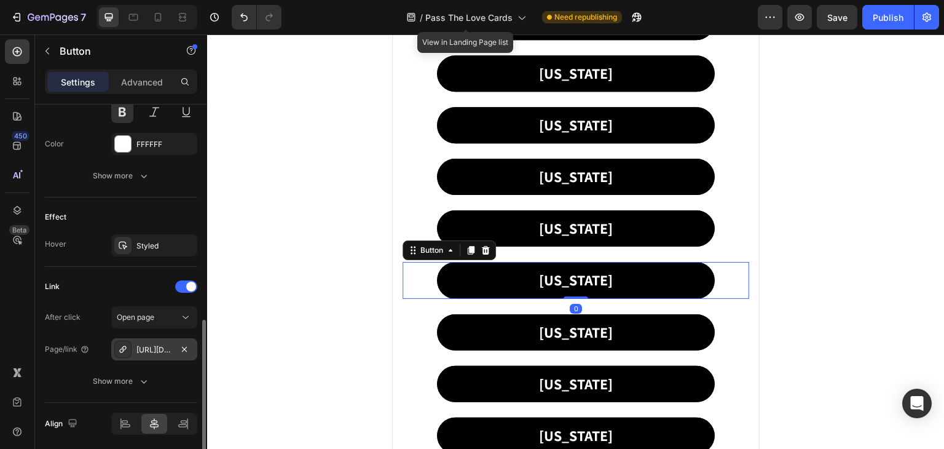
click at [124, 348] on icon at bounding box center [123, 349] width 10 height 10
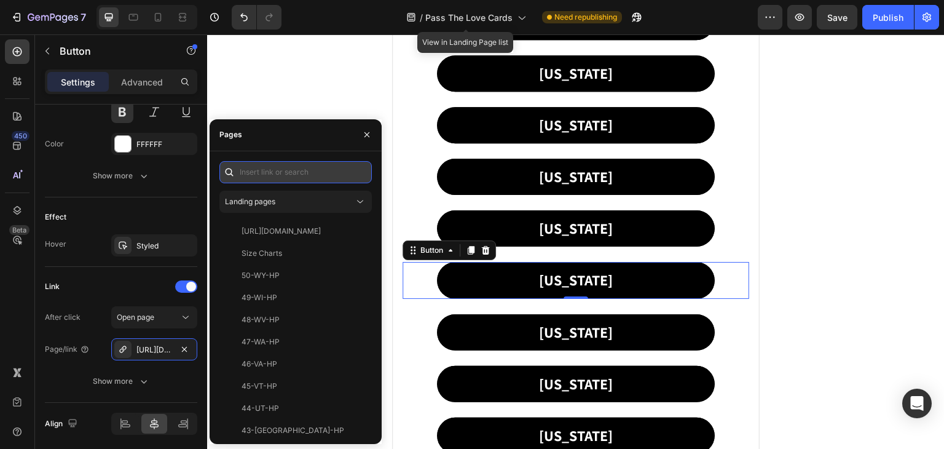
click at [279, 173] on input "text" at bounding box center [295, 172] width 152 height 22
paste input "36-OK-PTL"
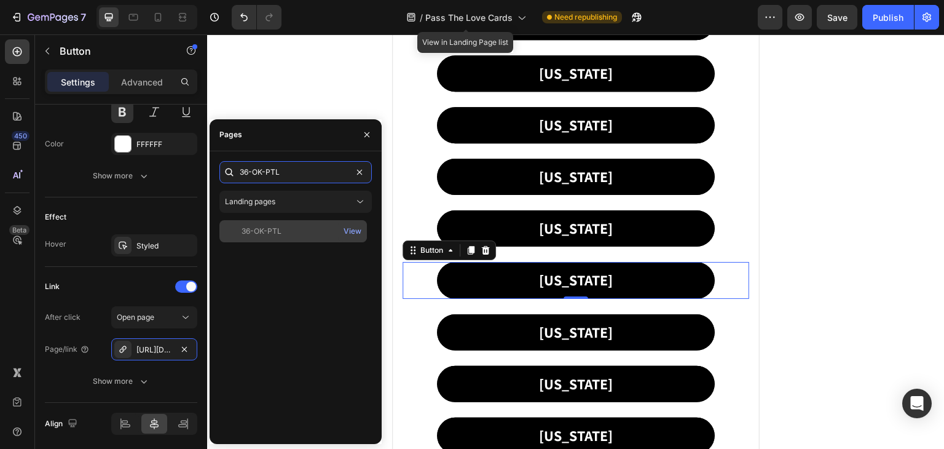
type input "36-OK-PTL"
click at [263, 221] on div "36-OK-PTL View" at bounding box center [293, 231] width 148 height 22
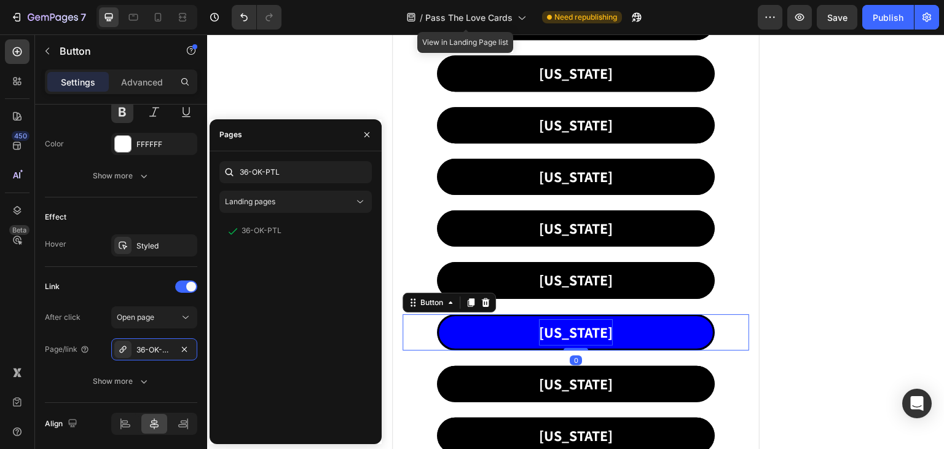
click at [554, 340] on p "[US_STATE]" at bounding box center [576, 332] width 74 height 26
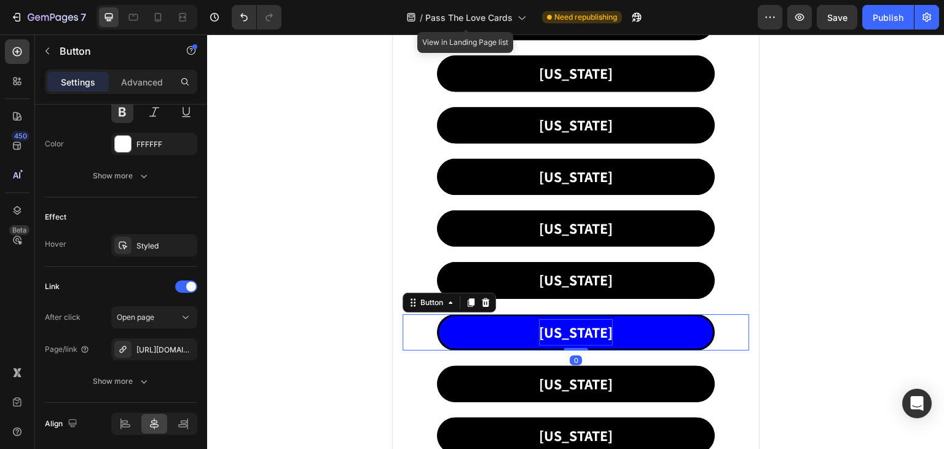
click at [559, 335] on p "[US_STATE]" at bounding box center [576, 332] width 74 height 26
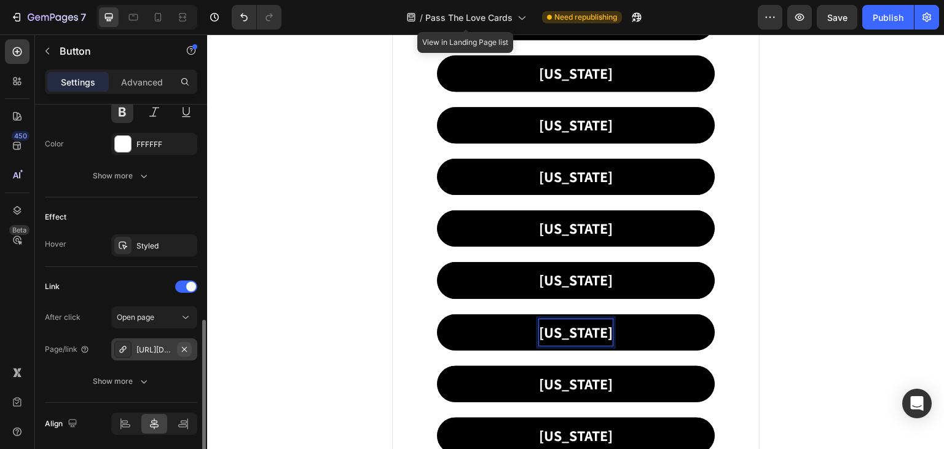
click at [181, 347] on icon "button" at bounding box center [184, 349] width 10 height 10
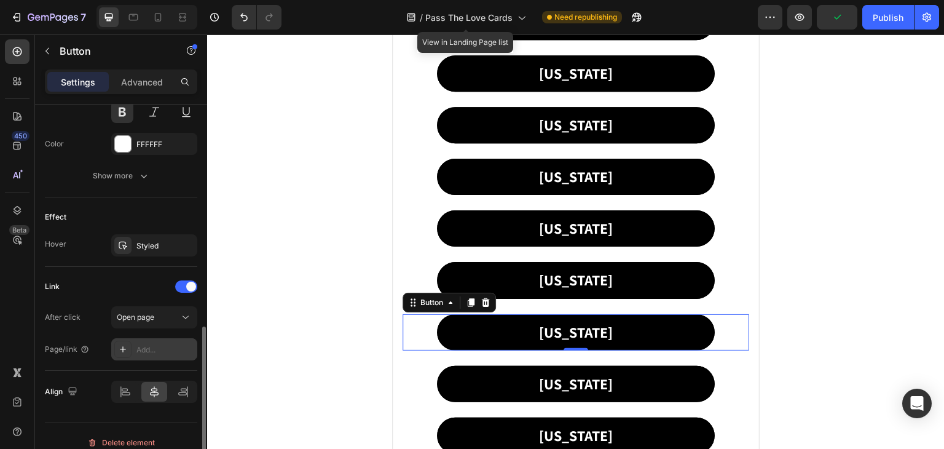
click at [125, 345] on icon at bounding box center [123, 349] width 10 height 10
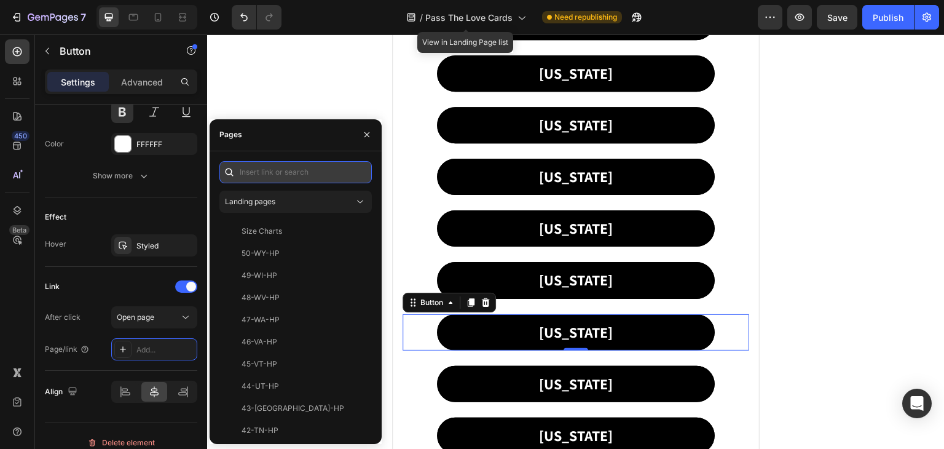
drag, startPoint x: 257, startPoint y: 160, endPoint x: 248, endPoint y: 170, distance: 13.5
click at [248, 170] on input "text" at bounding box center [295, 172] width 152 height 22
paste input "37-OR-PTL"
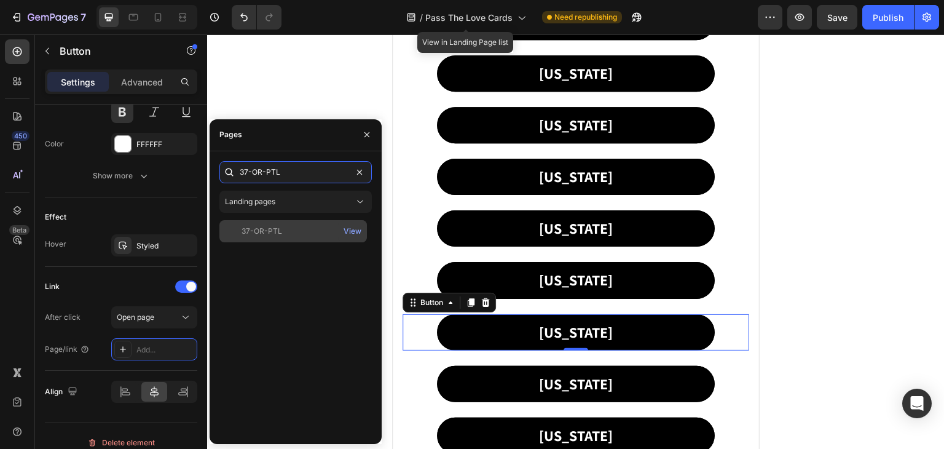
type input "37-OR-PTL"
click at [257, 232] on div "37-OR-PTL" at bounding box center [262, 231] width 41 height 11
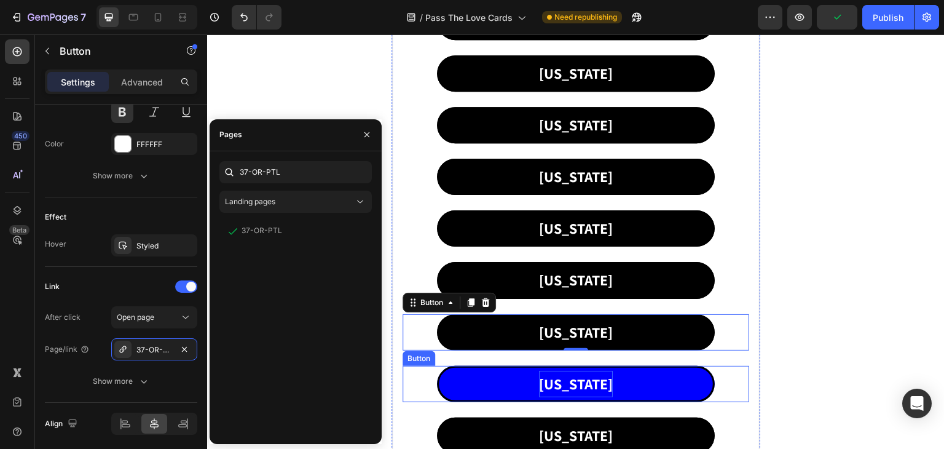
click at [570, 378] on p "[US_STATE]" at bounding box center [576, 384] width 74 height 26
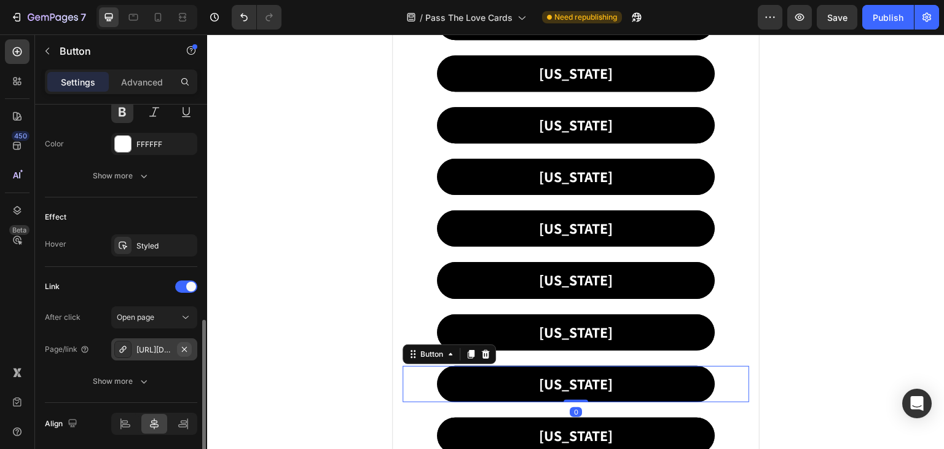
click at [183, 342] on button "button" at bounding box center [184, 349] width 15 height 15
click at [183, 341] on div "[URL][DOMAIN_NAME]" at bounding box center [154, 349] width 86 height 22
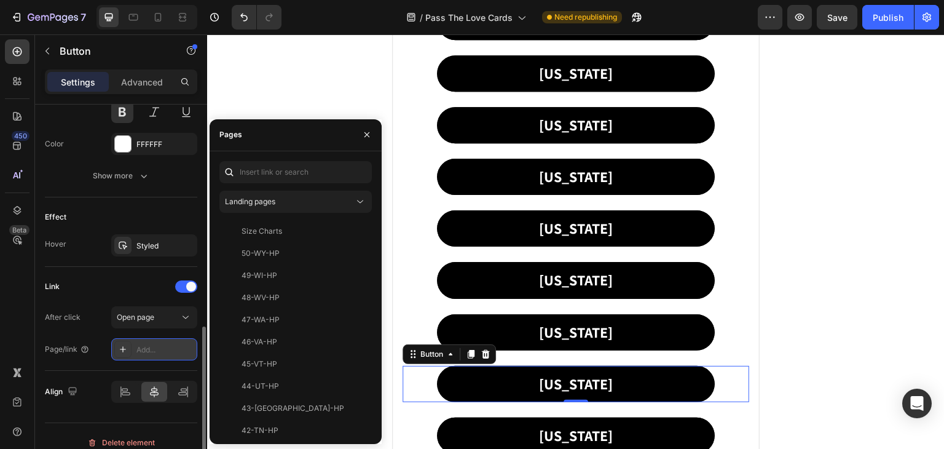
click at [157, 340] on div "Add..." at bounding box center [154, 349] width 86 height 22
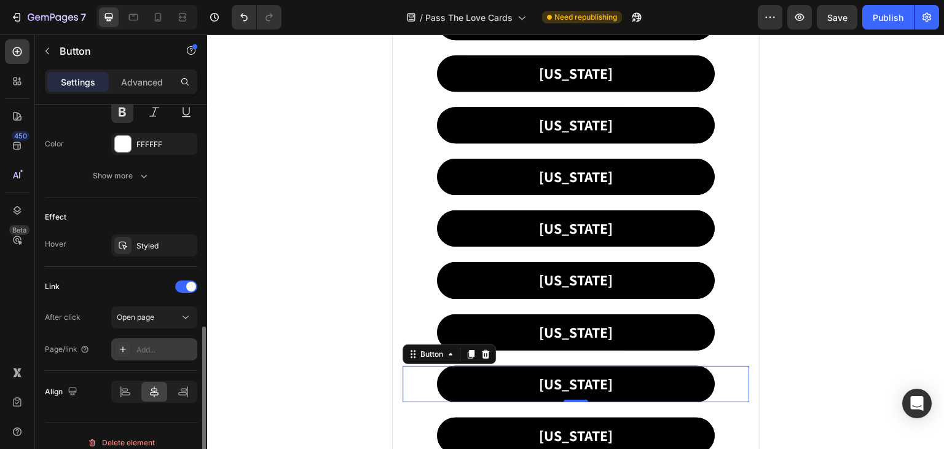
click at [127, 344] on icon at bounding box center [123, 349] width 10 height 10
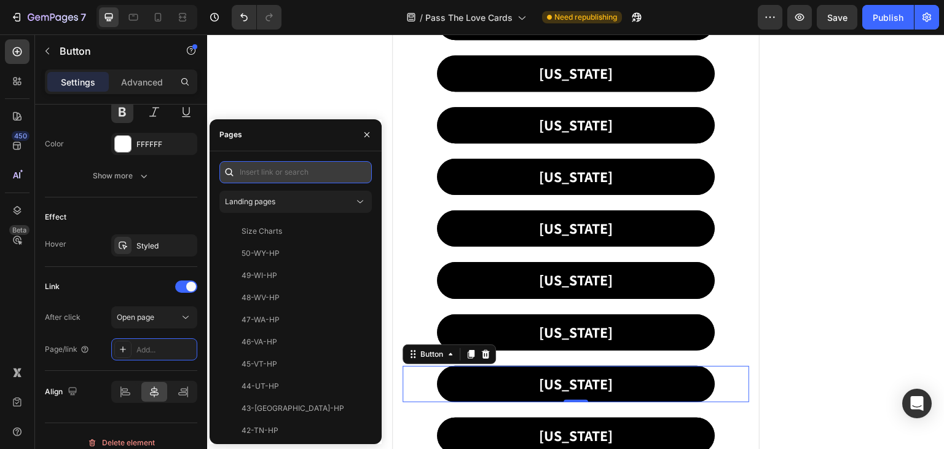
click at [253, 170] on input "text" at bounding box center [295, 172] width 152 height 22
paste input "38-PA-PTL"
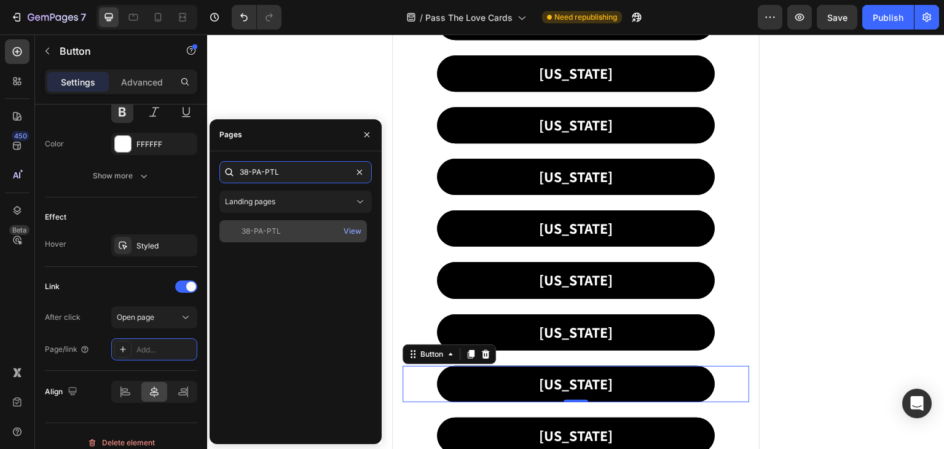
type input "38-PA-PTL"
click at [267, 226] on div "38-PA-PTL" at bounding box center [261, 231] width 39 height 11
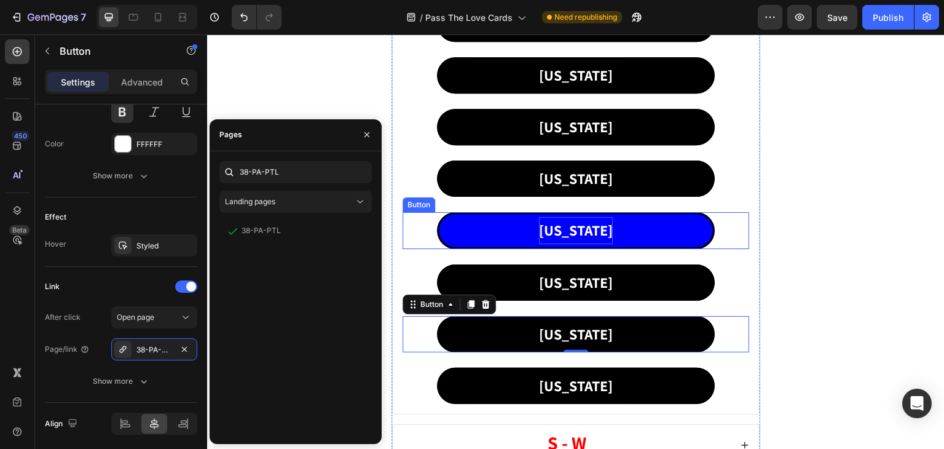
scroll to position [983, 0]
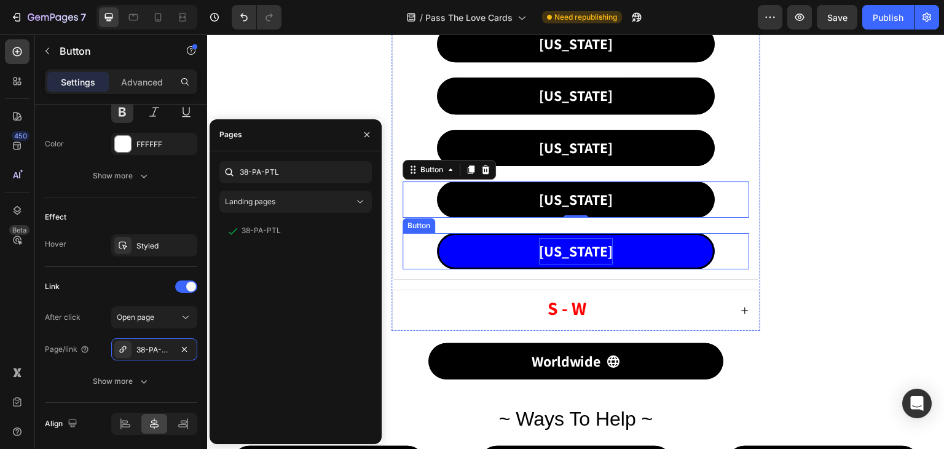
click at [567, 243] on p "[US_STATE]" at bounding box center [576, 251] width 74 height 26
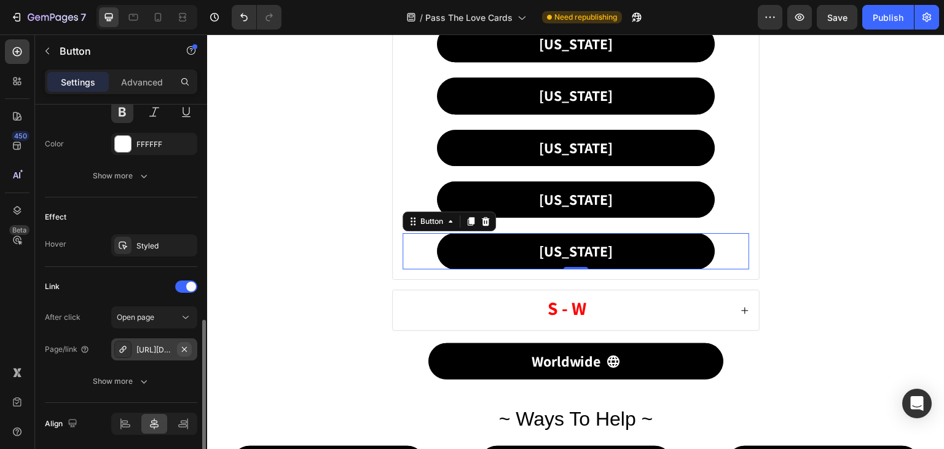
click at [182, 349] on icon "button" at bounding box center [184, 348] width 5 height 5
click at [120, 347] on icon at bounding box center [123, 349] width 10 height 10
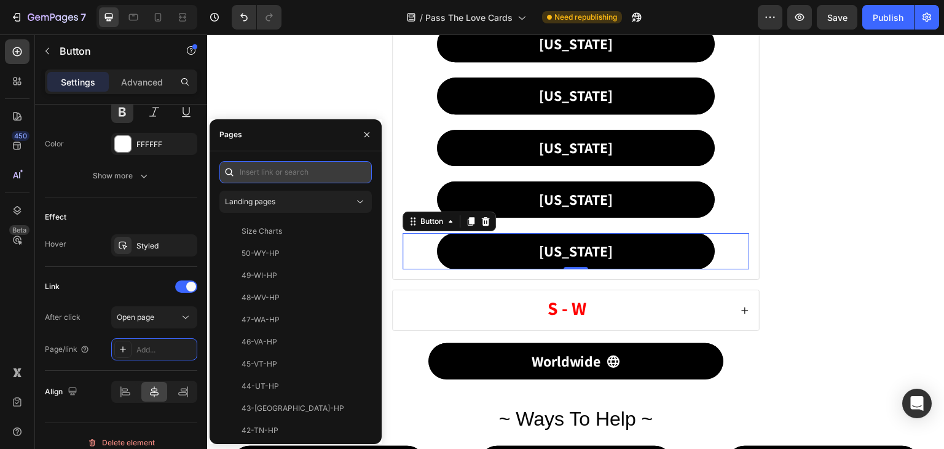
paste input "39-RI-PTL"
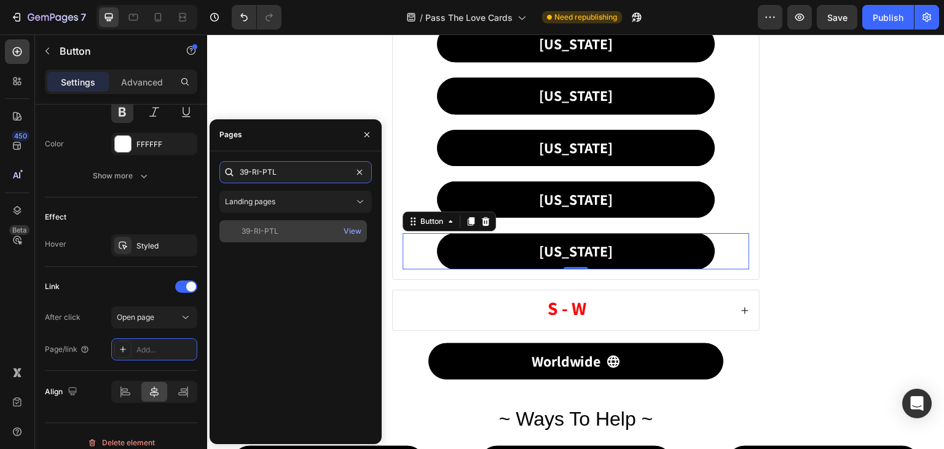
type input "39-RI-PTL"
click at [262, 221] on div "39-RI-PTL View" at bounding box center [293, 231] width 148 height 22
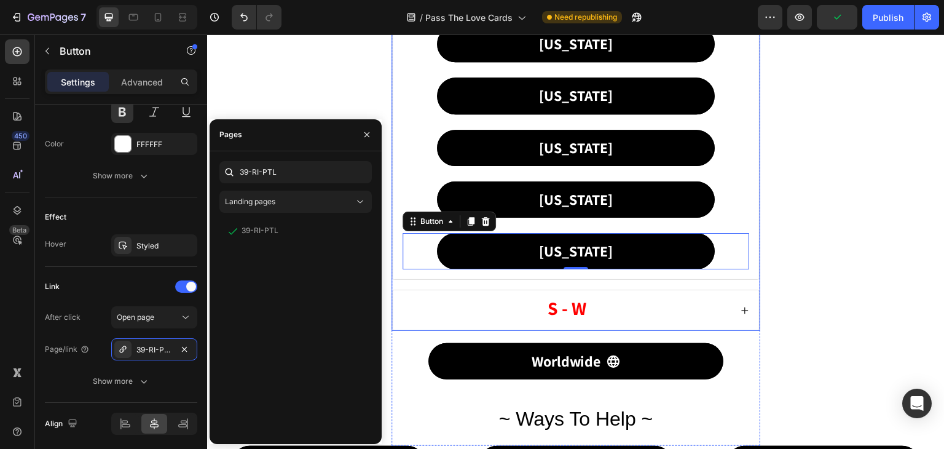
click at [741, 306] on icon at bounding box center [745, 310] width 9 height 9
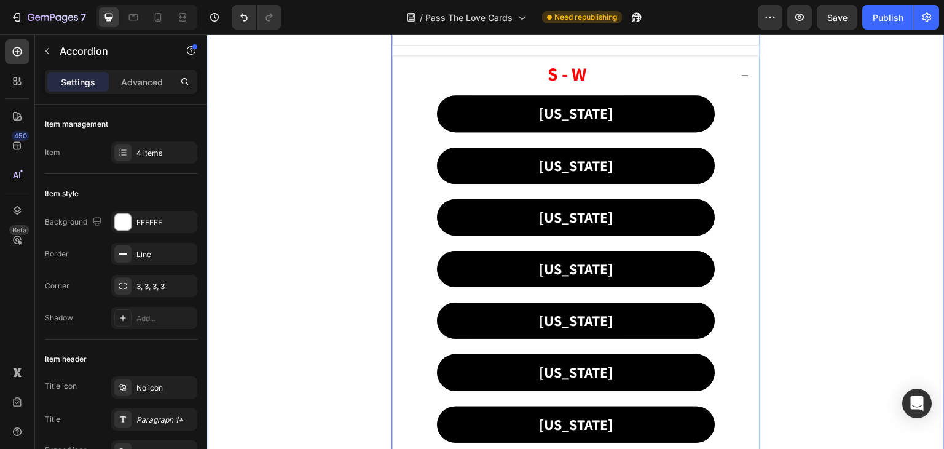
scroll to position [553, 0]
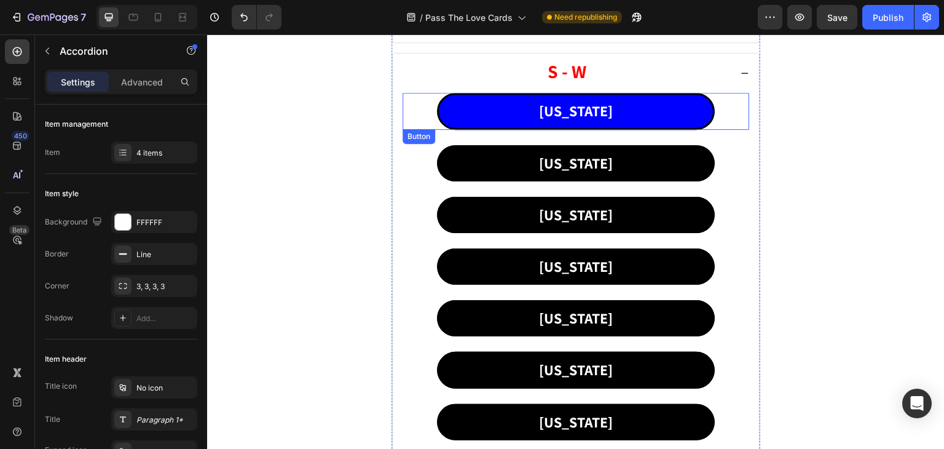
click at [471, 106] on link "[US_STATE]" at bounding box center [575, 111] width 277 height 36
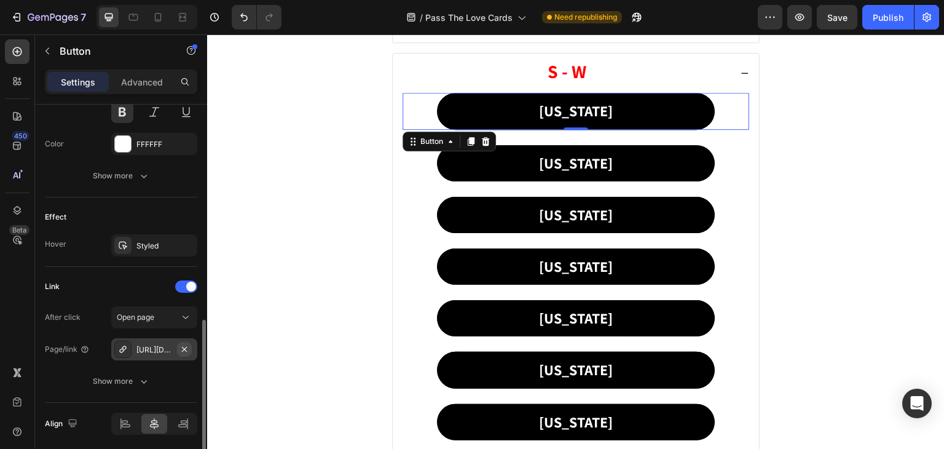
click at [182, 350] on icon "button" at bounding box center [184, 349] width 10 height 10
click at [122, 347] on icon at bounding box center [123, 349] width 10 height 10
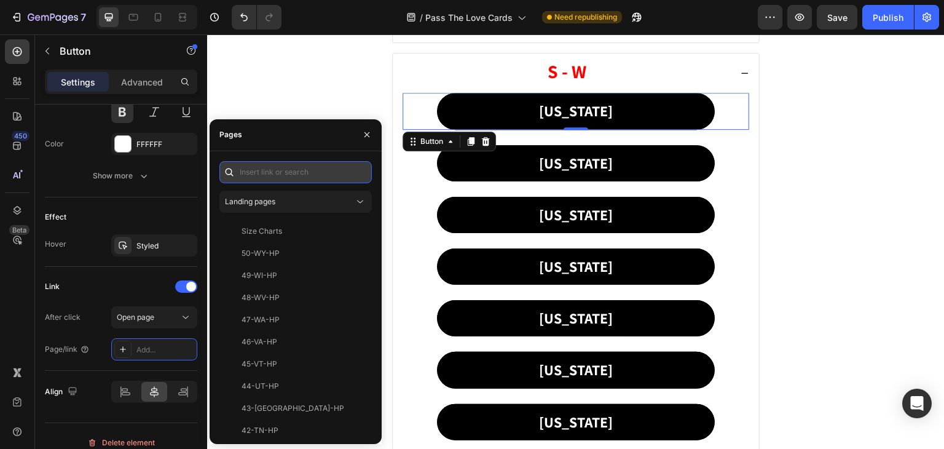
paste input "40-SC-PTL"
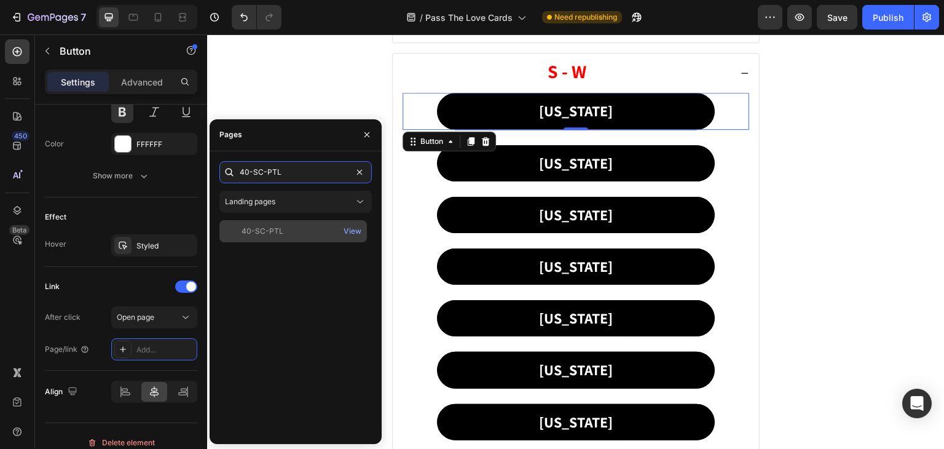
type input "40-SC-PTL"
click at [281, 227] on div "40-SC-PTL" at bounding box center [293, 231] width 138 height 11
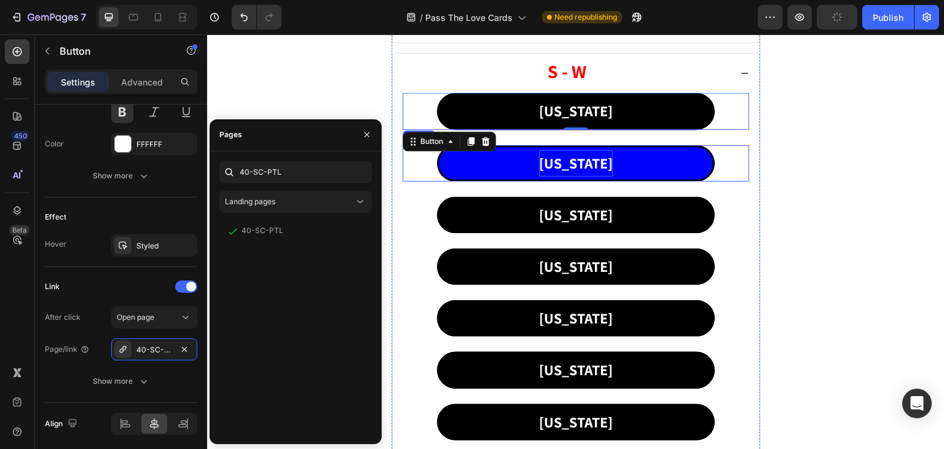
click at [565, 152] on p "[US_STATE]" at bounding box center [576, 163] width 74 height 26
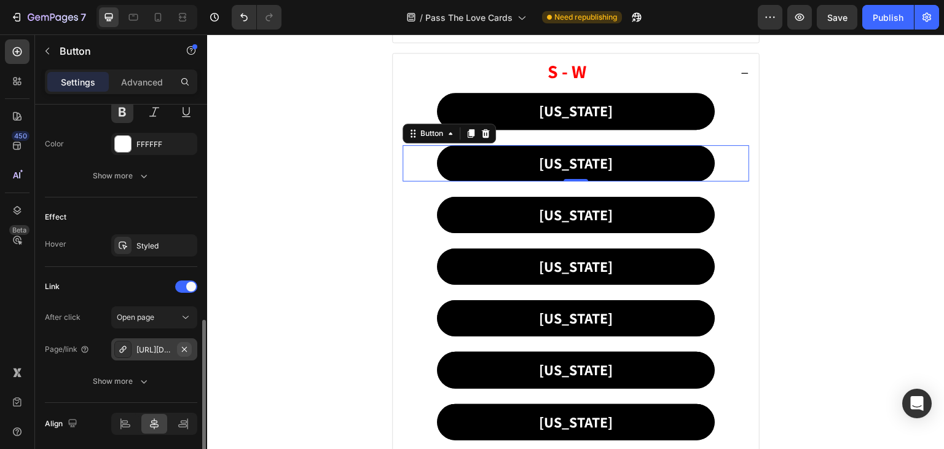
click at [183, 344] on icon "button" at bounding box center [184, 349] width 10 height 10
click at [128, 345] on div at bounding box center [122, 348] width 17 height 17
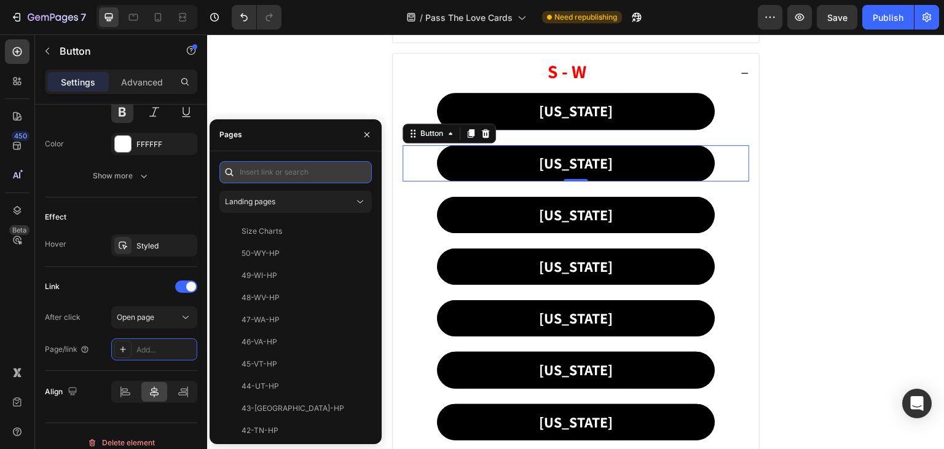
paste input "41-SD-PTL"
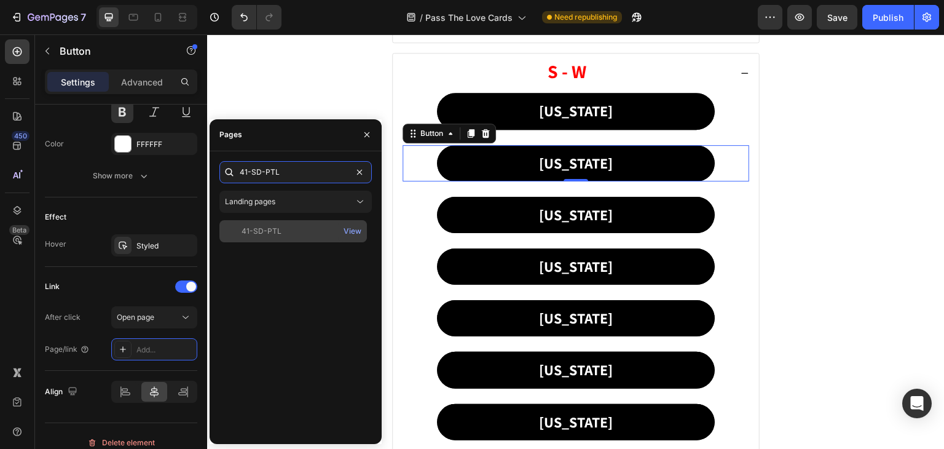
type input "41-SD-PTL"
click at [272, 234] on div "41-SD-PTL" at bounding box center [262, 231] width 40 height 11
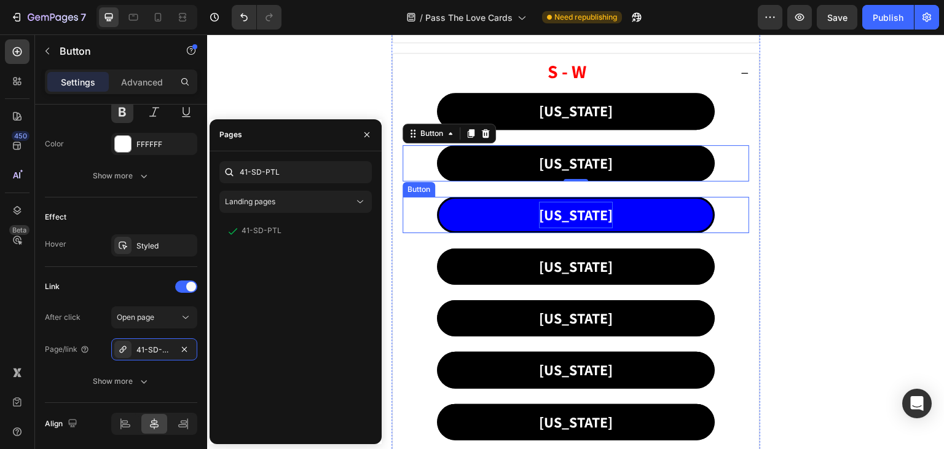
click at [551, 206] on p "[US_STATE]" at bounding box center [576, 215] width 74 height 26
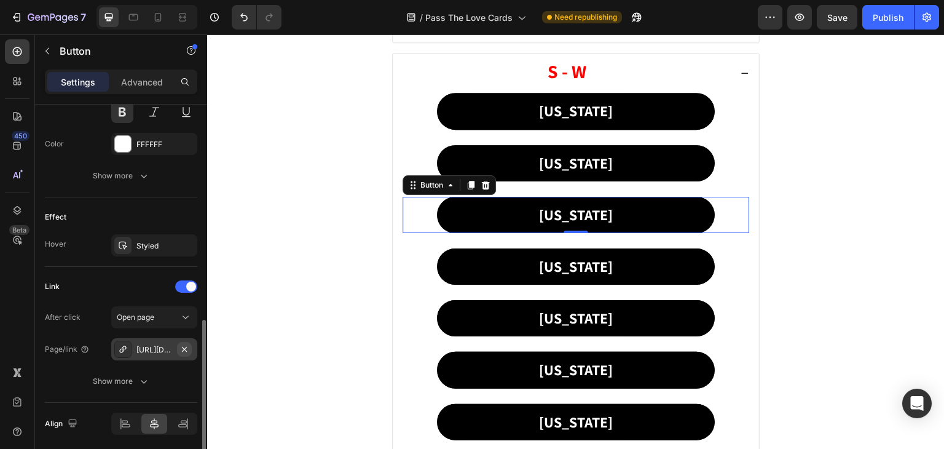
click at [184, 344] on icon "button" at bounding box center [184, 349] width 10 height 10
click at [122, 342] on div at bounding box center [122, 348] width 17 height 17
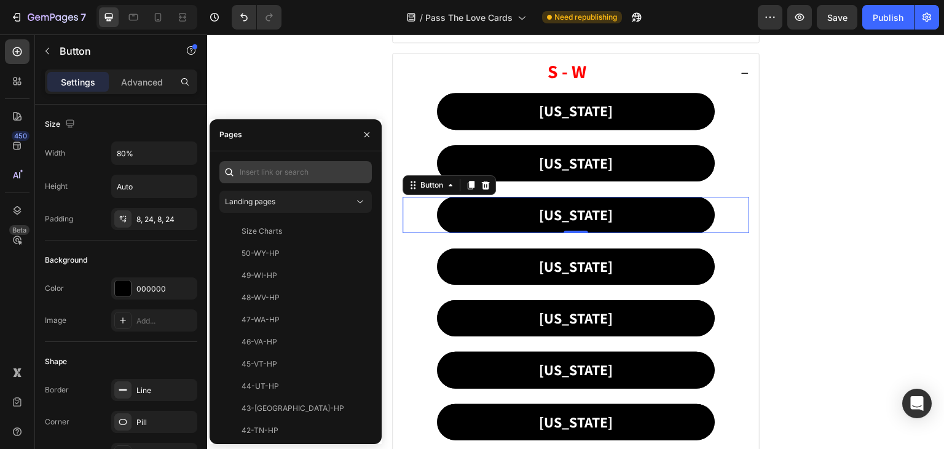
scroll to position [553, 0]
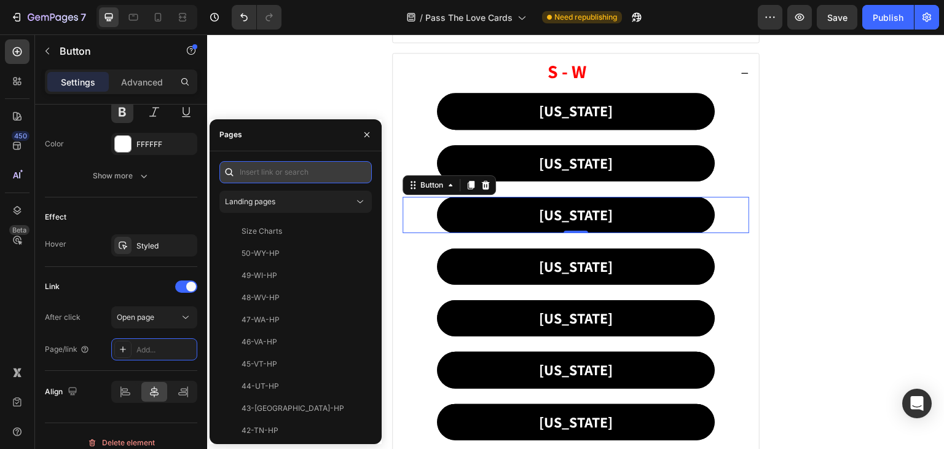
paste input "42-TN-PTL"
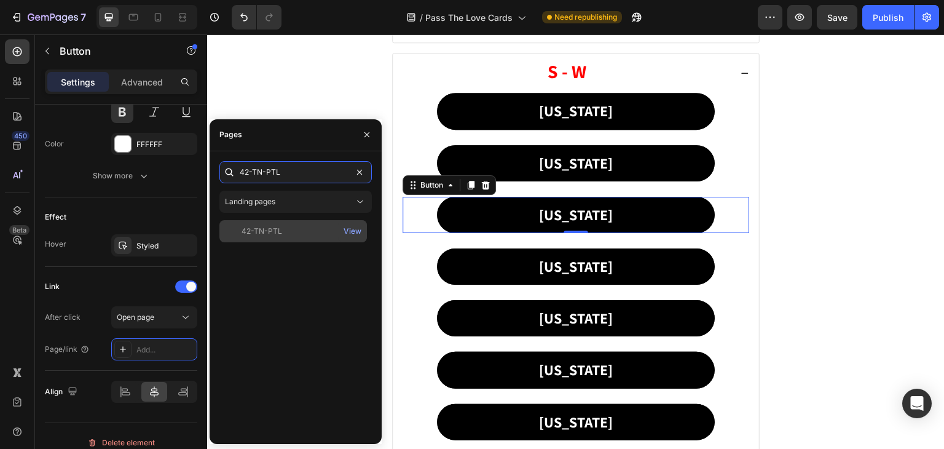
type input "42-TN-PTL"
click at [297, 232] on div "42-TN-PTL" at bounding box center [293, 231] width 138 height 11
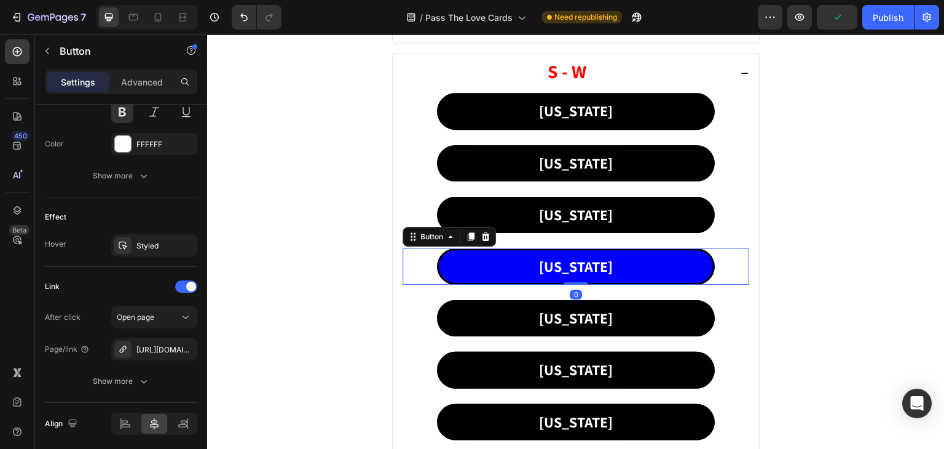
click at [608, 266] on link "[US_STATE]" at bounding box center [575, 266] width 277 height 36
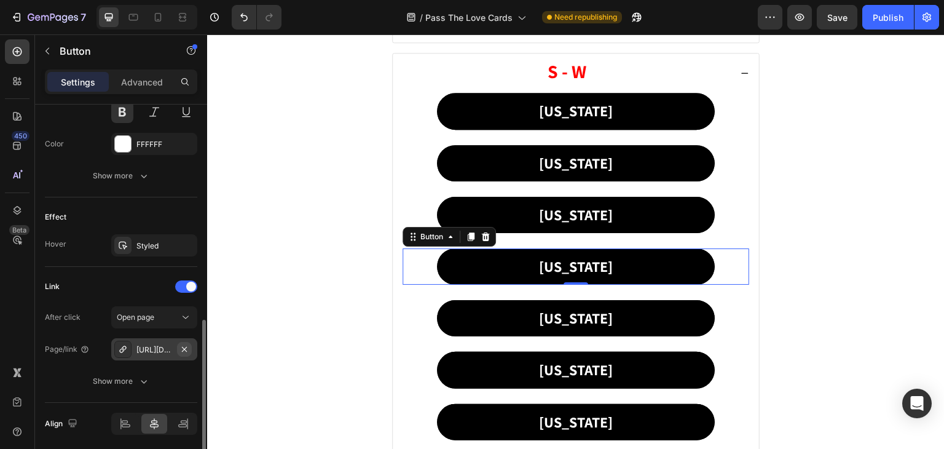
click at [189, 345] on icon "button" at bounding box center [184, 349] width 10 height 10
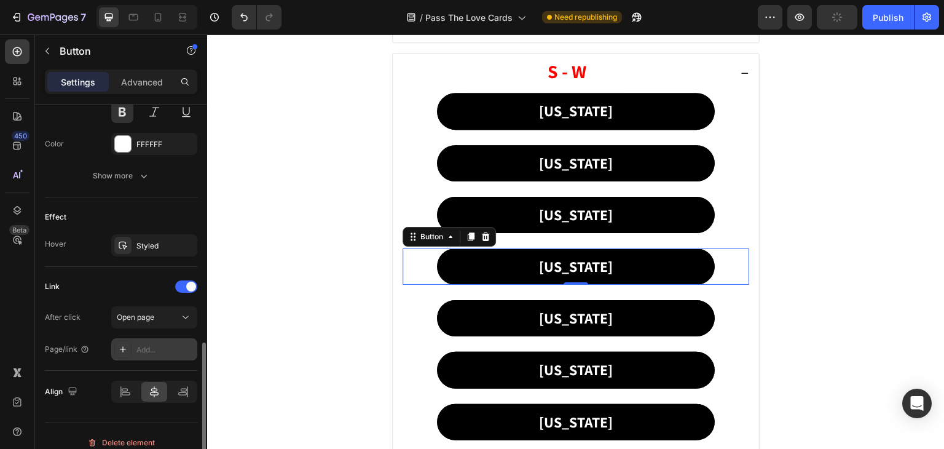
scroll to position [564, 0]
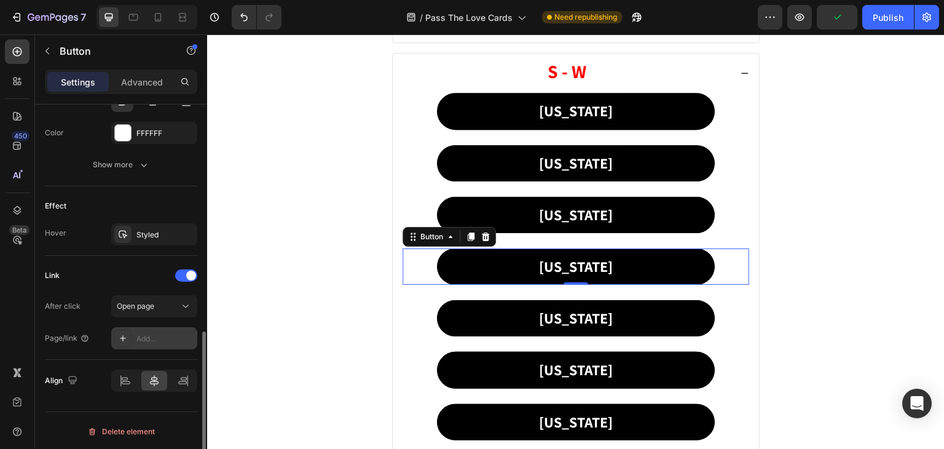
click at [120, 334] on icon at bounding box center [123, 338] width 10 height 10
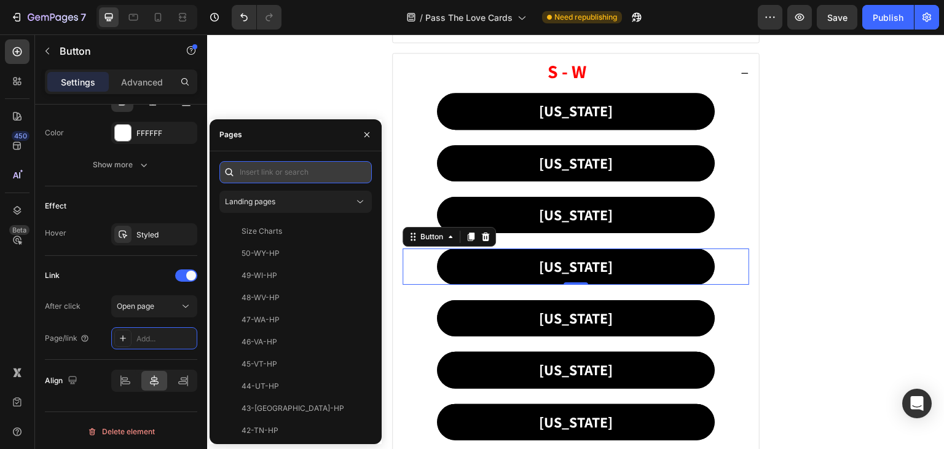
click at [252, 165] on input "text" at bounding box center [295, 172] width 152 height 22
paste input "43-[GEOGRAPHIC_DATA]-PTL"
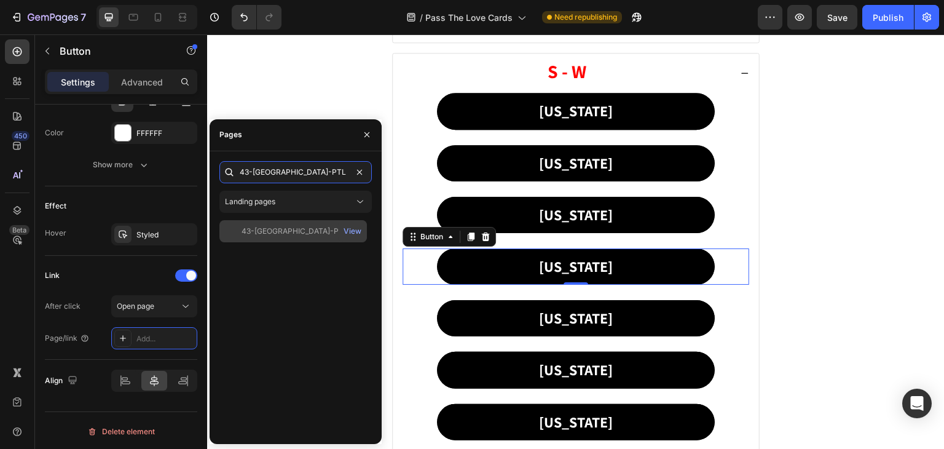
type input "43-[GEOGRAPHIC_DATA]-PTL"
click at [271, 227] on div "43-[GEOGRAPHIC_DATA]-PTL" at bounding box center [295, 231] width 106 height 11
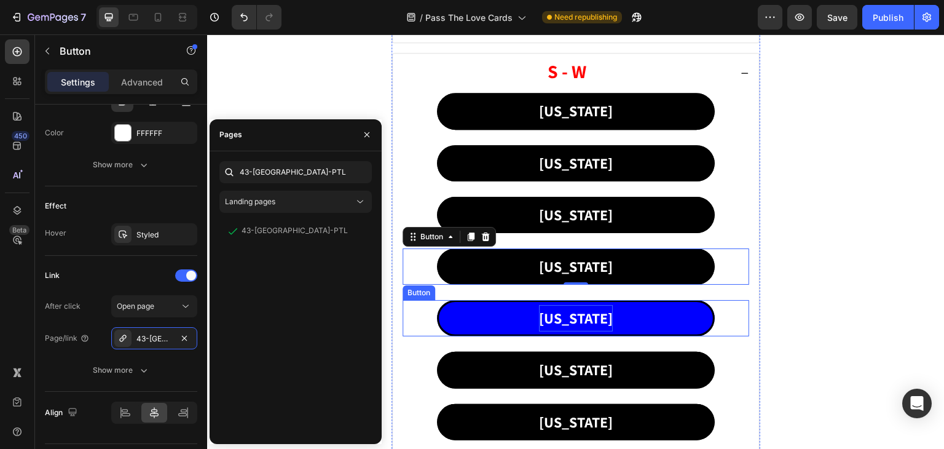
click at [572, 317] on p "[US_STATE]" at bounding box center [576, 318] width 74 height 26
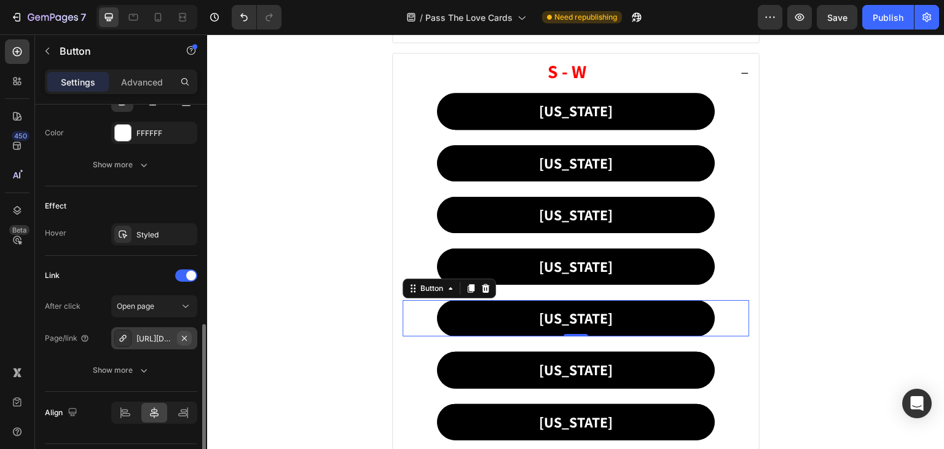
click at [187, 337] on icon "button" at bounding box center [184, 338] width 10 height 10
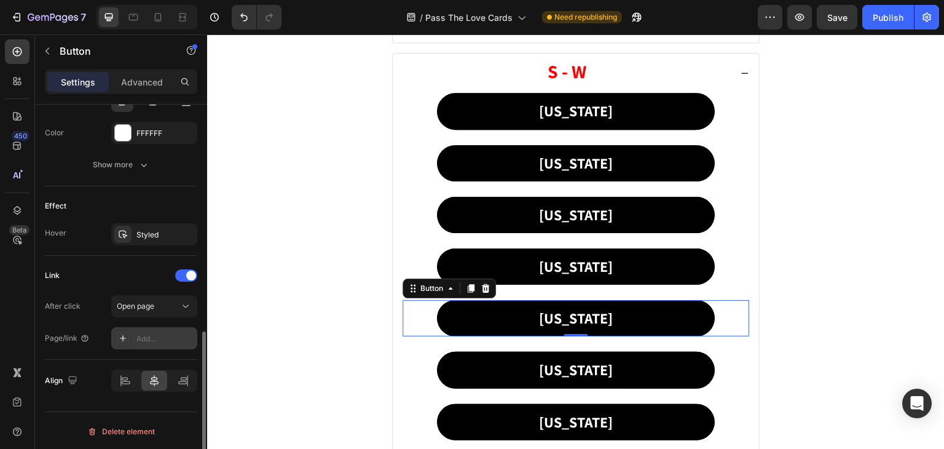
click at [123, 334] on icon at bounding box center [123, 338] width 10 height 10
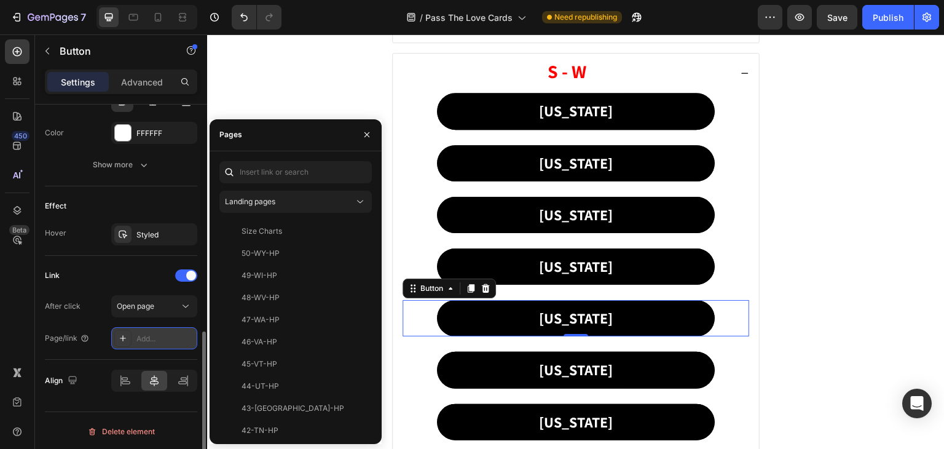
drag, startPoint x: 147, startPoint y: 332, endPoint x: 123, endPoint y: 332, distance: 24.0
click at [123, 333] on icon at bounding box center [123, 338] width 10 height 10
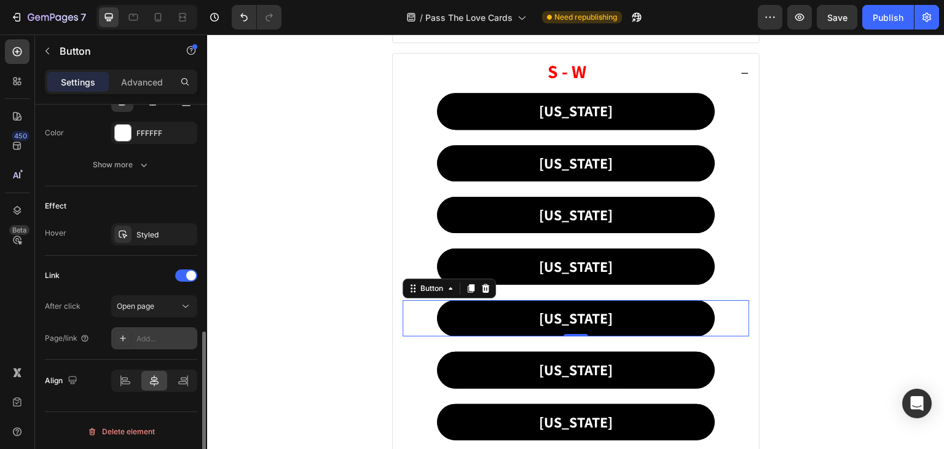
click at [123, 333] on icon at bounding box center [123, 338] width 10 height 10
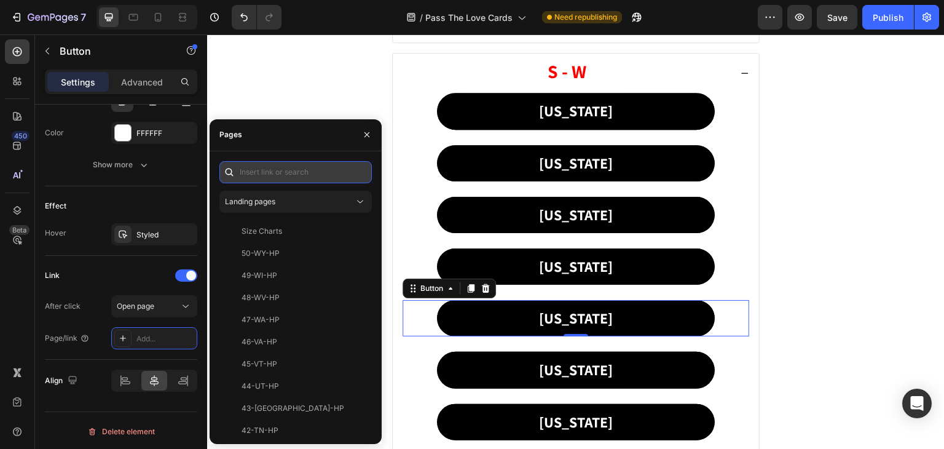
paste input "44-UT-PTL"
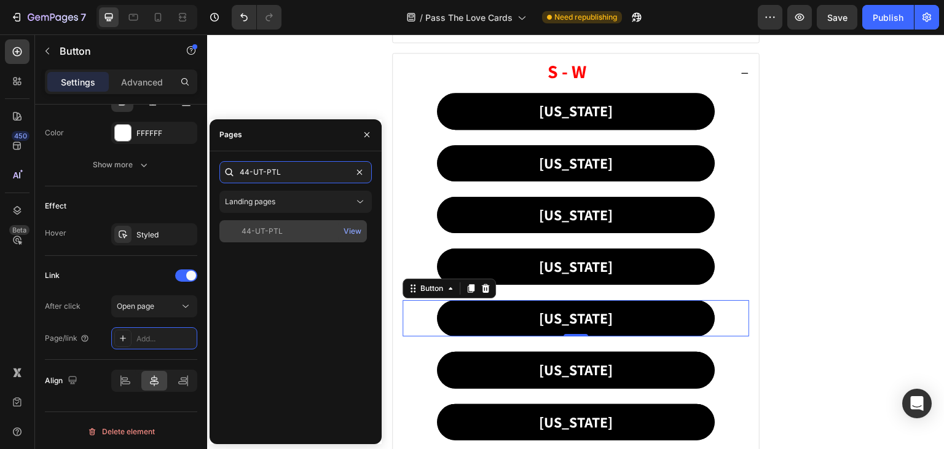
type input "44-UT-PTL"
click at [278, 223] on div "44-UT-PTL View" at bounding box center [293, 231] width 148 height 22
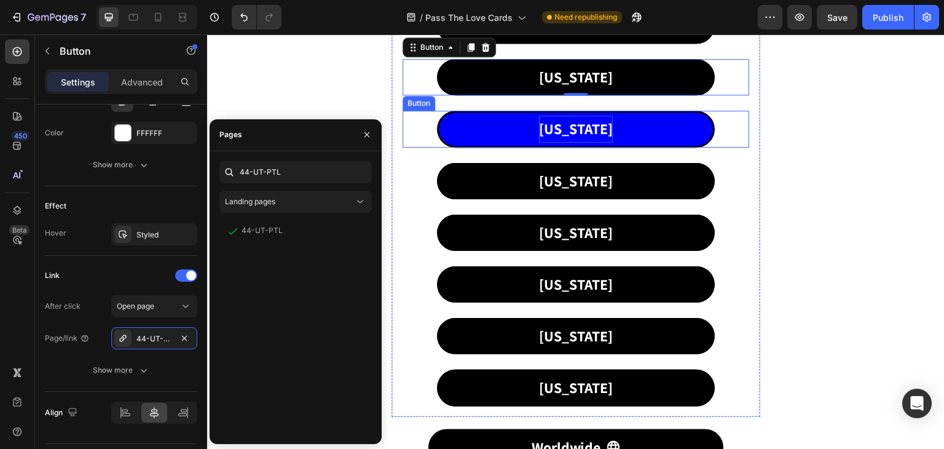
scroll to position [799, 0]
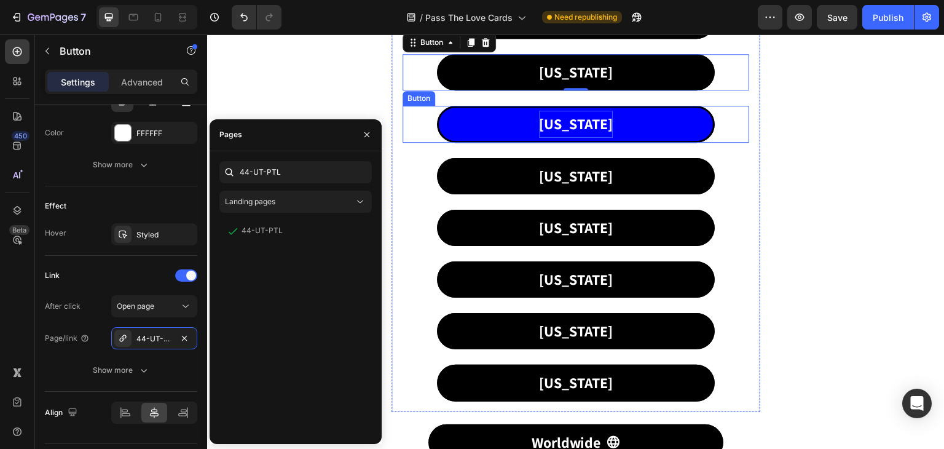
click at [569, 119] on p "[US_STATE]" at bounding box center [576, 124] width 74 height 26
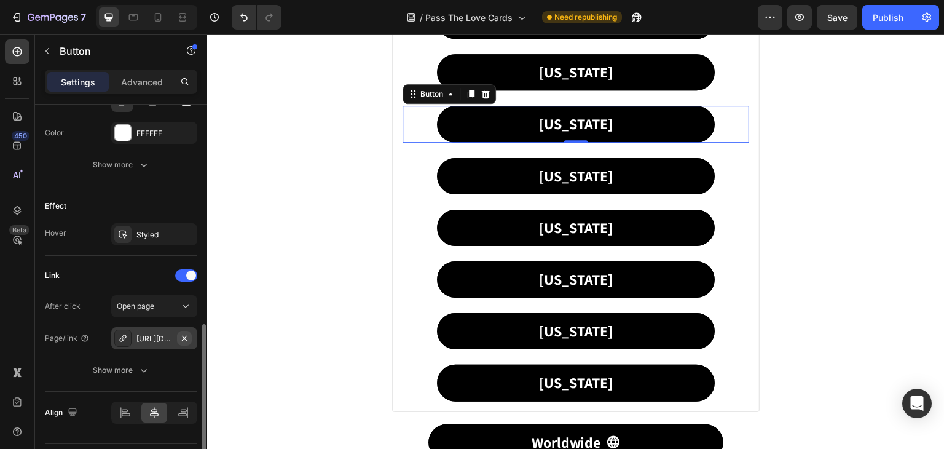
click at [186, 333] on icon "button" at bounding box center [184, 338] width 10 height 10
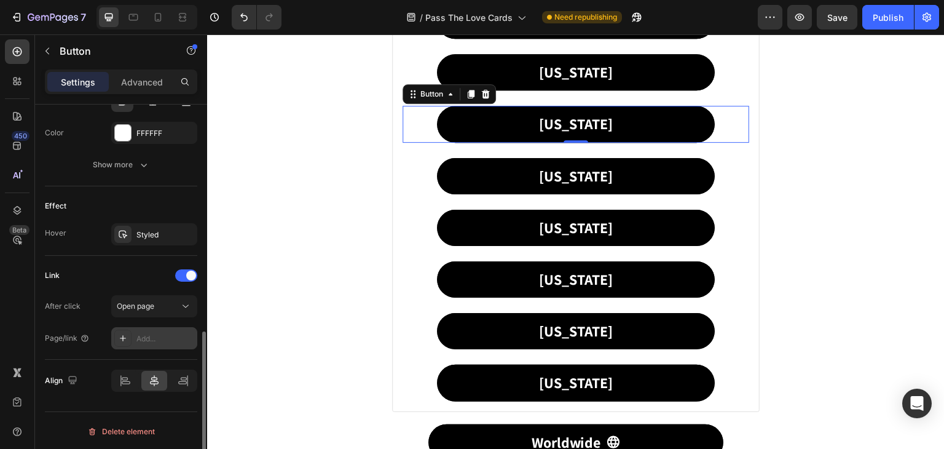
click at [124, 335] on icon at bounding box center [123, 338] width 10 height 10
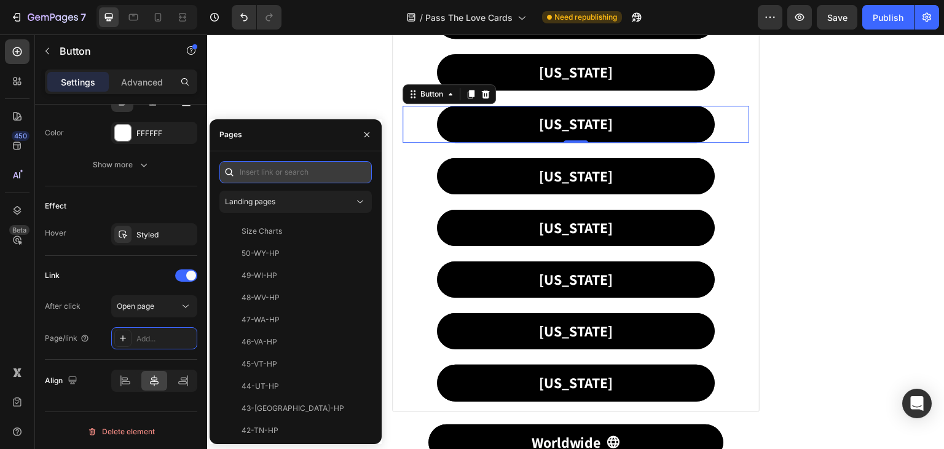
paste input "45-VT-PTL"
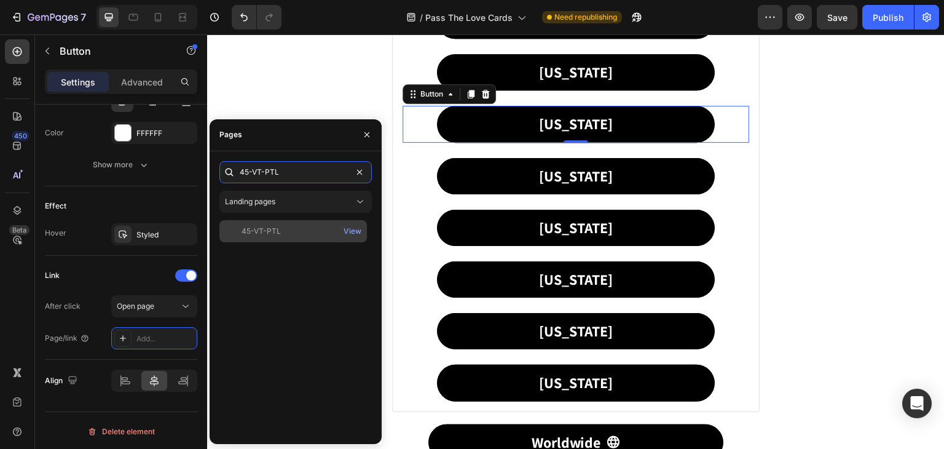
type input "45-VT-PTL"
click at [270, 232] on div "45-VT-PTL" at bounding box center [261, 231] width 39 height 11
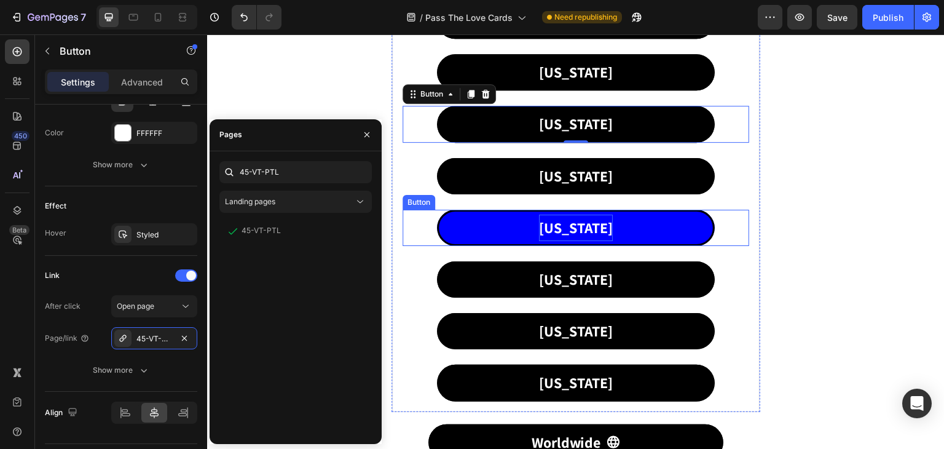
click at [556, 221] on p "[US_STATE]" at bounding box center [576, 227] width 74 height 26
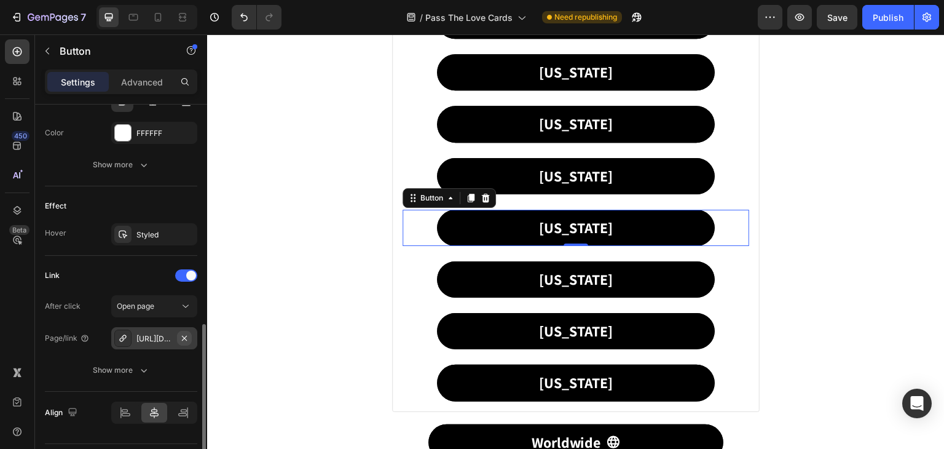
click at [189, 335] on icon "button" at bounding box center [184, 338] width 10 height 10
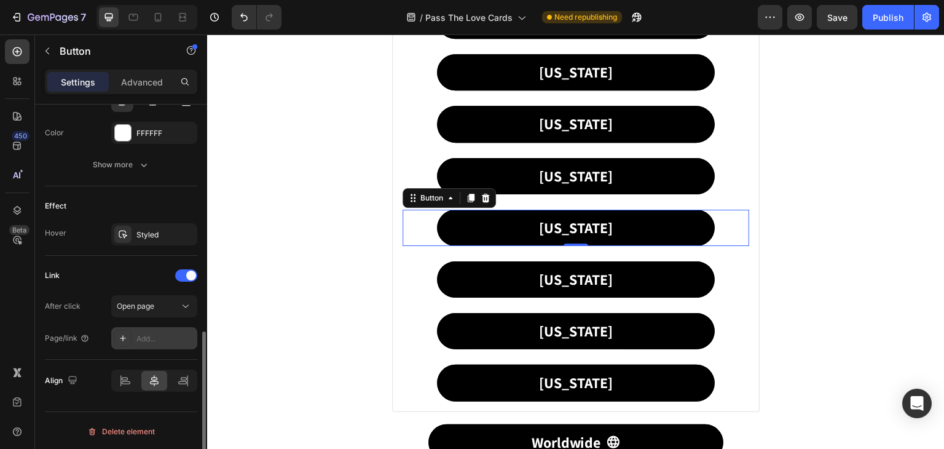
click at [123, 336] on icon at bounding box center [123, 338] width 6 height 6
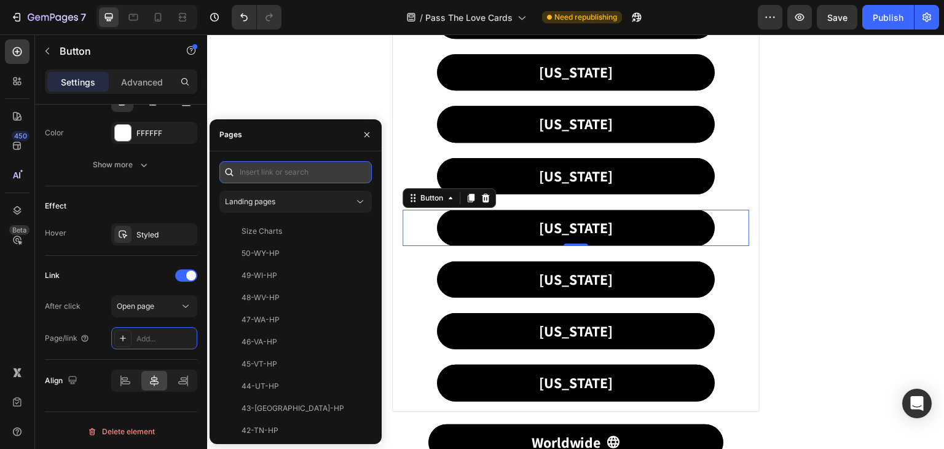
paste input "46-VA-PTL"
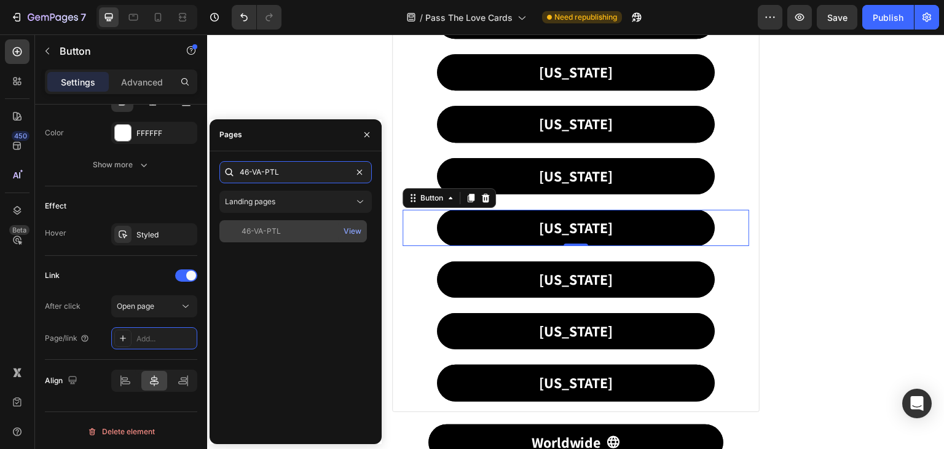
type input "46-VA-PTL"
click at [266, 224] on div "46-VA-PTL View" at bounding box center [293, 231] width 148 height 22
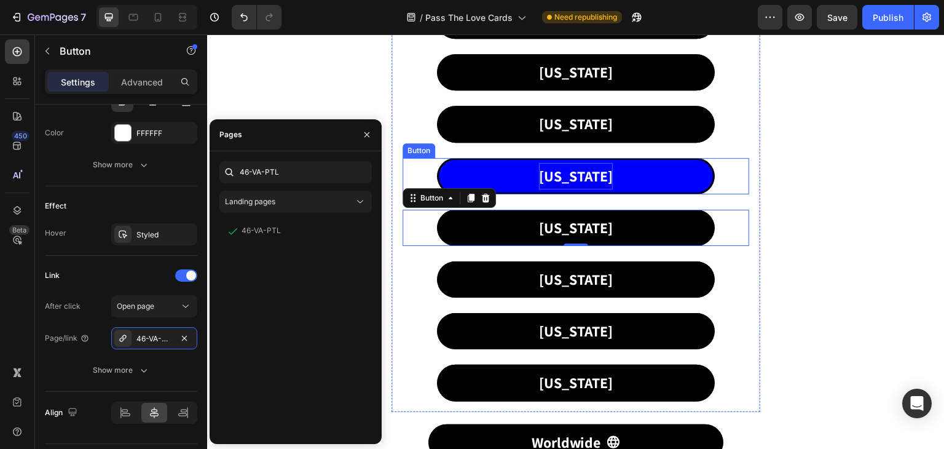
click at [553, 178] on p "[US_STATE]" at bounding box center [576, 176] width 74 height 26
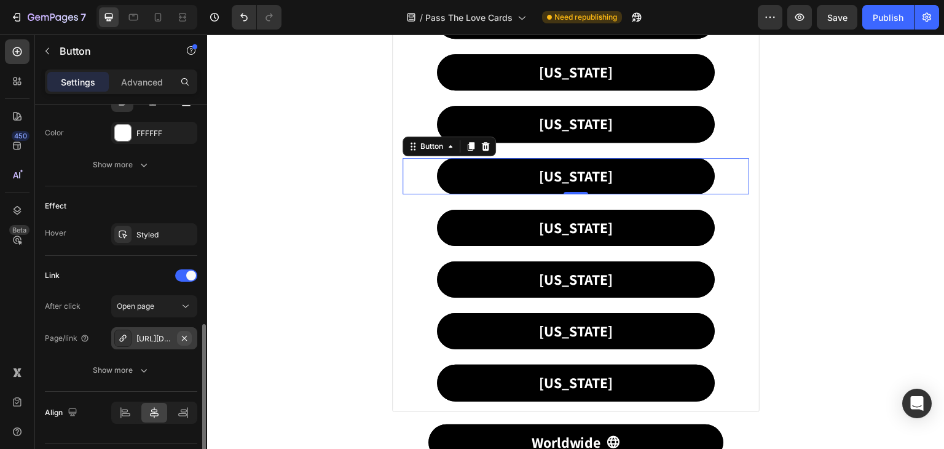
click at [182, 337] on icon "button" at bounding box center [184, 338] width 10 height 10
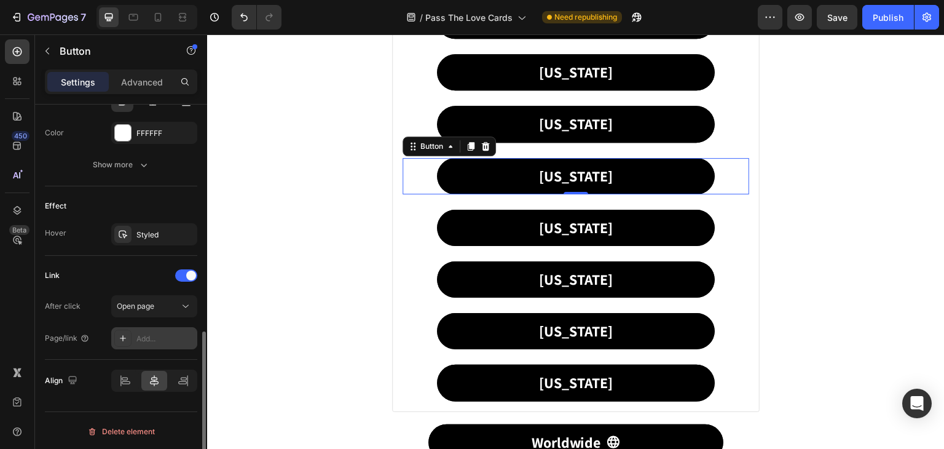
click at [127, 330] on div at bounding box center [122, 337] width 17 height 17
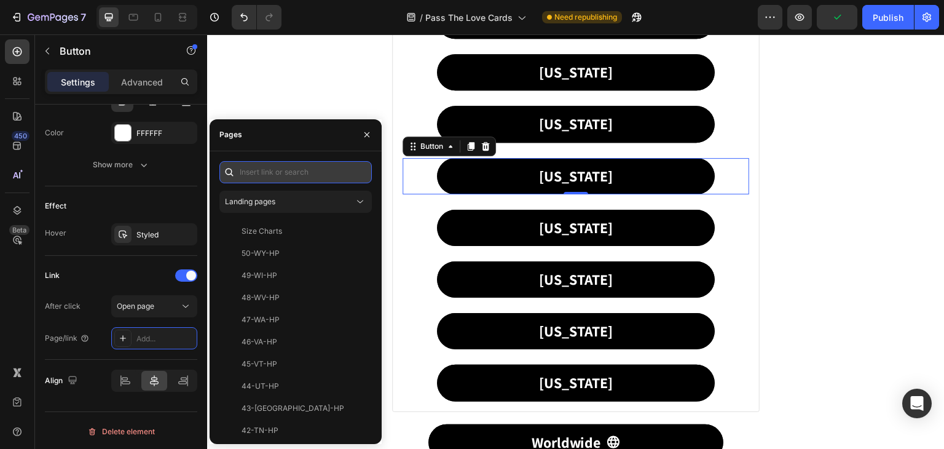
paste input "46-VA-PTL"
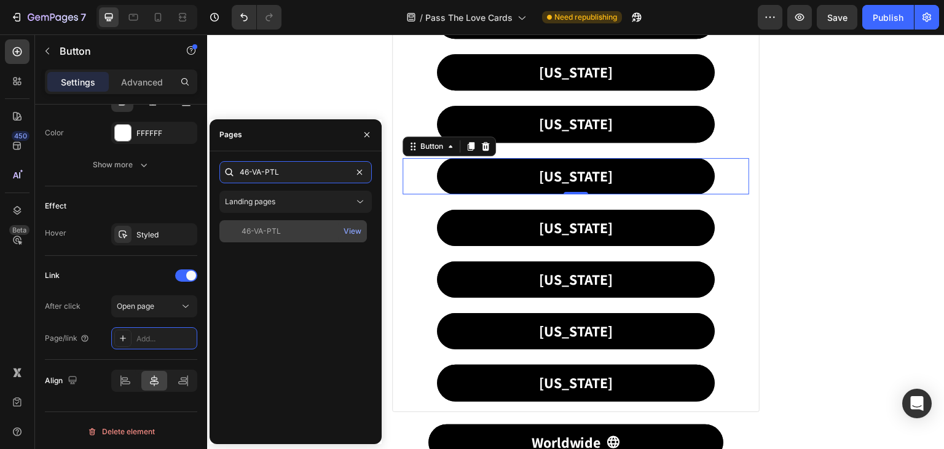
type input "46-VA-PTL"
click at [254, 234] on div "46-VA-PTL" at bounding box center [261, 231] width 39 height 11
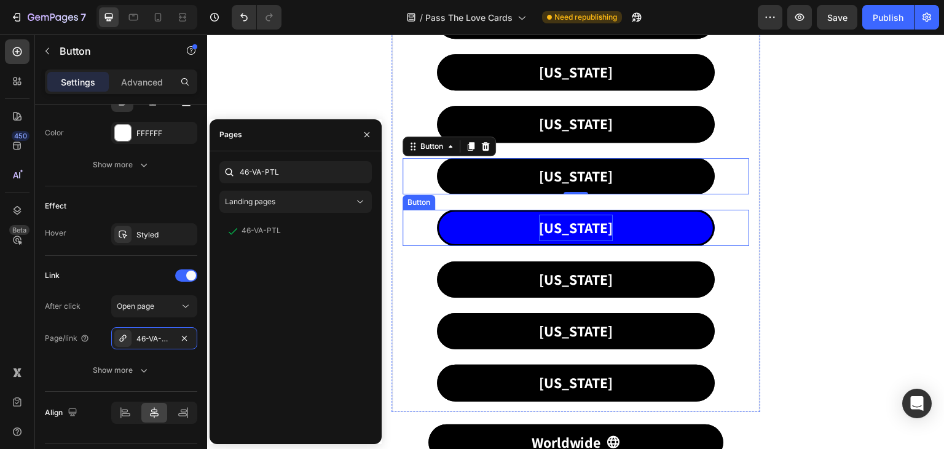
click at [576, 221] on p "[US_STATE]" at bounding box center [576, 227] width 74 height 26
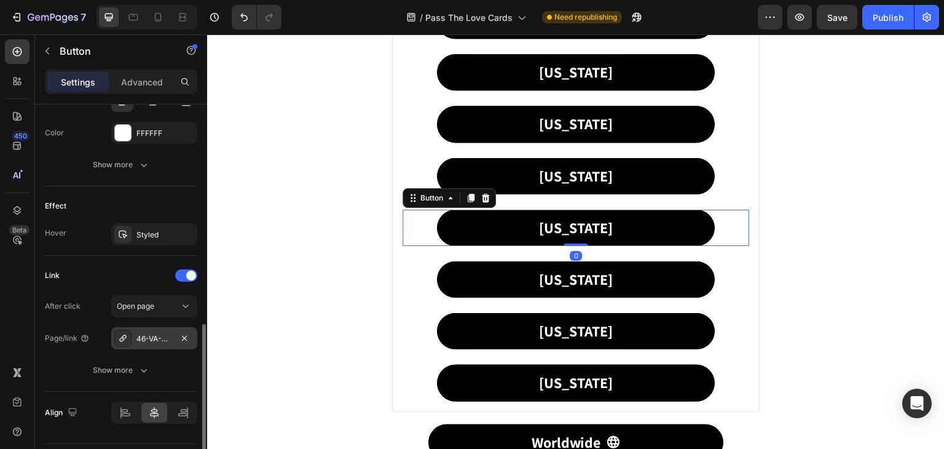
click at [169, 337] on div "46-VA-PTL" at bounding box center [154, 338] width 36 height 11
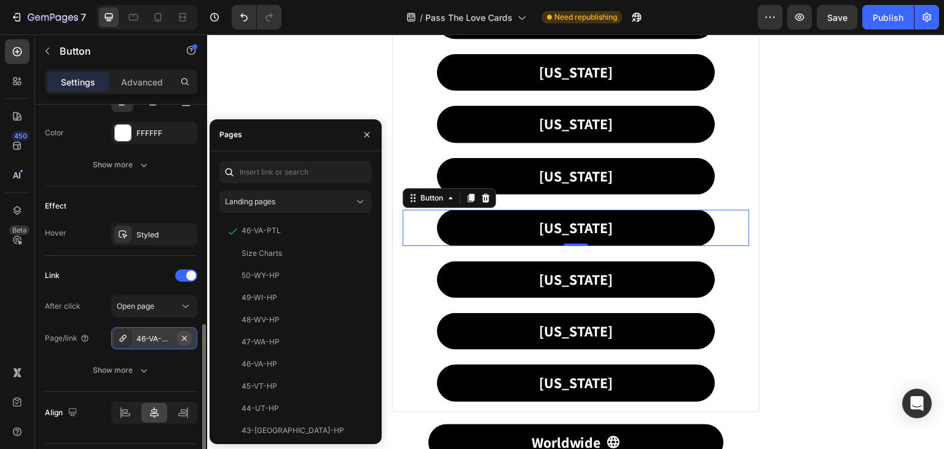
click at [181, 334] on icon "button" at bounding box center [184, 338] width 10 height 10
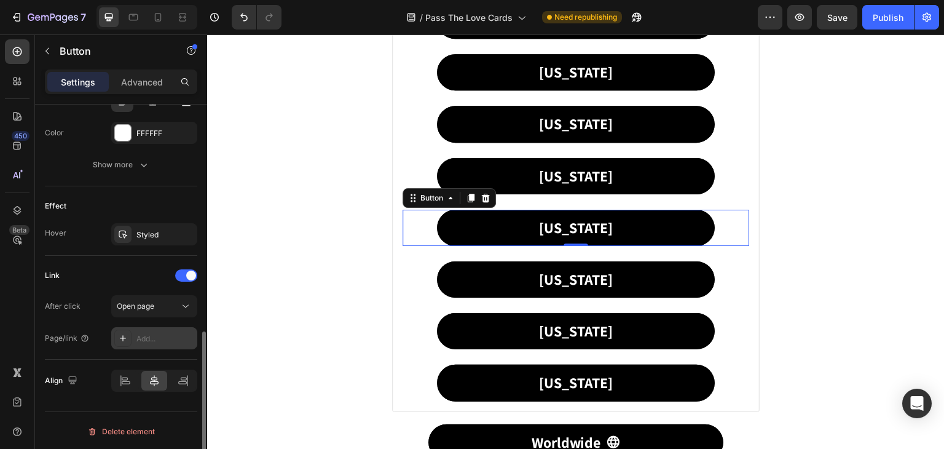
click at [121, 336] on icon at bounding box center [123, 338] width 6 height 6
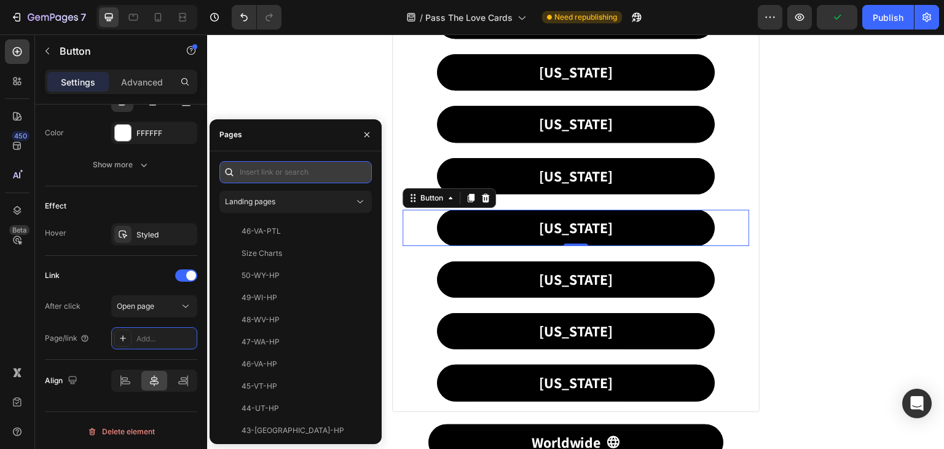
paste input "47-WA-PTL"
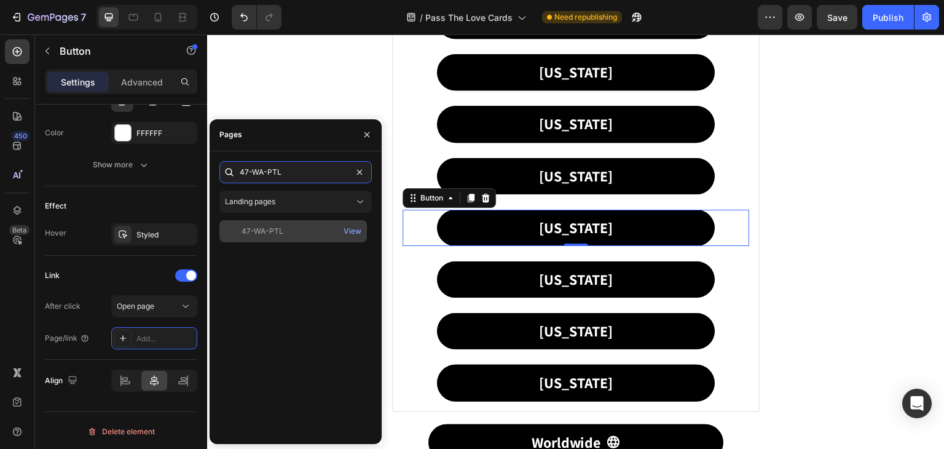
type input "47-WA-PTL"
click at [275, 232] on div "47-WA-PTL" at bounding box center [263, 231] width 42 height 11
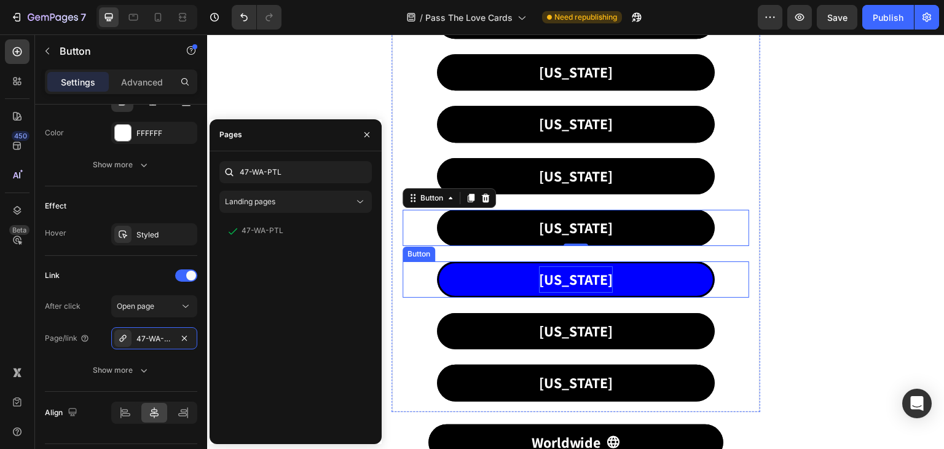
click at [562, 275] on p "[US_STATE]" at bounding box center [576, 279] width 74 height 26
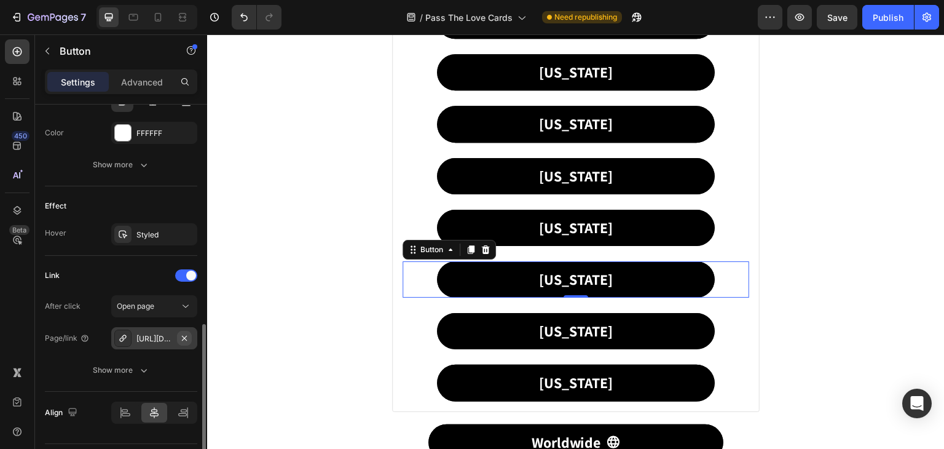
click at [187, 333] on icon "button" at bounding box center [184, 338] width 10 height 10
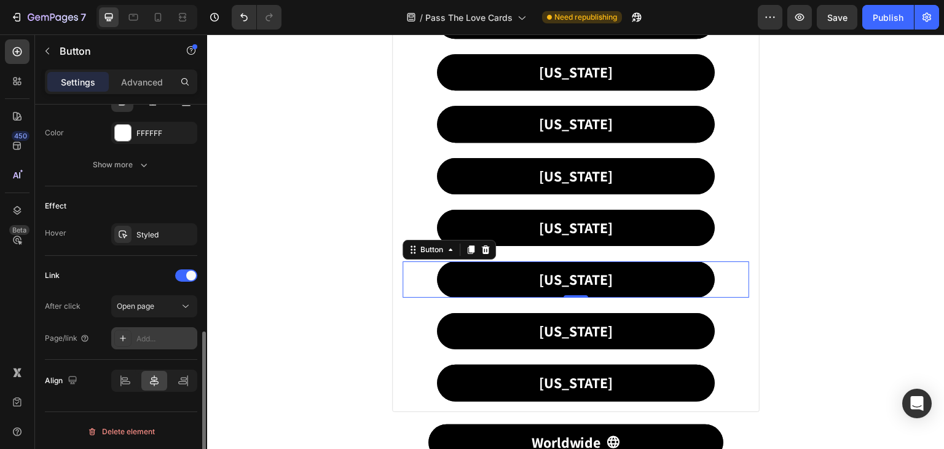
click at [125, 329] on div at bounding box center [122, 337] width 17 height 17
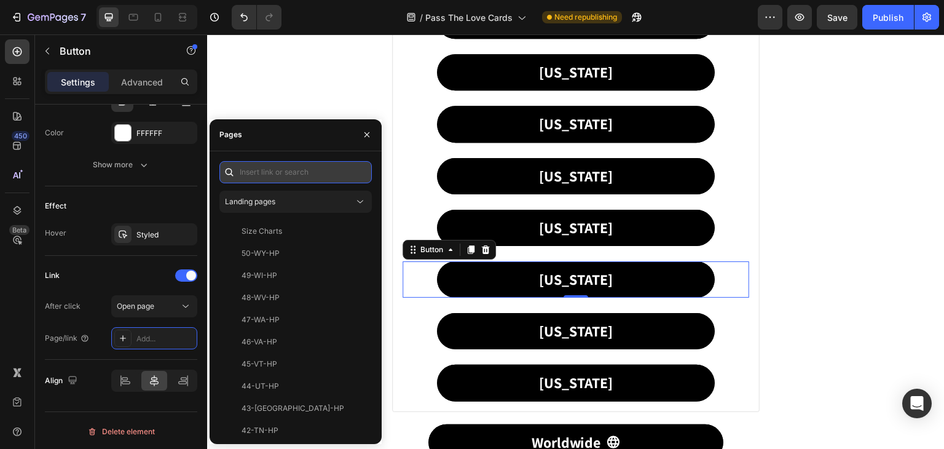
paste input "48-WV-PTL"
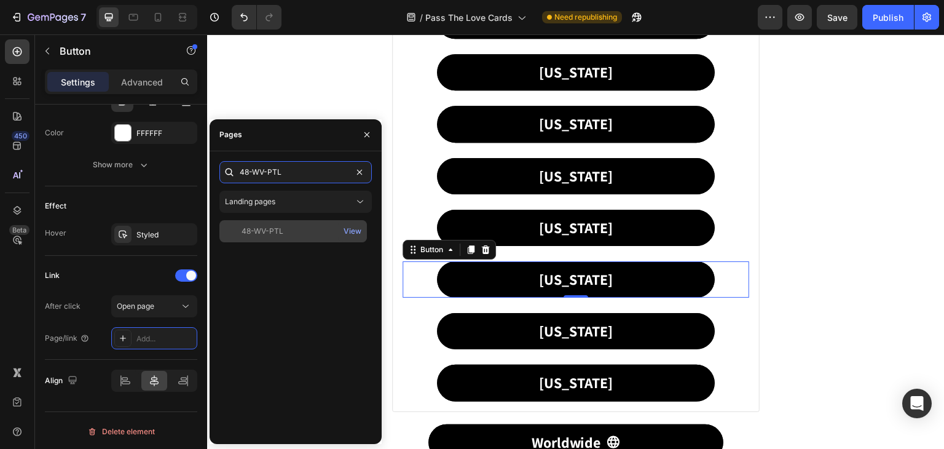
type input "48-WV-PTL"
click at [251, 229] on div "48-WV-PTL" at bounding box center [263, 231] width 42 height 11
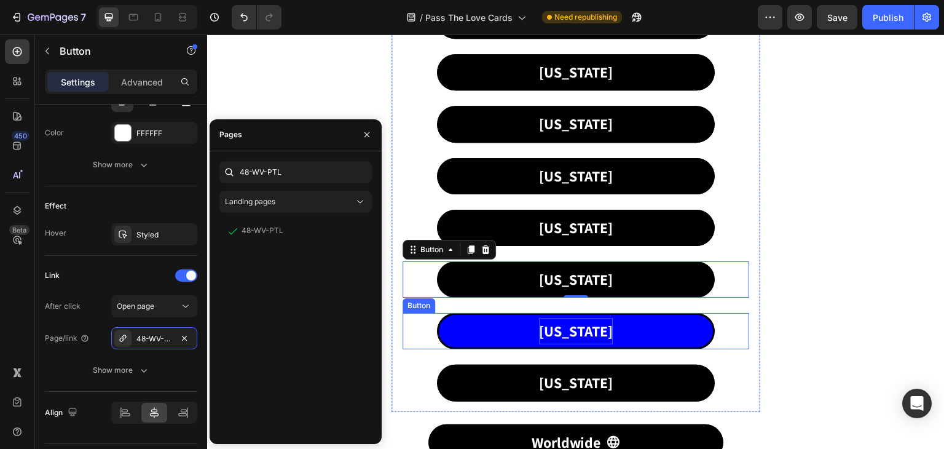
click at [556, 332] on p "[US_STATE]" at bounding box center [576, 331] width 74 height 26
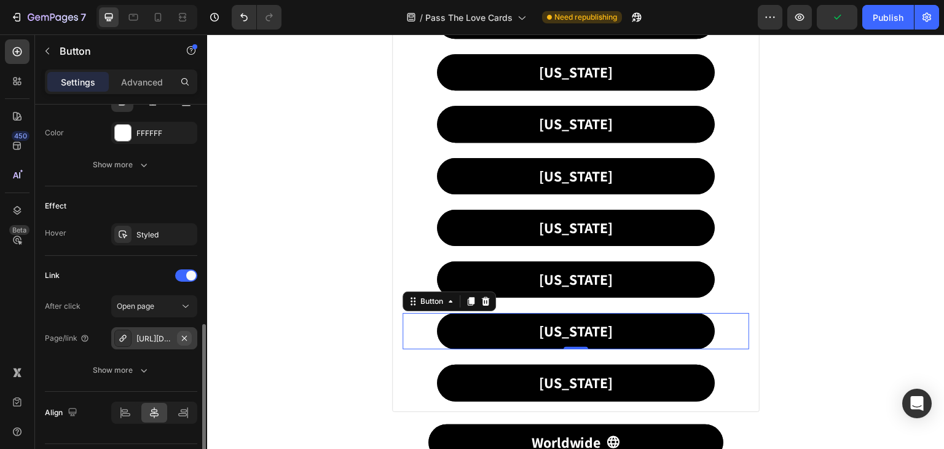
click at [186, 336] on icon "button" at bounding box center [184, 338] width 10 height 10
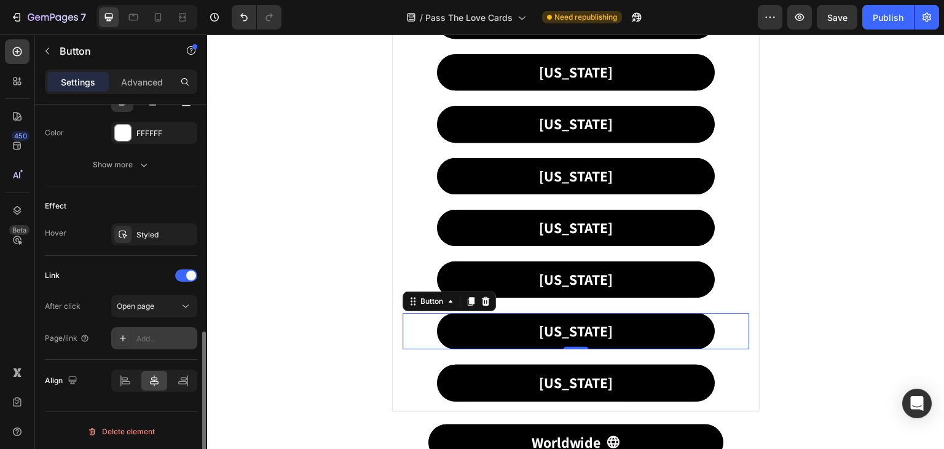
click at [118, 339] on icon at bounding box center [123, 338] width 10 height 10
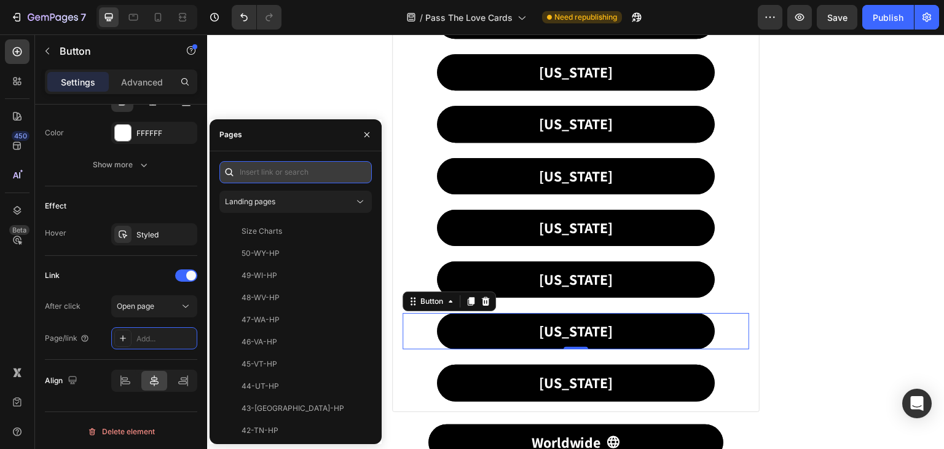
click at [257, 168] on input "text" at bounding box center [295, 172] width 152 height 22
paste input "49-WI-PTL"
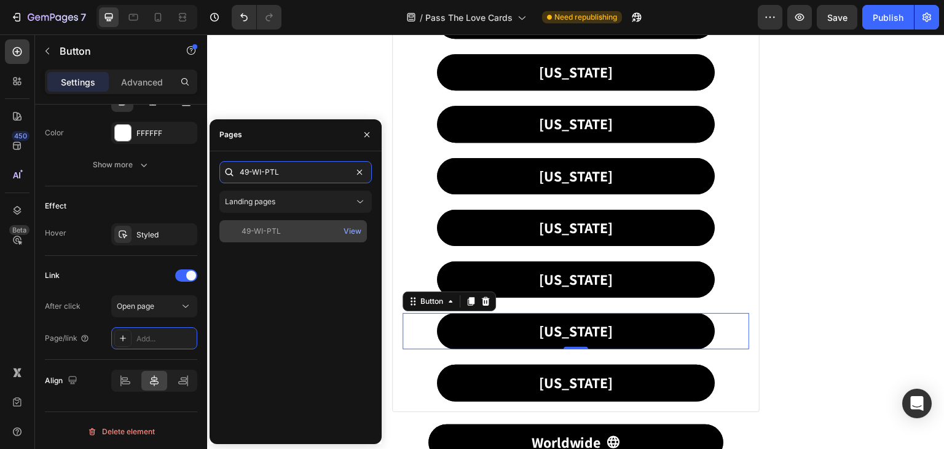
type input "49-WI-PTL"
click at [270, 233] on div "49-WI-PTL" at bounding box center [261, 231] width 39 height 11
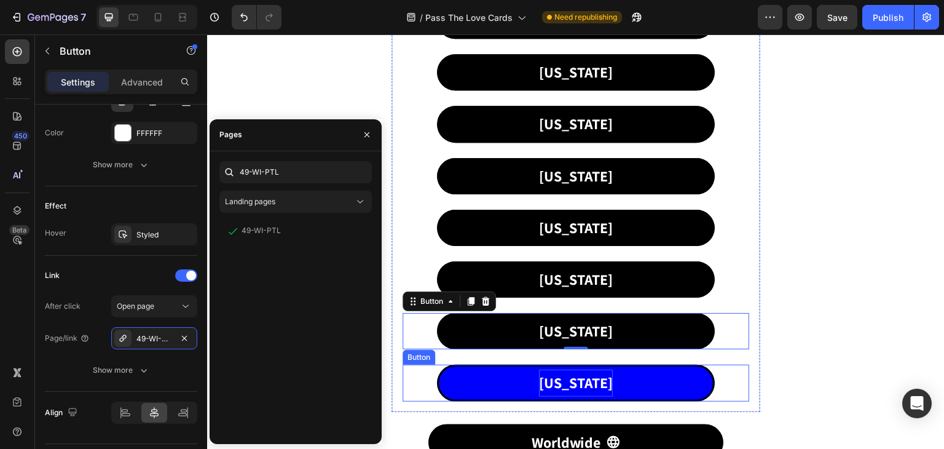
click at [572, 380] on p "[US_STATE]" at bounding box center [576, 382] width 74 height 26
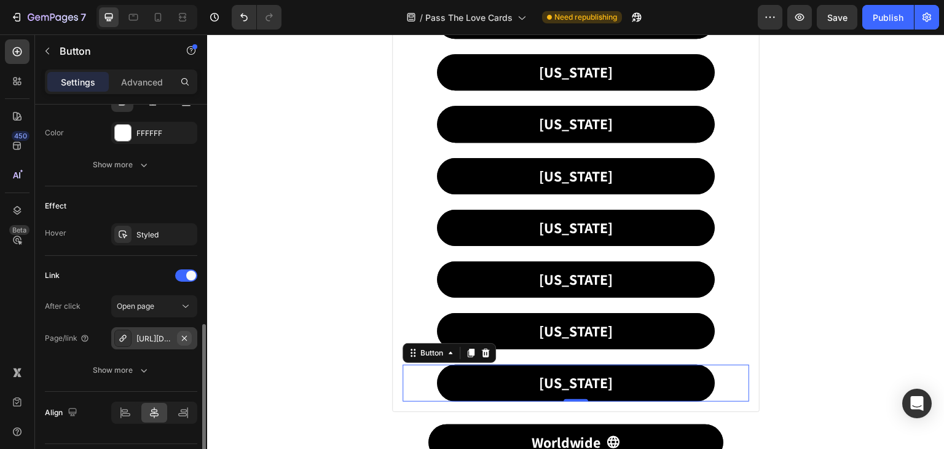
click at [184, 336] on icon "button" at bounding box center [184, 338] width 10 height 10
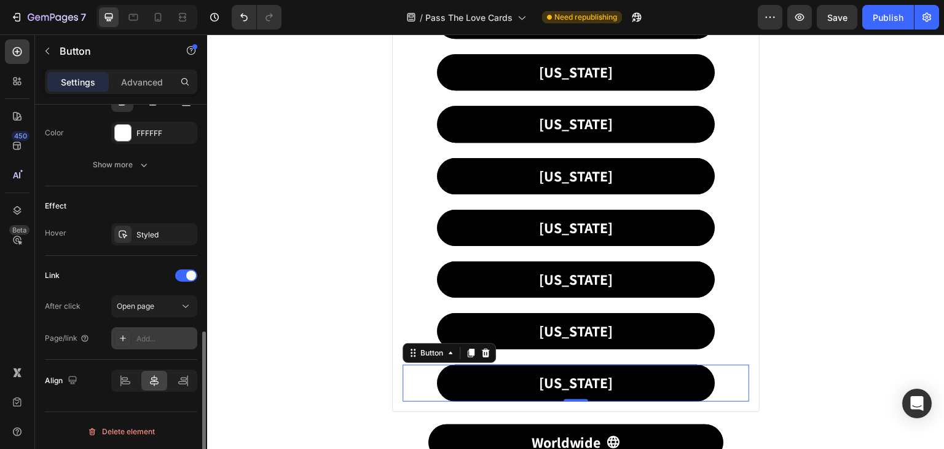
click at [124, 335] on icon at bounding box center [123, 338] width 10 height 10
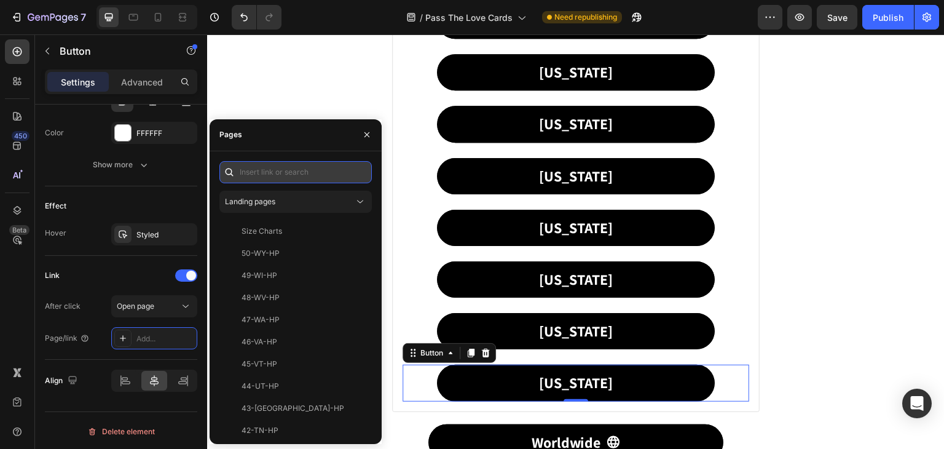
paste input "50-WY-PTL"
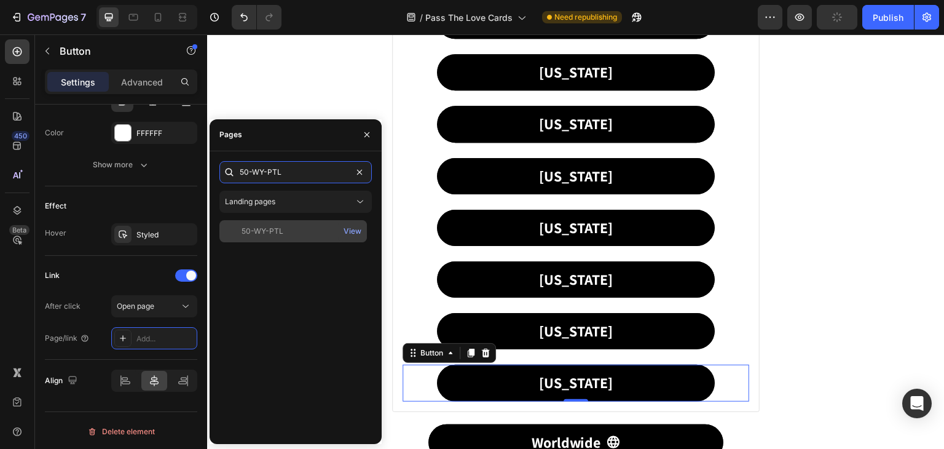
type input "50-WY-PTL"
click at [286, 229] on div "50-WY-PTL" at bounding box center [293, 231] width 138 height 11
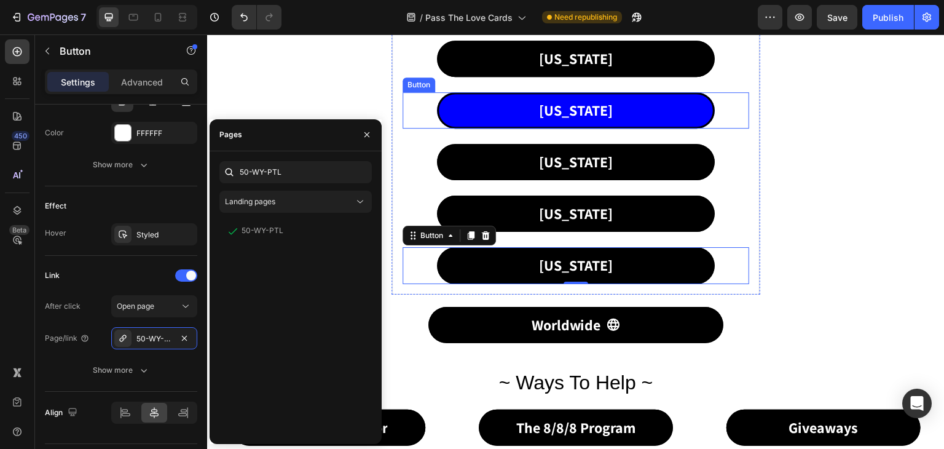
scroll to position [922, 0]
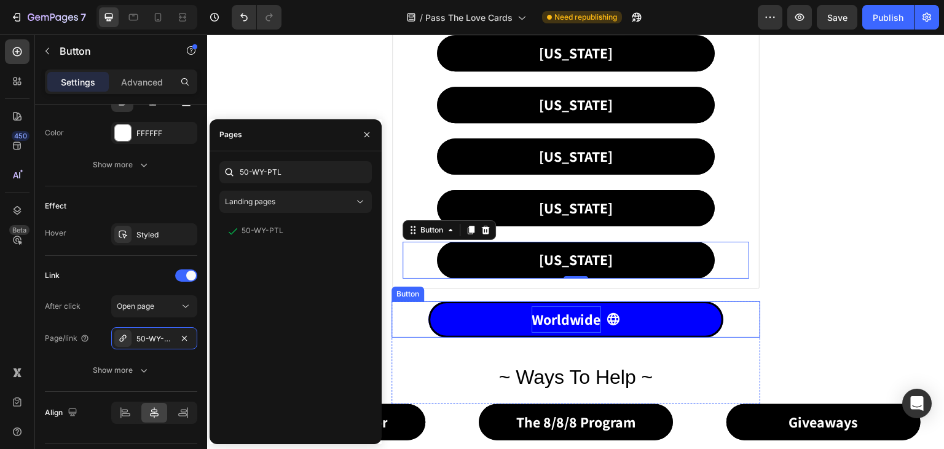
click at [552, 306] on p "Worldwide" at bounding box center [566, 319] width 69 height 26
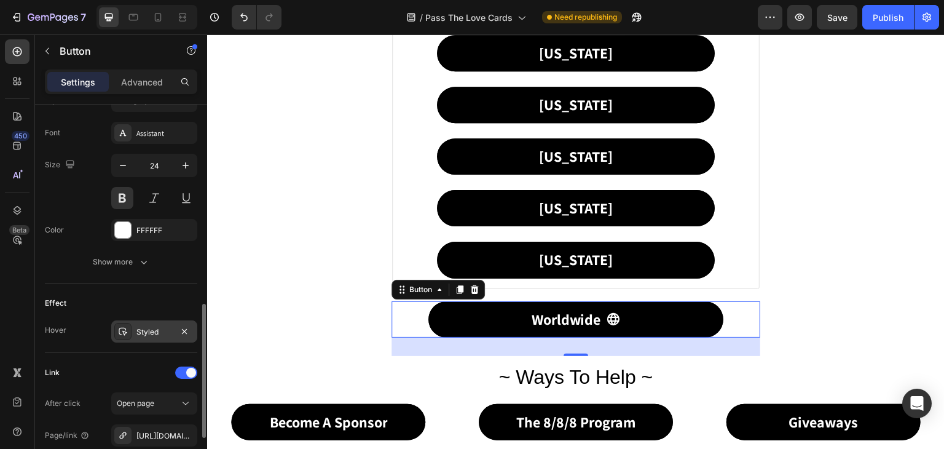
scroll to position [693, 0]
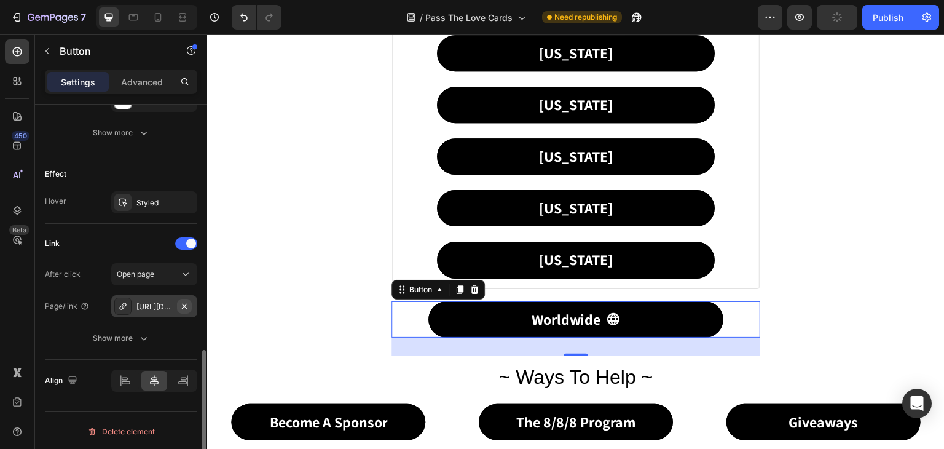
click at [182, 301] on icon "button" at bounding box center [184, 306] width 10 height 10
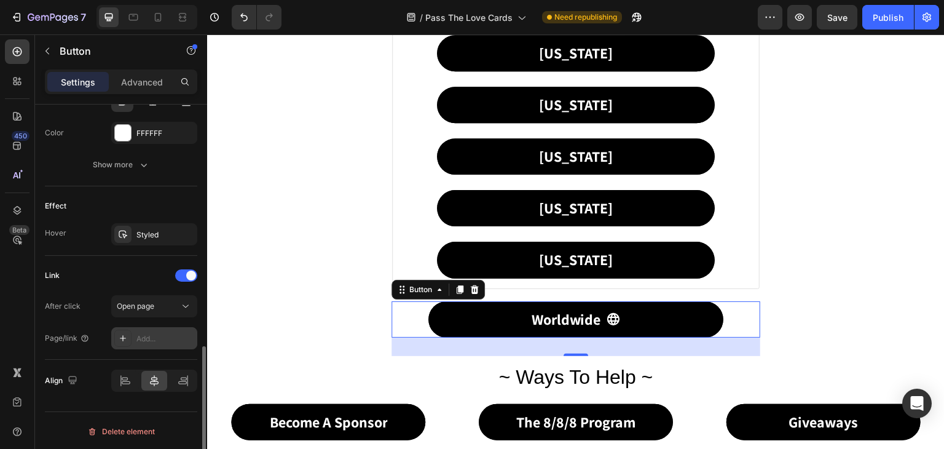
click at [119, 334] on icon at bounding box center [123, 338] width 10 height 10
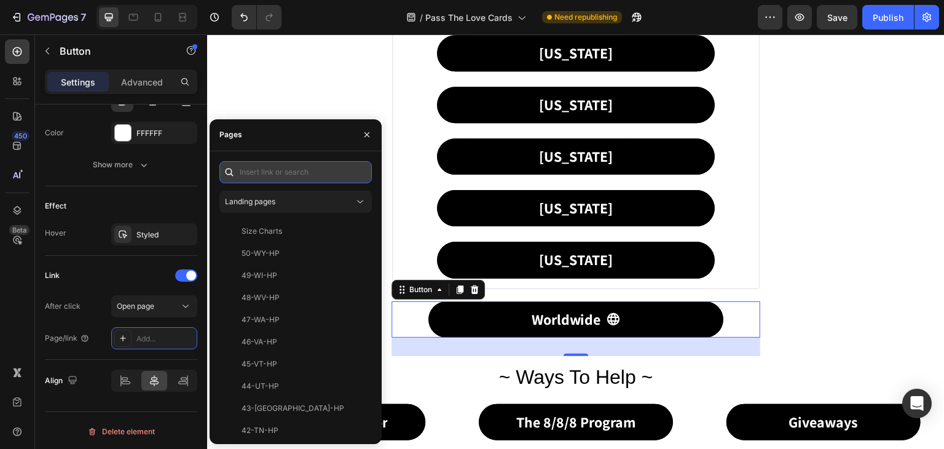
click at [267, 161] on input "text" at bounding box center [295, 172] width 152 height 22
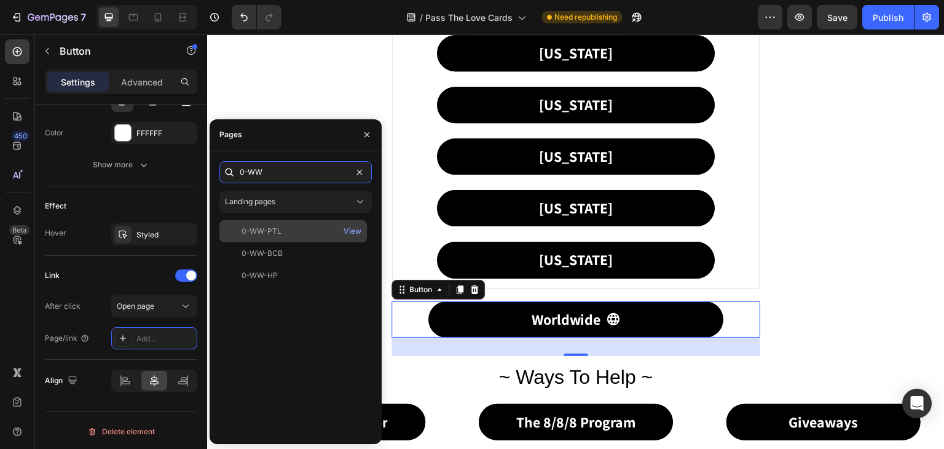
type input "0-WW"
click at [263, 231] on div "0-WW-PTL" at bounding box center [262, 231] width 40 height 11
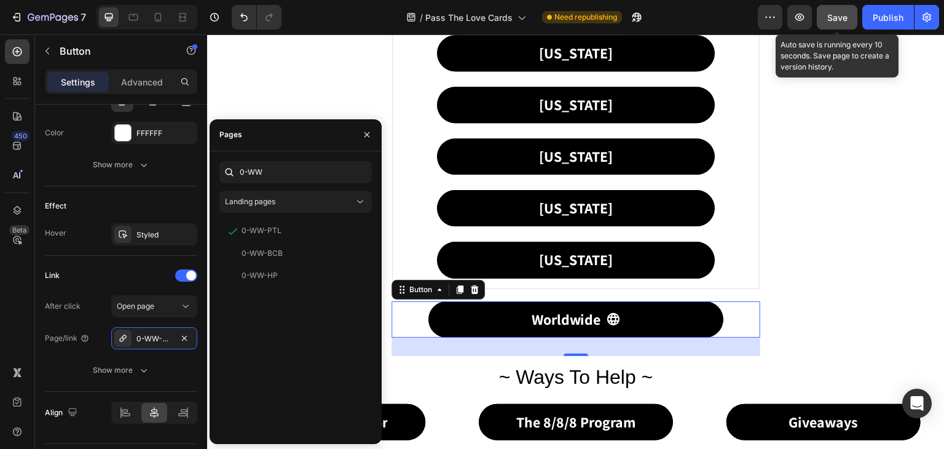
click at [835, 14] on span "Save" at bounding box center [837, 17] width 20 height 10
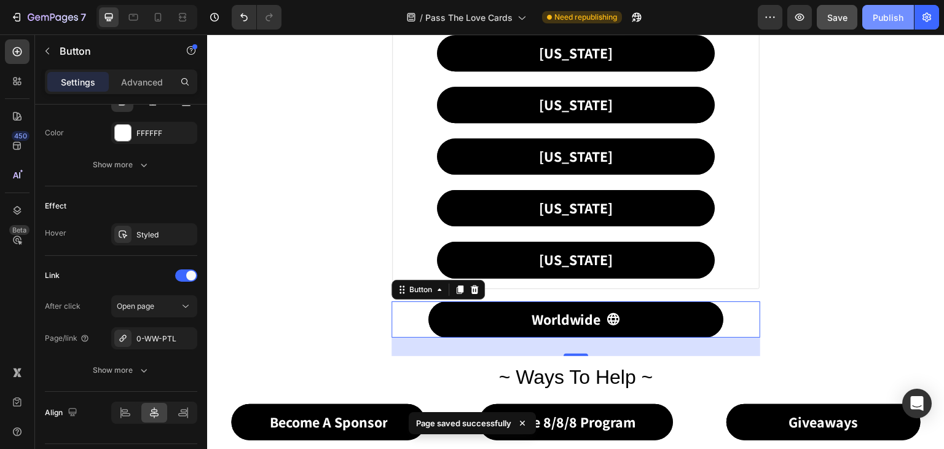
click at [891, 25] on button "Publish" at bounding box center [888, 17] width 52 height 25
